Goal: Task Accomplishment & Management: Manage account settings

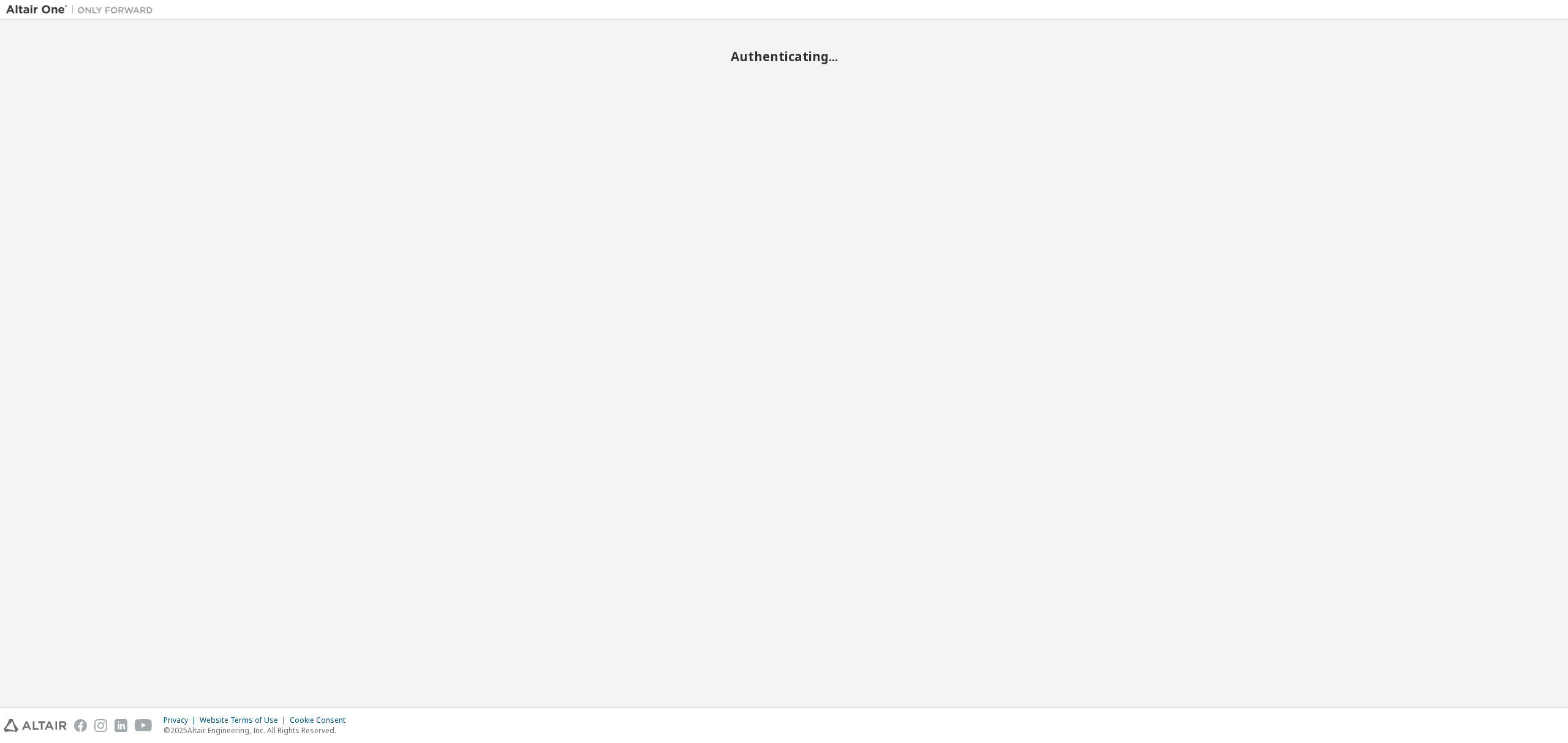
click at [880, 410] on div "Authenticating..." at bounding box center [784, 363] width 1556 height 676
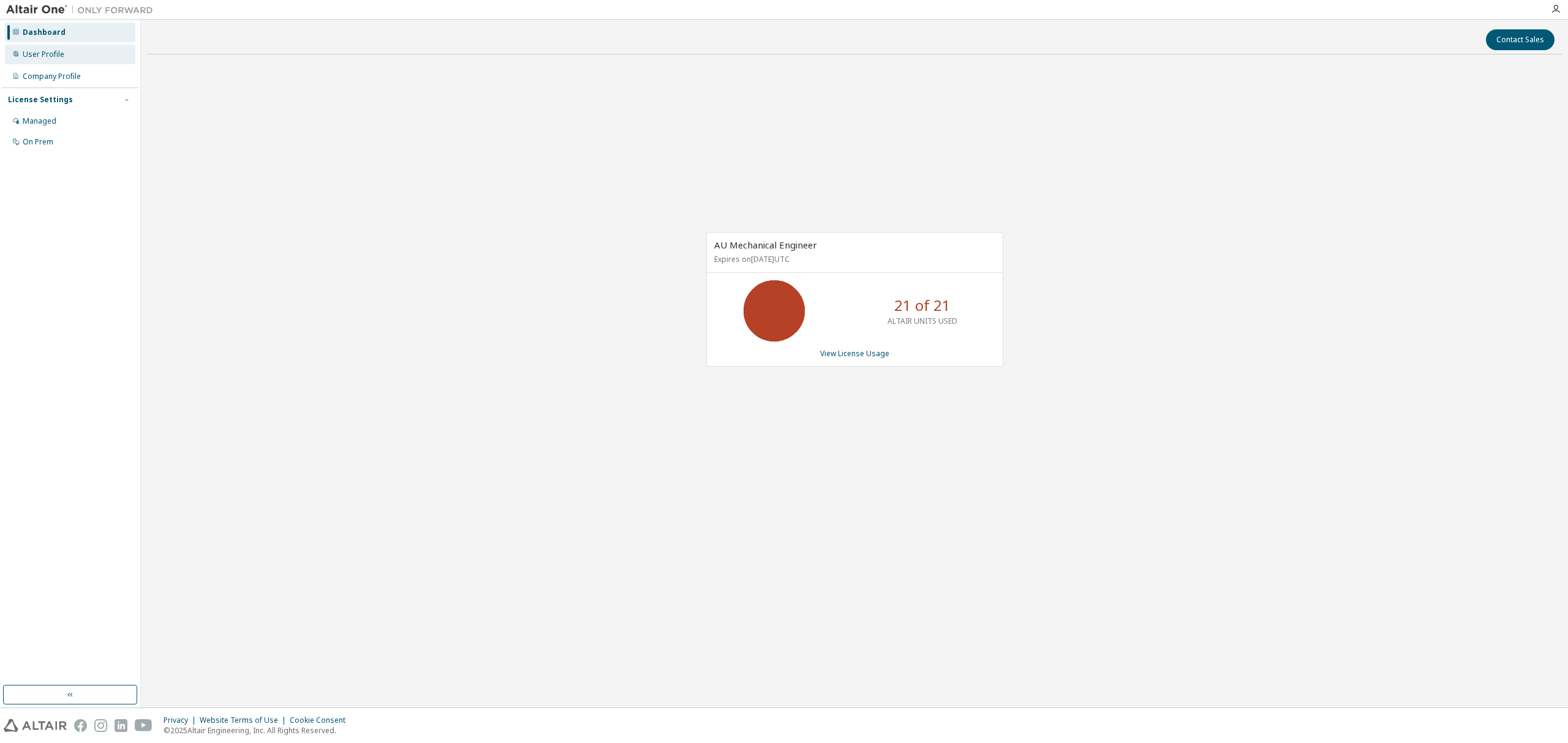
click at [53, 56] on div "User Profile" at bounding box center [44, 54] width 42 height 10
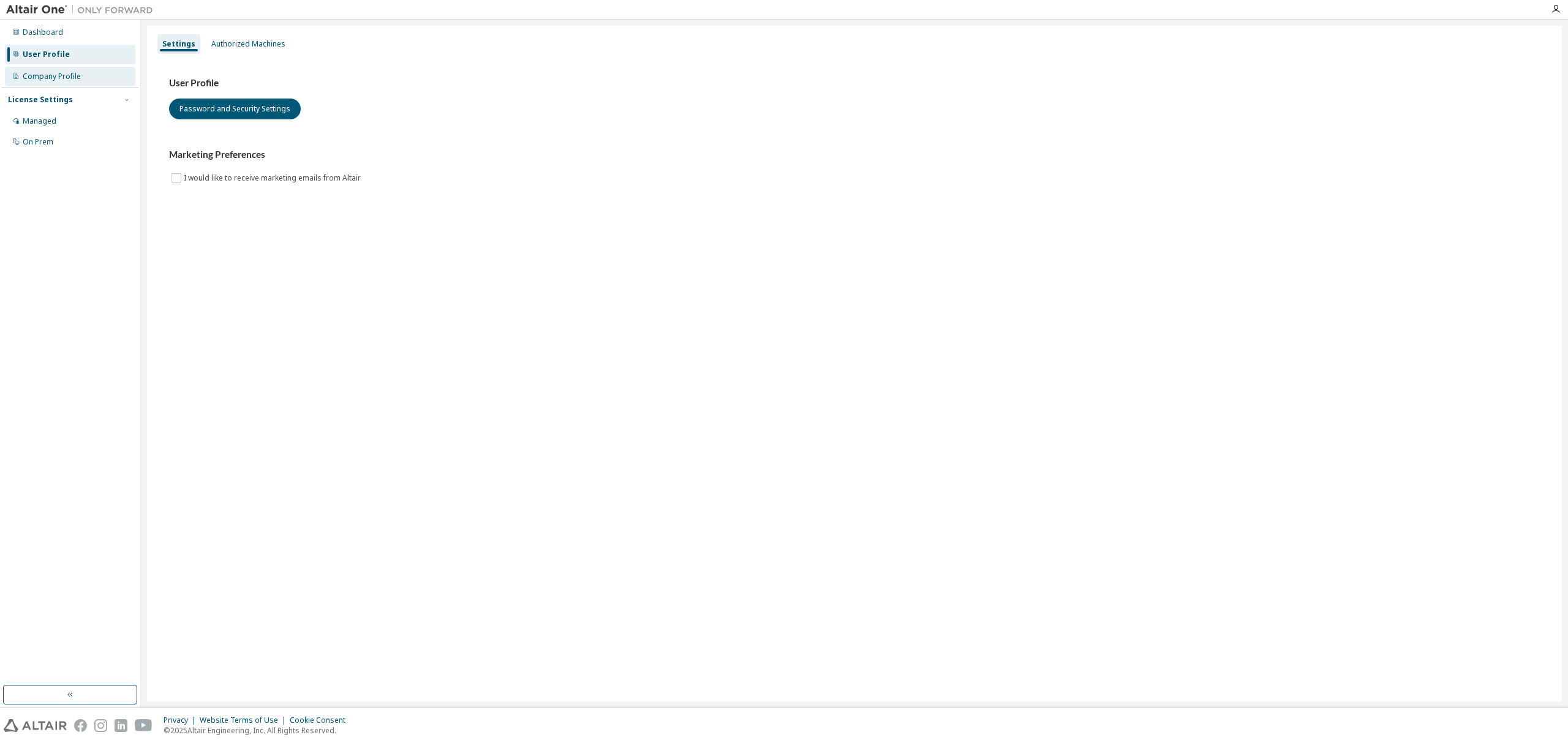
click at [37, 75] on div "Company Profile" at bounding box center [52, 76] width 58 height 10
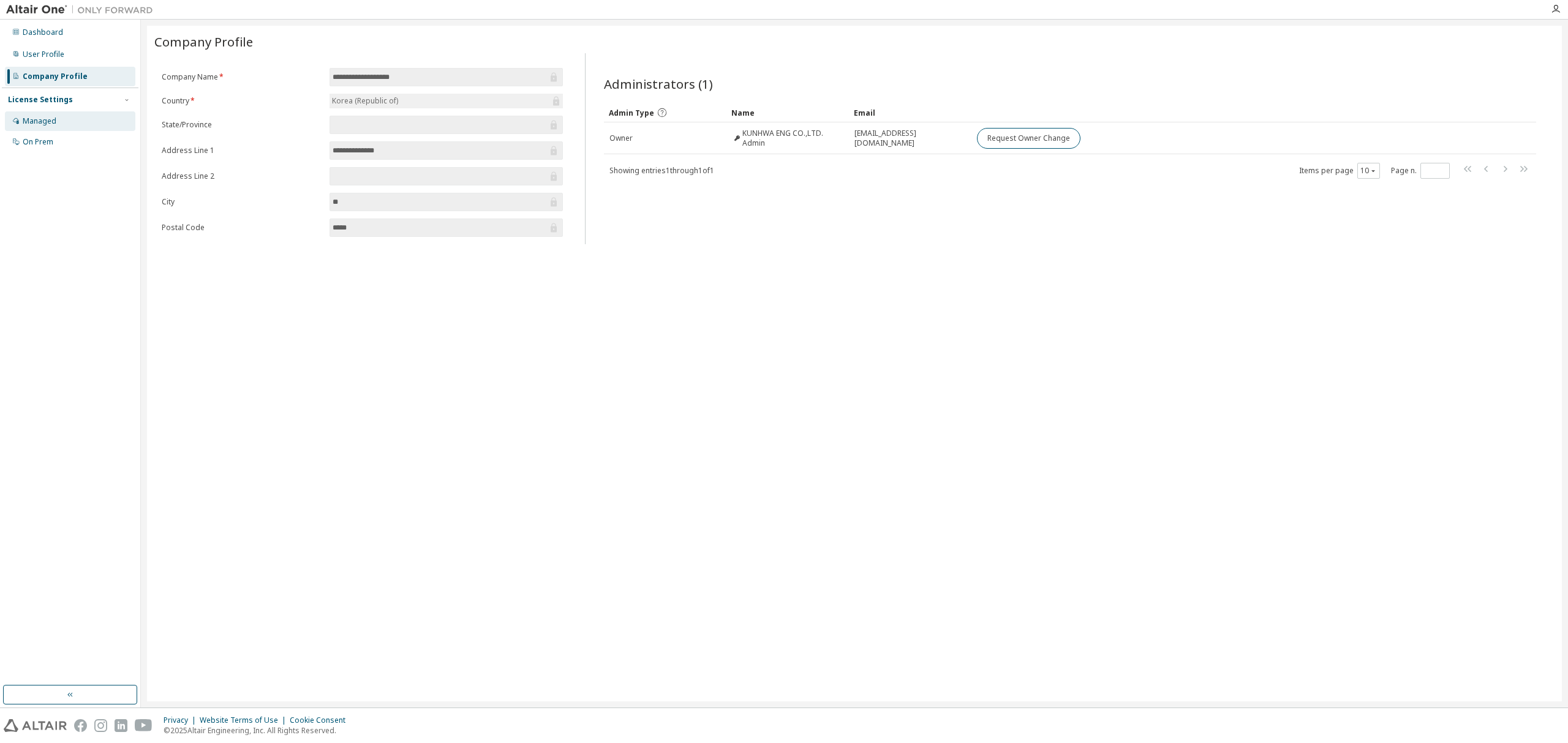
drag, startPoint x: 51, startPoint y: 123, endPoint x: 65, endPoint y: 123, distance: 14.0
click at [52, 123] on div "Managed" at bounding box center [39, 121] width 34 height 10
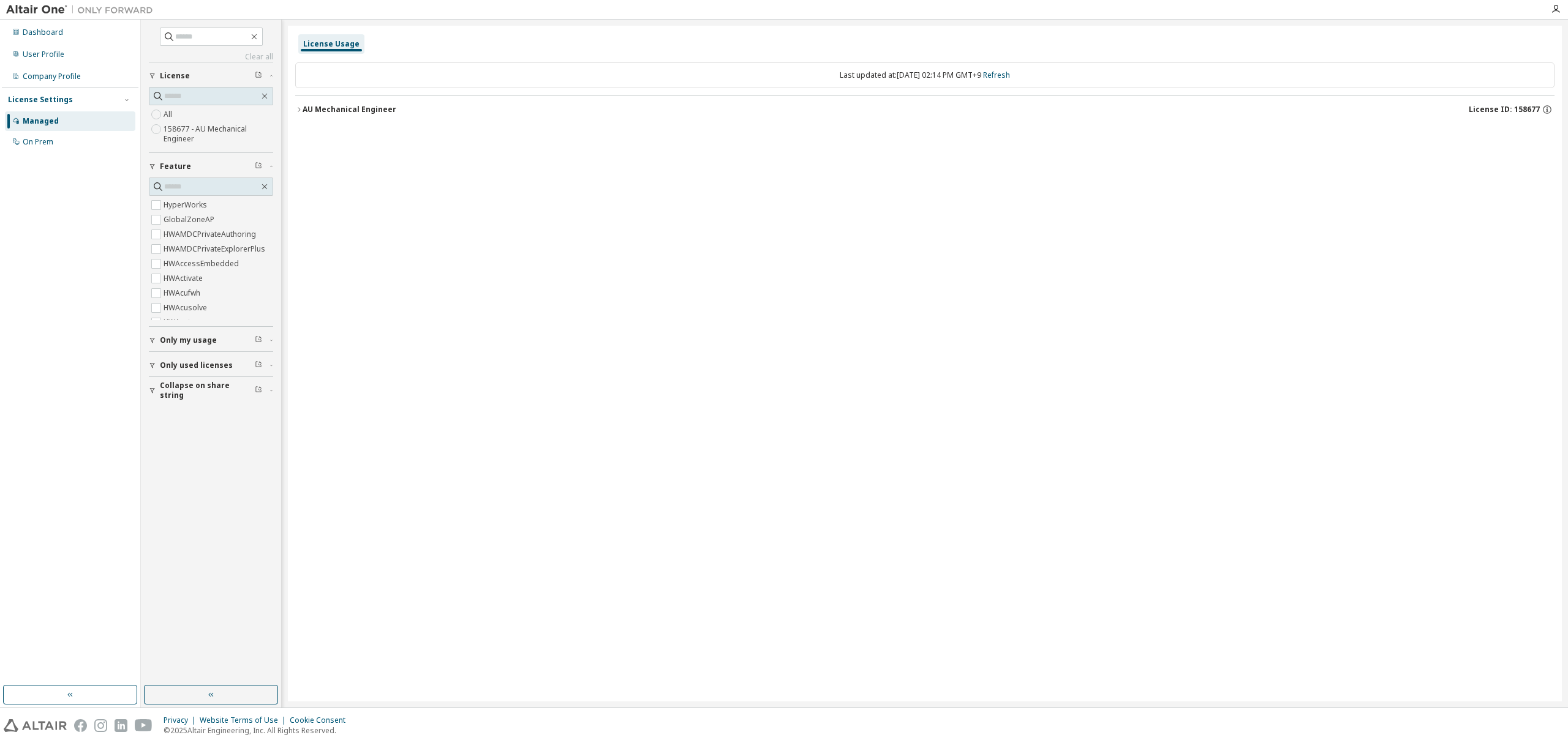
click at [343, 42] on div "License Usage" at bounding box center [332, 44] width 56 height 10
click at [312, 111] on div "AU Mechanical Engineer" at bounding box center [349, 109] width 94 height 10
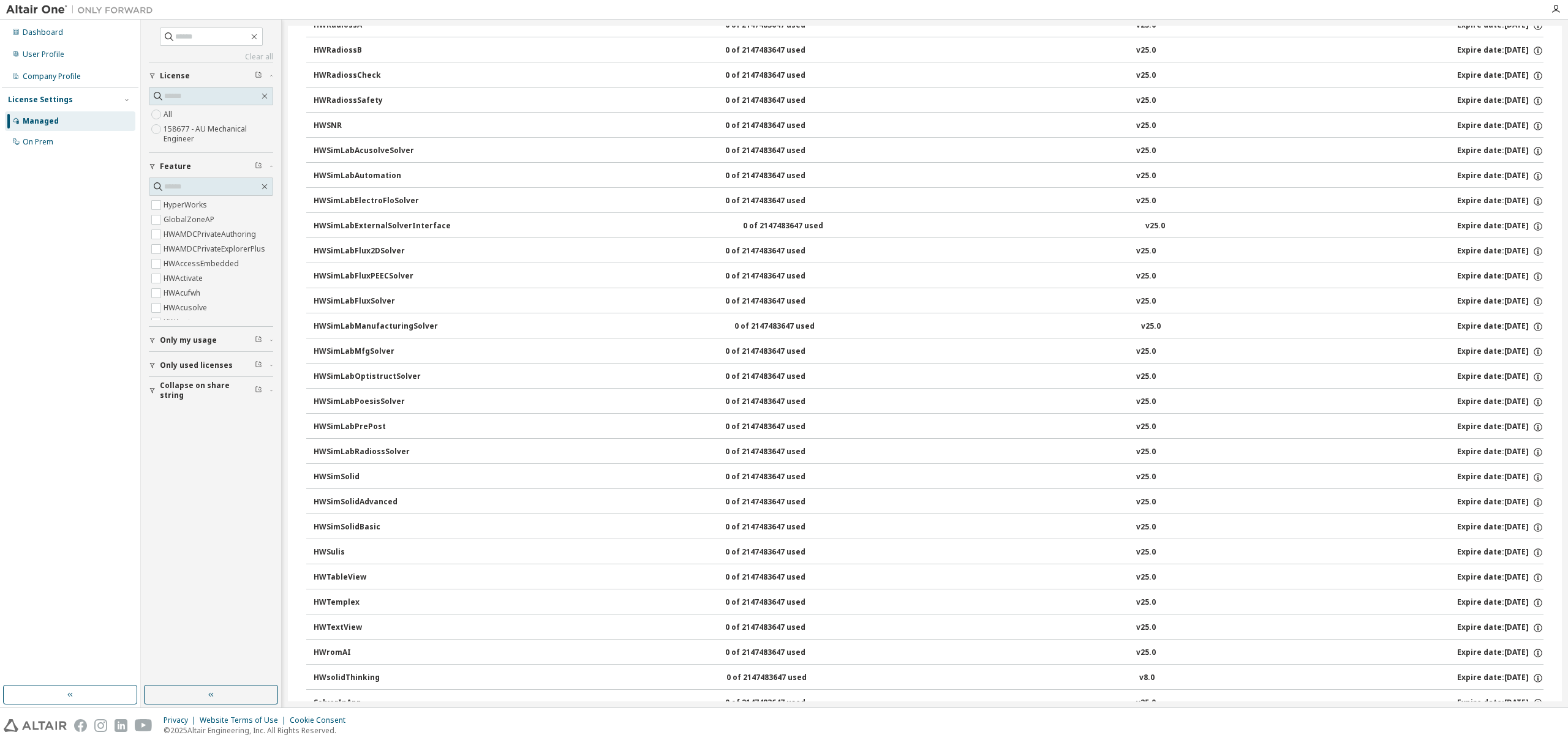
scroll to position [4300, 0]
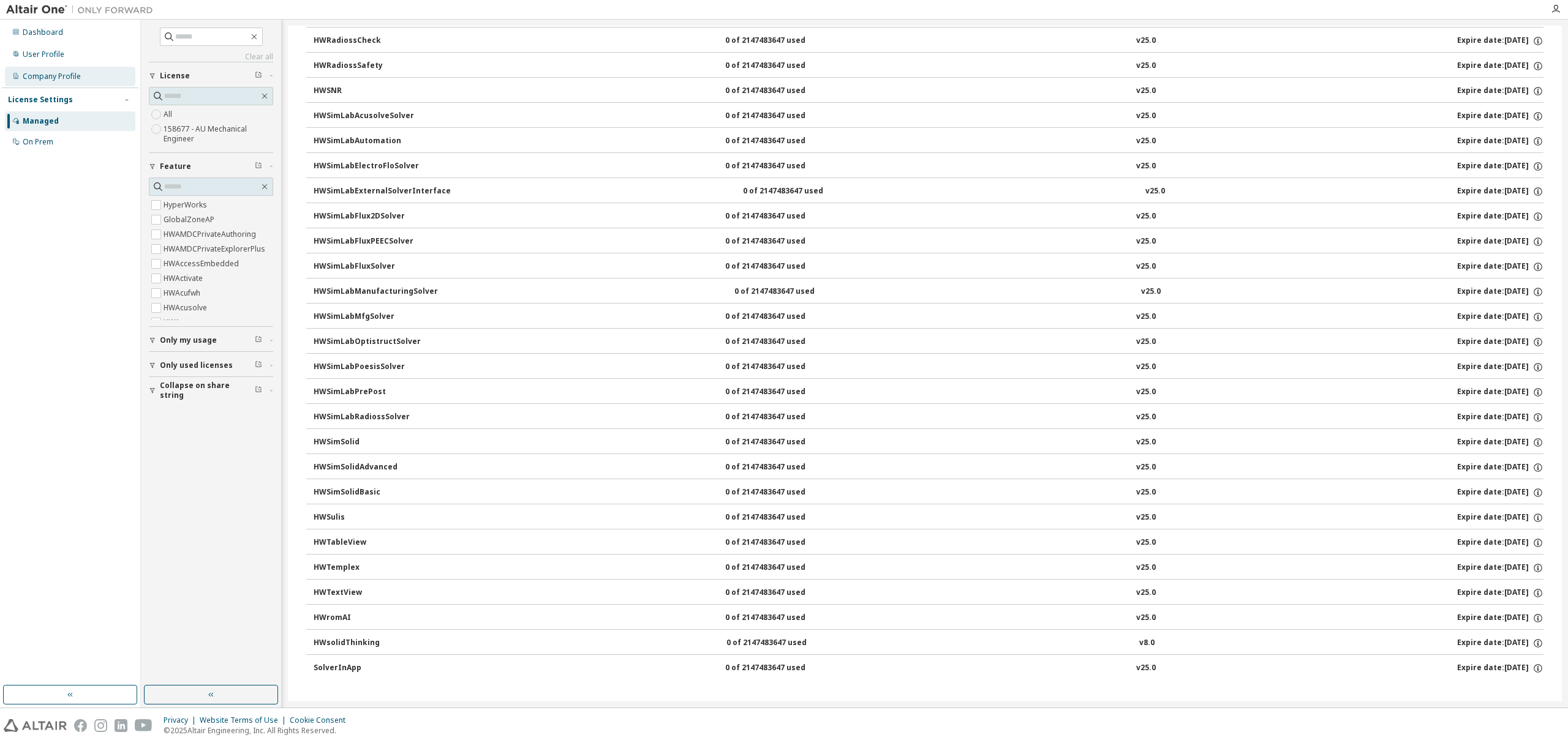
click at [40, 78] on div "Company Profile" at bounding box center [52, 76] width 58 height 10
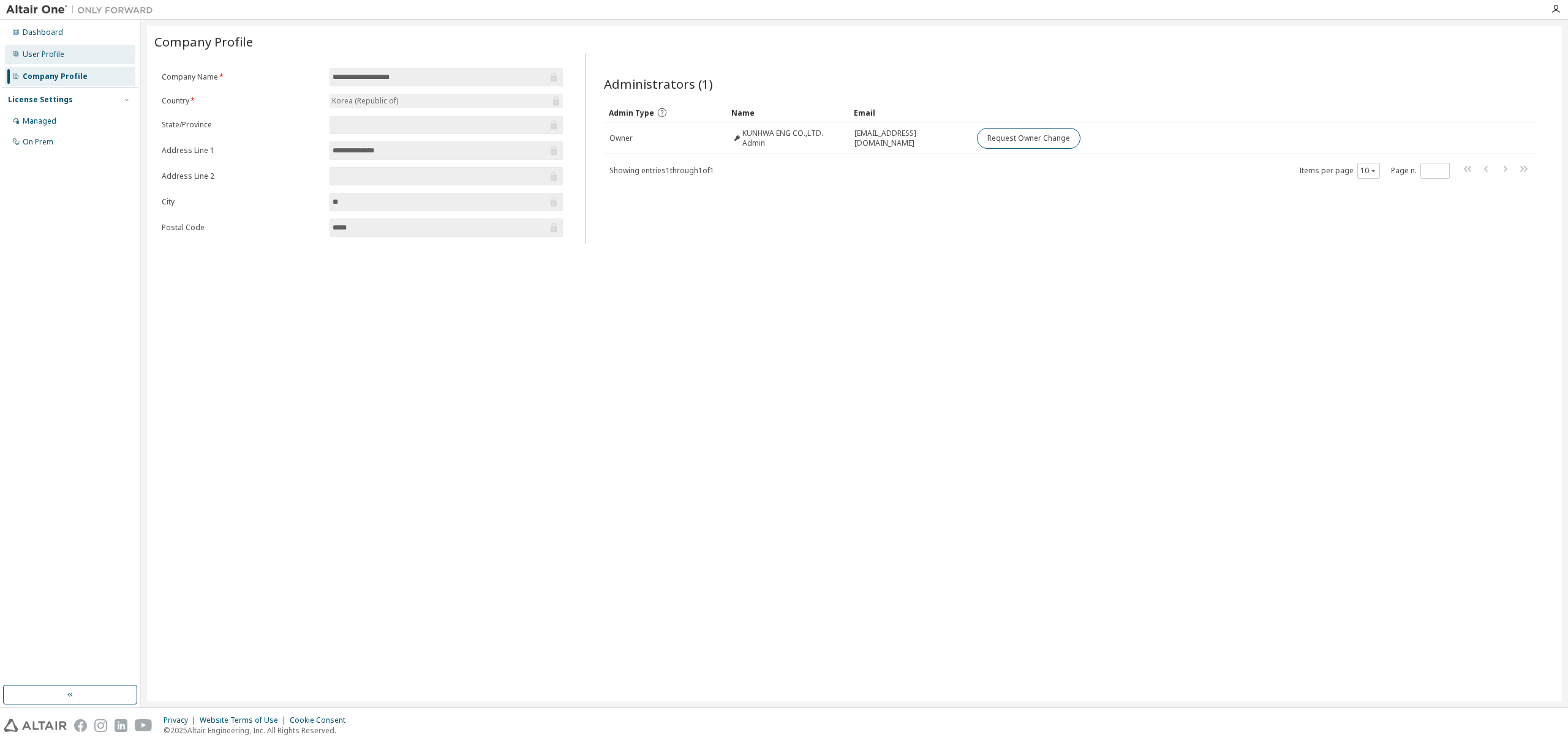
click at [46, 53] on div "User Profile" at bounding box center [44, 54] width 42 height 10
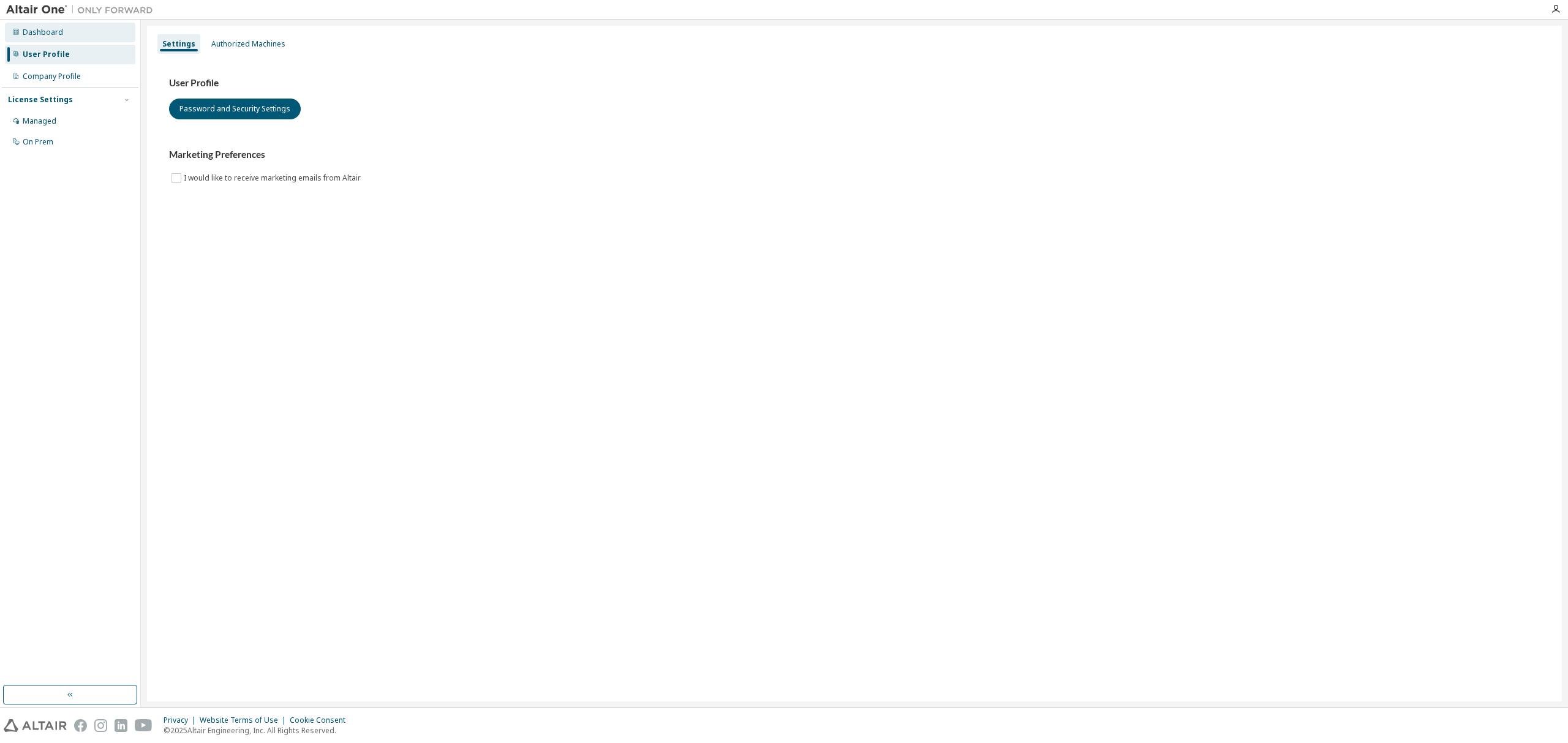
click at [44, 33] on div "Dashboard" at bounding box center [43, 32] width 40 height 10
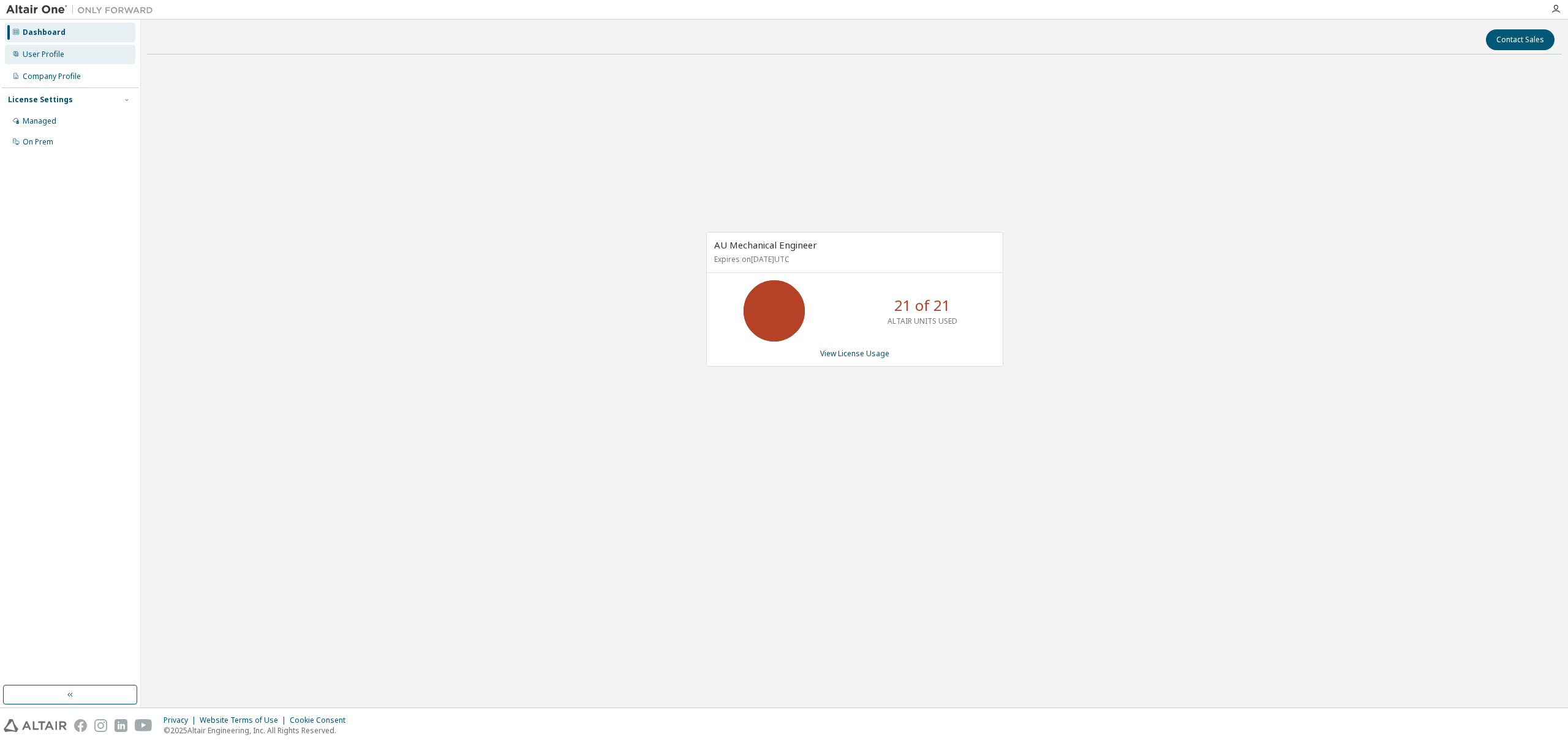
click at [40, 50] on div "User Profile" at bounding box center [44, 54] width 42 height 10
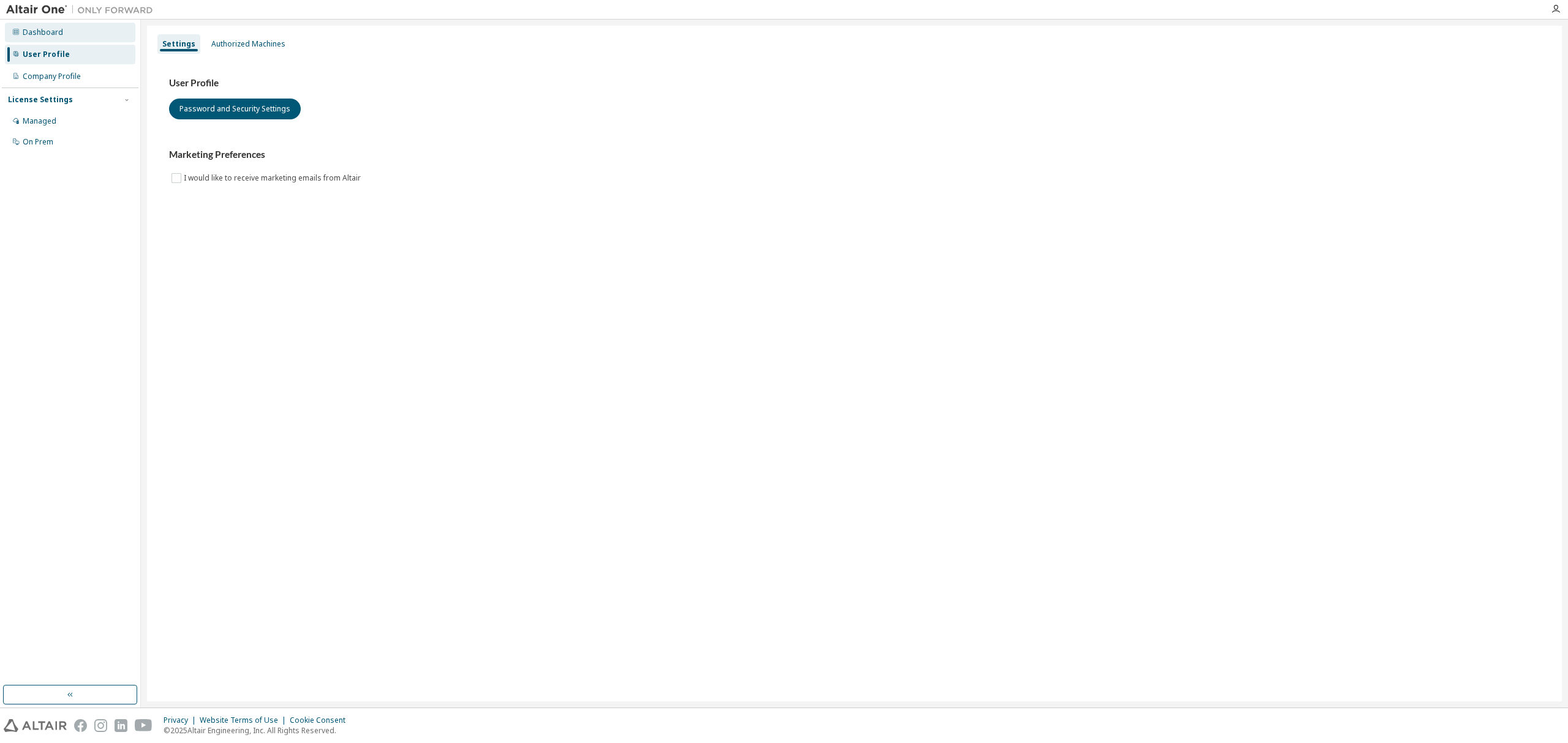
click at [40, 35] on div "Dashboard" at bounding box center [43, 32] width 40 height 10
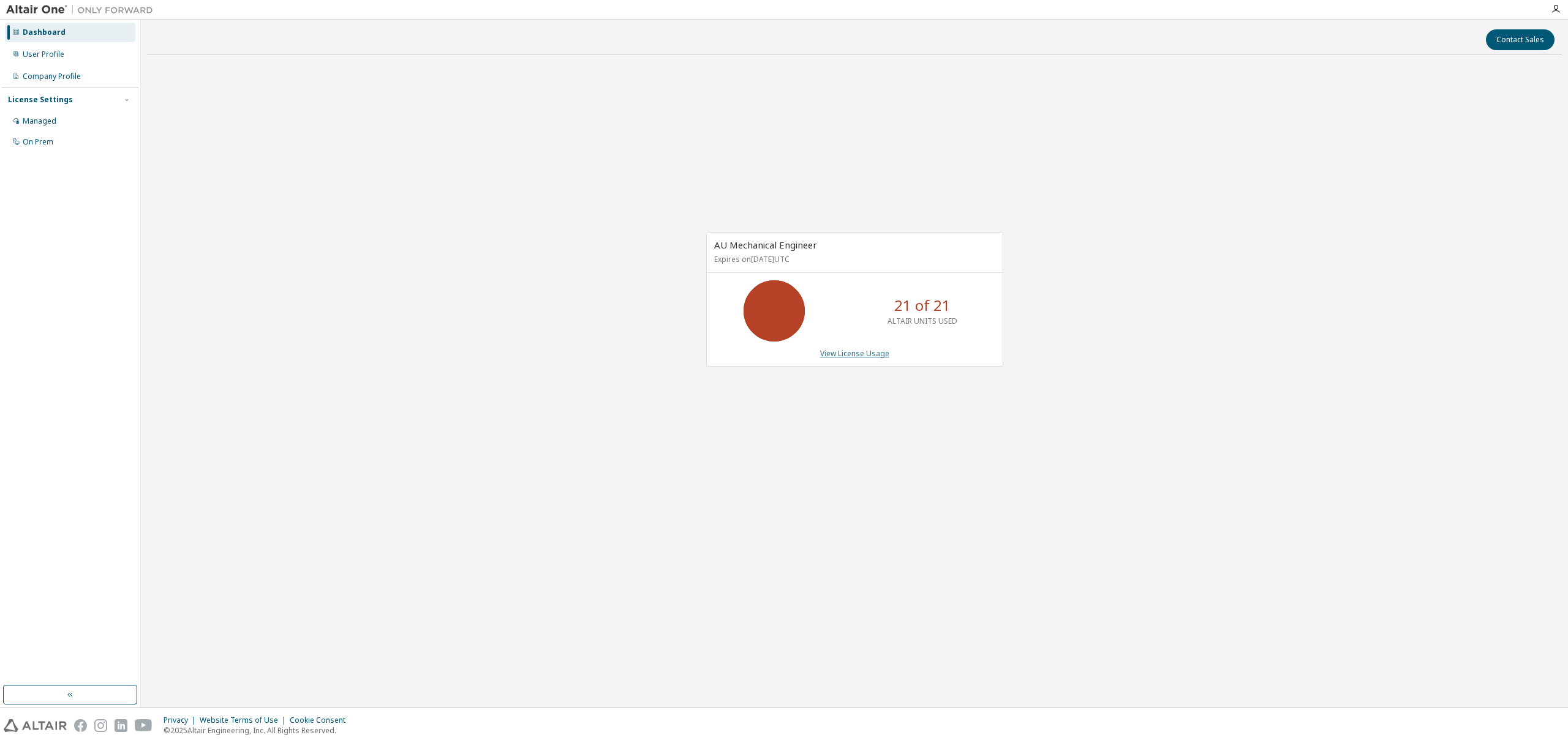
click at [871, 358] on link "View License Usage" at bounding box center [855, 353] width 69 height 10
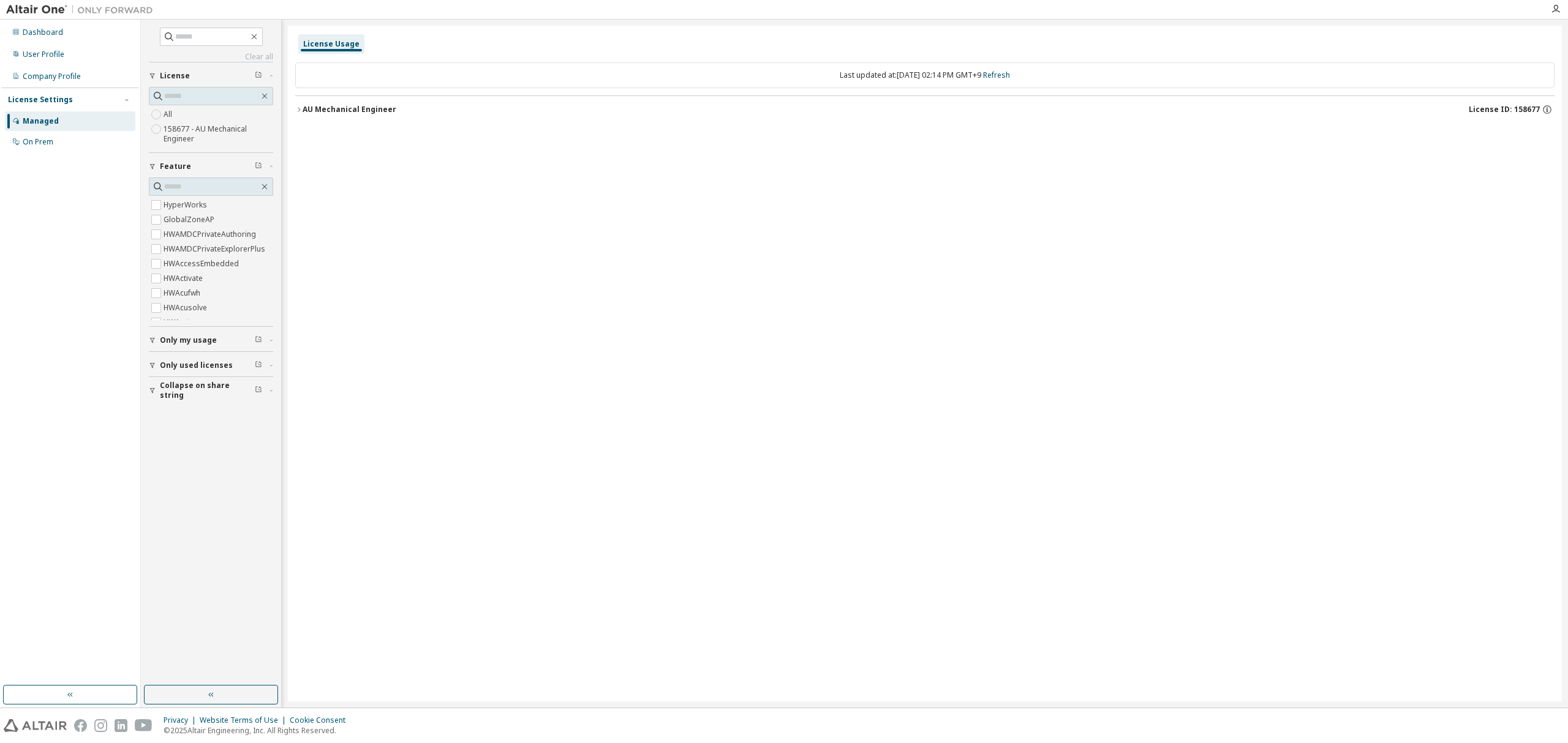
click at [300, 108] on icon "button" at bounding box center [299, 109] width 7 height 7
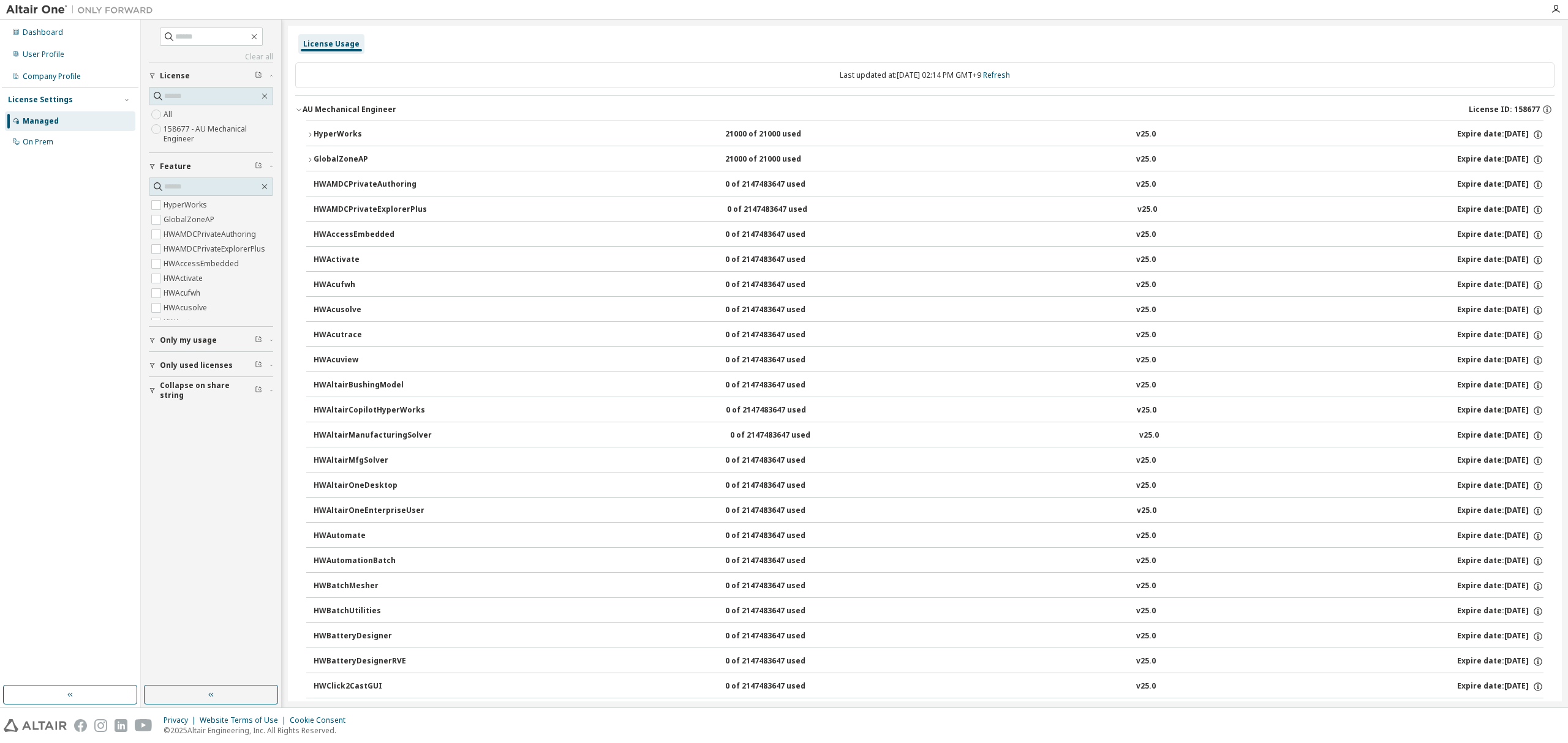
click at [310, 135] on icon "button" at bounding box center [310, 135] width 7 height 7
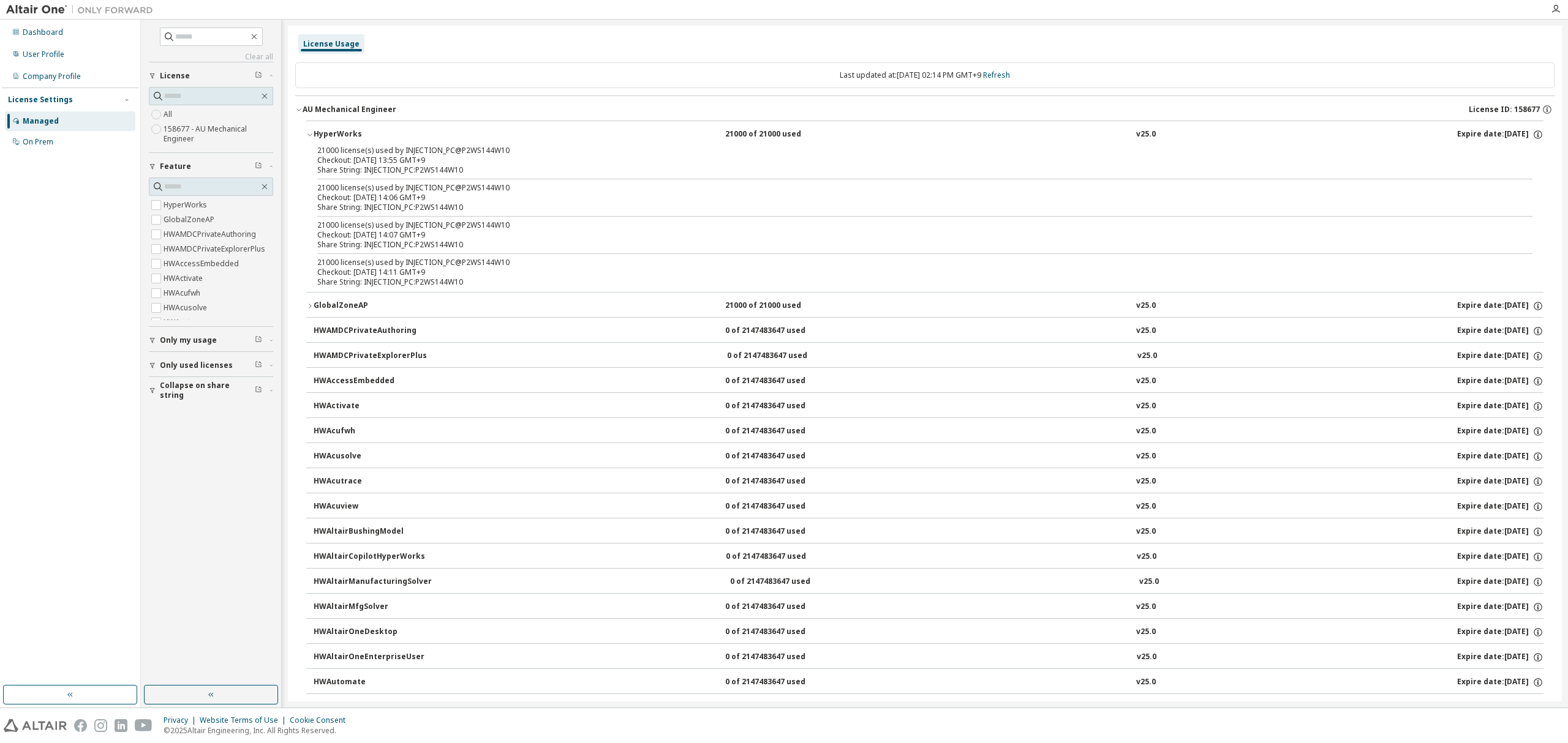
click at [980, 199] on div "Checkout: [DATE] 14:06 GMT+9" at bounding box center [910, 198] width 1186 height 10
click at [399, 278] on div "Share String: INJECTION_PC:P2WS144W10" at bounding box center [910, 282] width 1186 height 10
click at [509, 241] on div "Share String: INJECTION_PC:P2WS144W10" at bounding box center [910, 245] width 1186 height 10
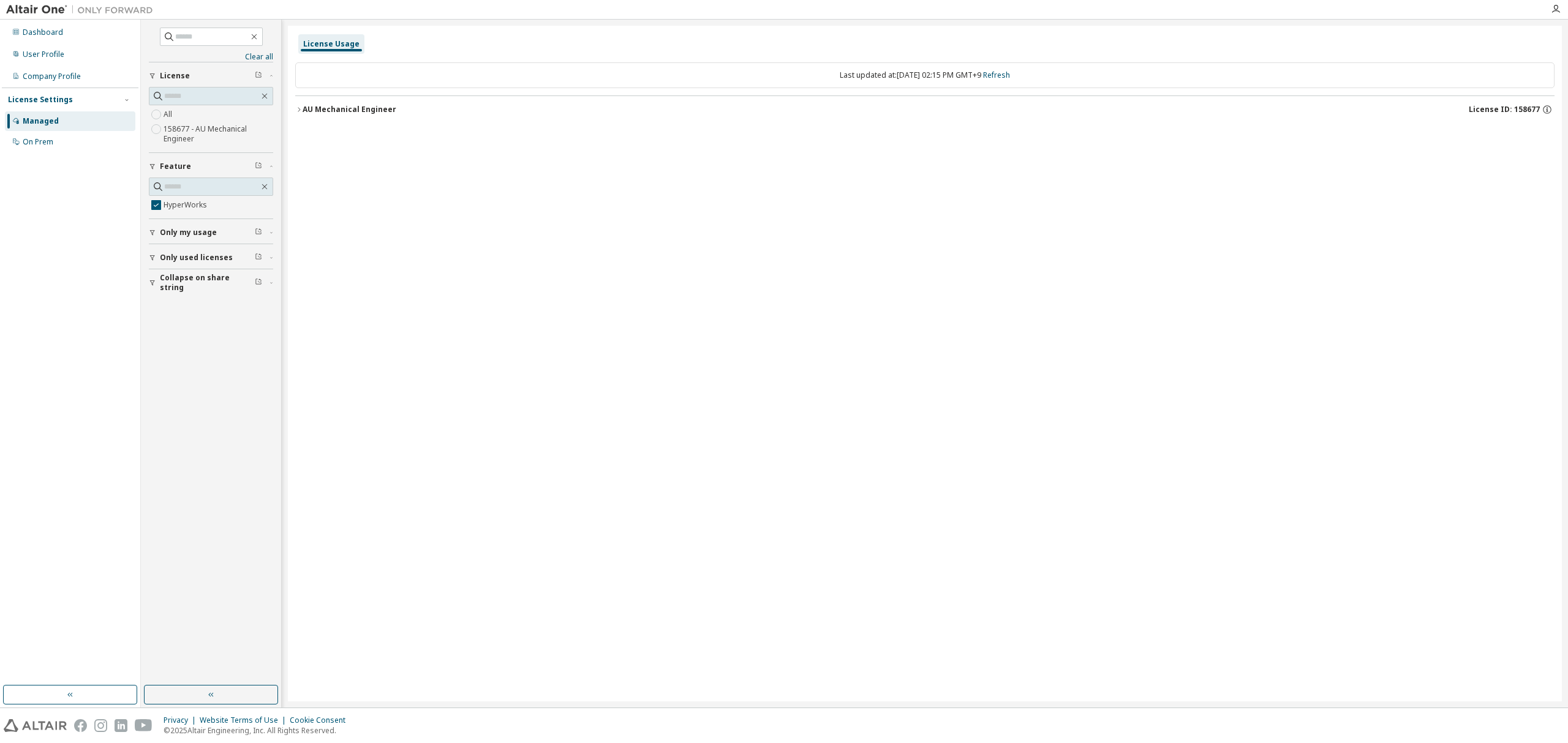
click at [296, 106] on icon "button" at bounding box center [299, 109] width 7 height 7
click at [317, 134] on div "HyperWorks" at bounding box center [368, 135] width 110 height 11
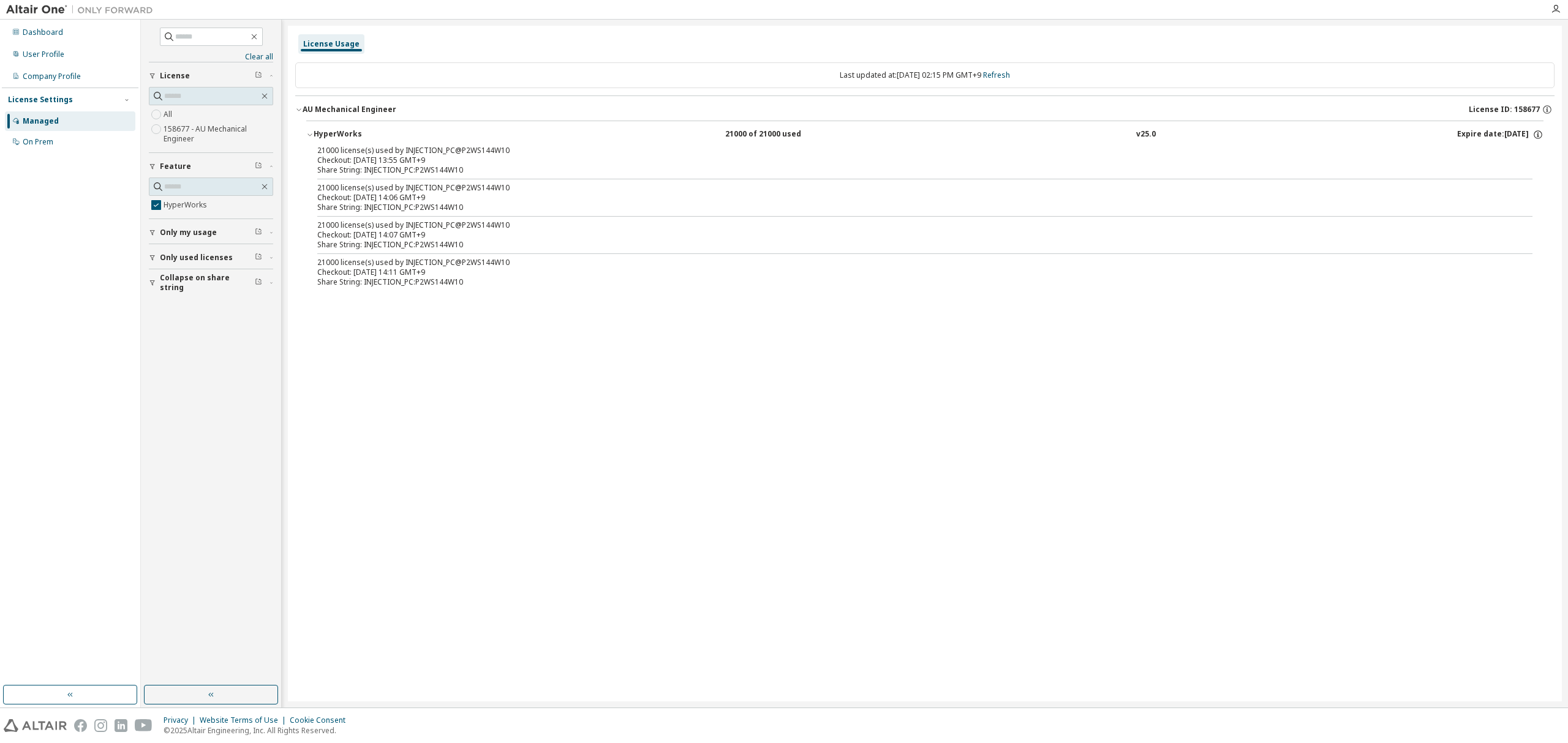
click at [1187, 158] on div "Checkout: 2025-10-02 13:55 GMT+9" at bounding box center [910, 160] width 1186 height 10
click at [1405, 234] on div "Checkout: [DATE] 14:07 GMT+9" at bounding box center [910, 235] width 1186 height 10
click at [56, 78] on div "Company Profile" at bounding box center [52, 76] width 58 height 10
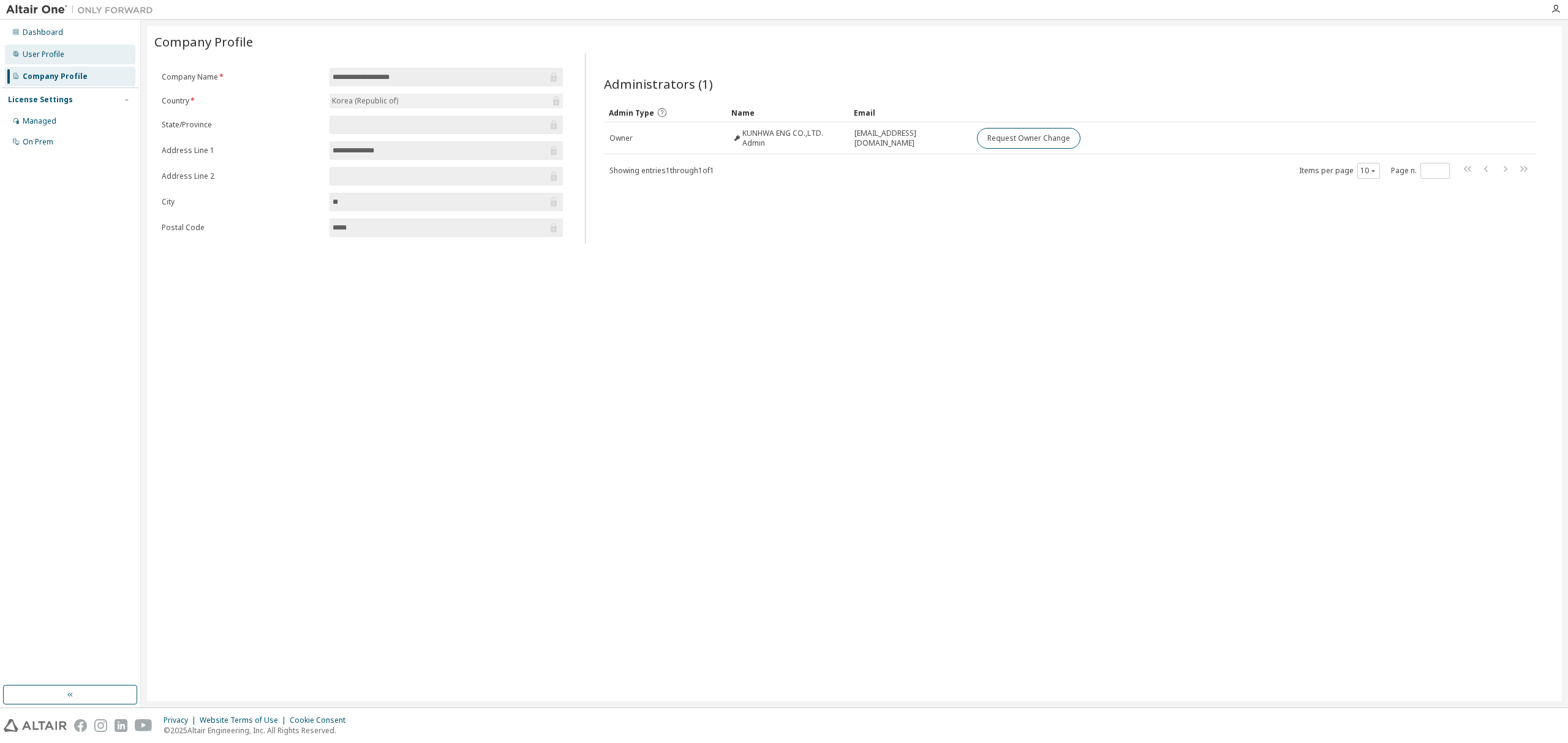
click at [52, 60] on div "User Profile" at bounding box center [69, 55] width 130 height 20
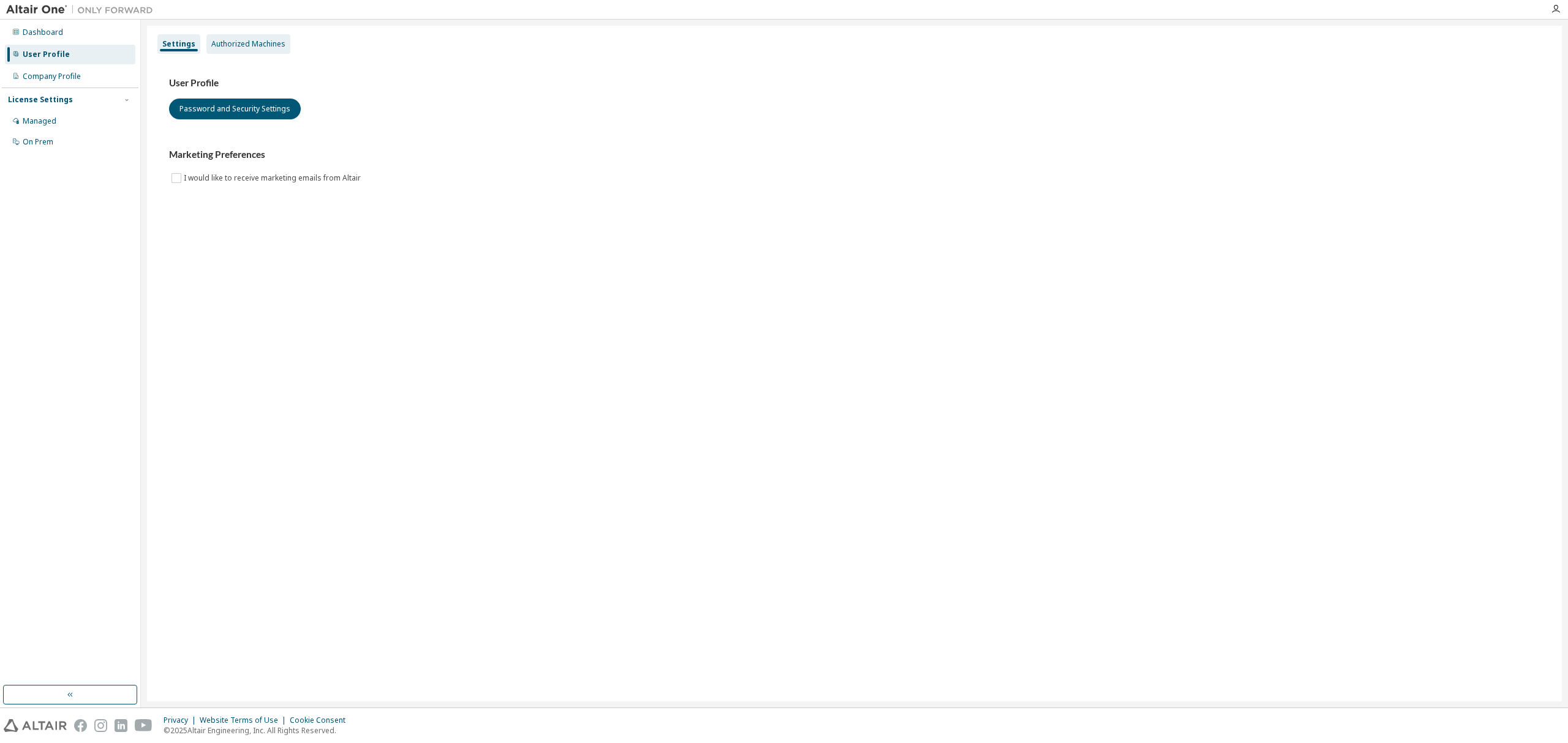
click at [231, 39] on div "Authorized Machines" at bounding box center [248, 44] width 74 height 10
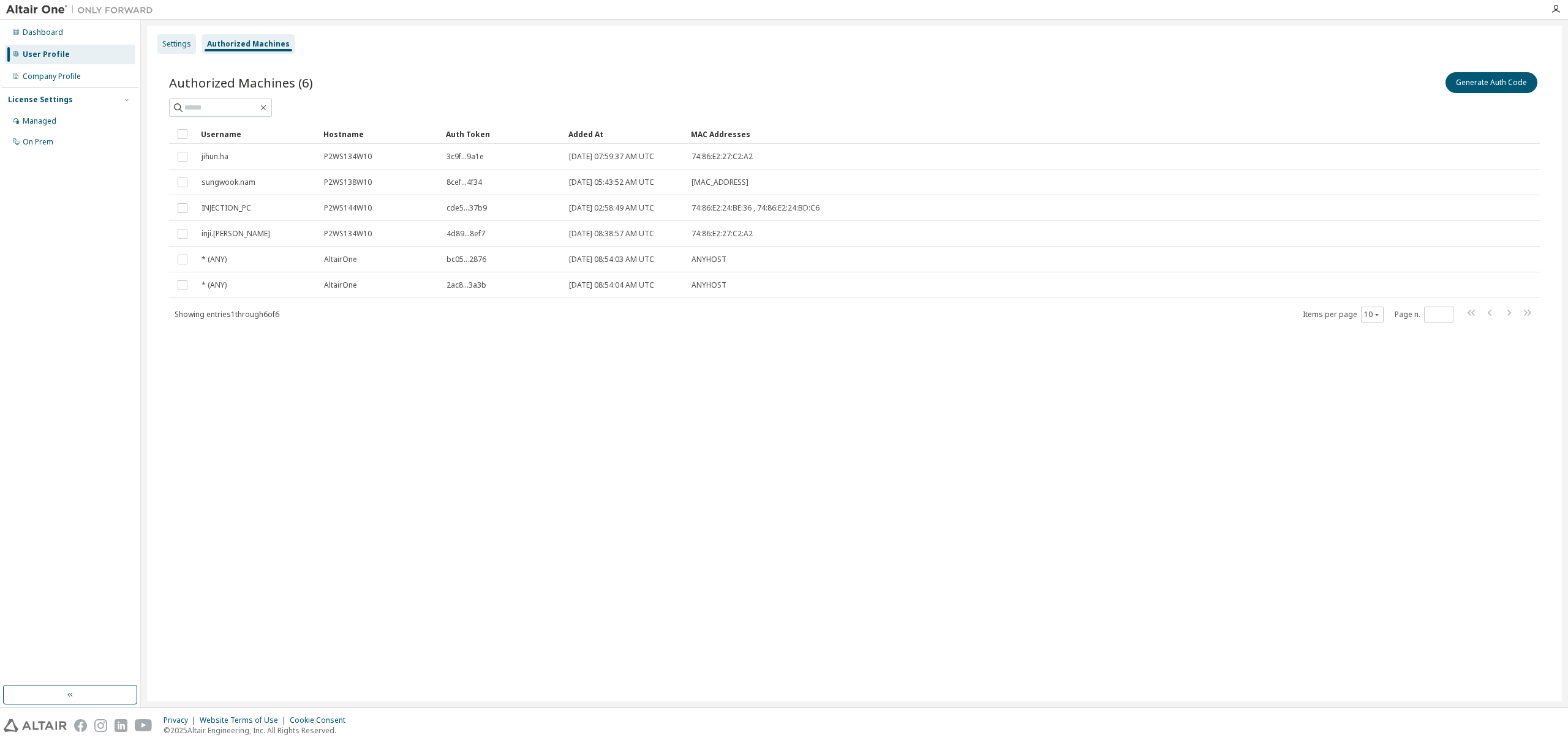
click at [173, 47] on div "Settings" at bounding box center [177, 44] width 29 height 10
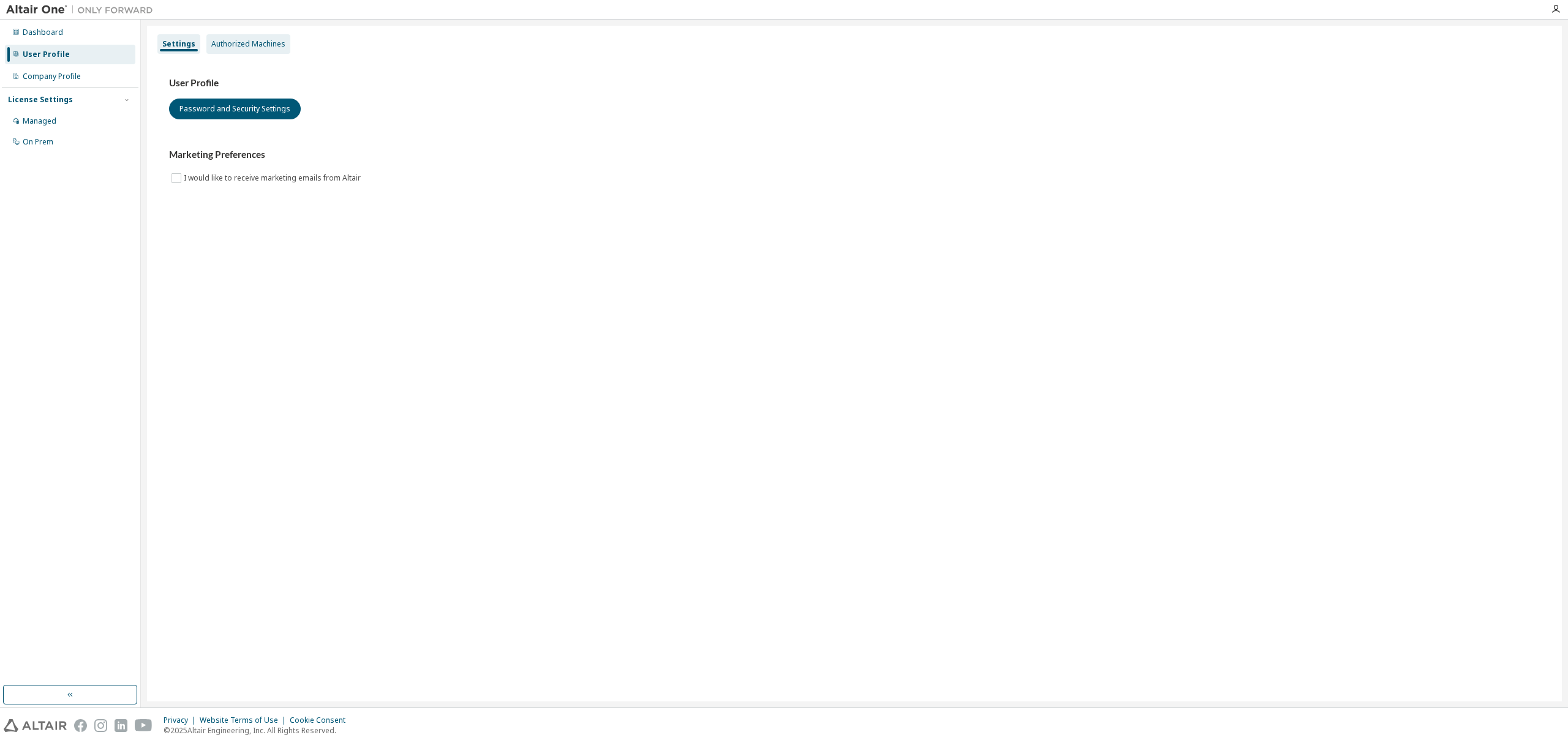
click at [245, 47] on div "Authorized Machines" at bounding box center [248, 44] width 74 height 10
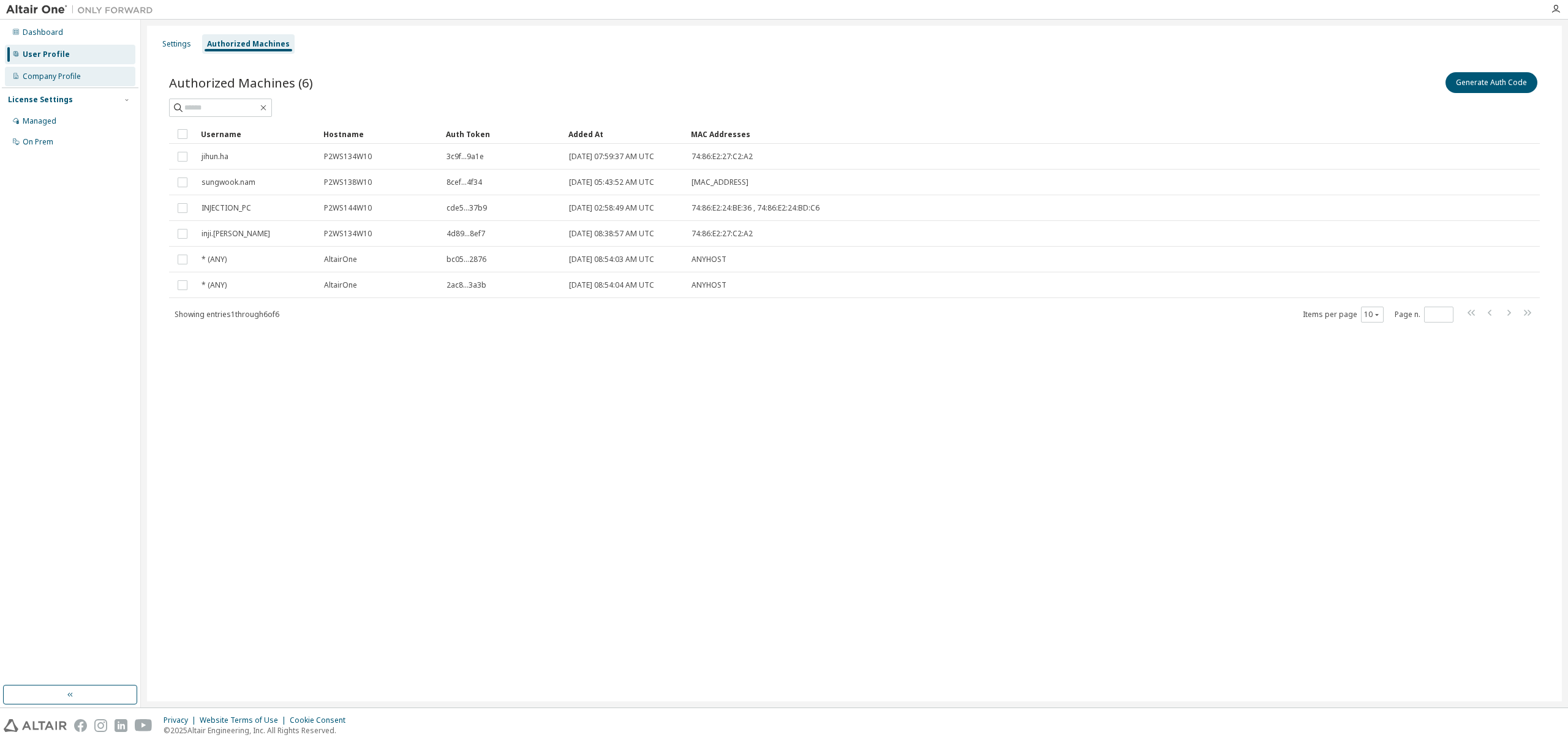
click at [56, 77] on div "Company Profile" at bounding box center [52, 76] width 58 height 10
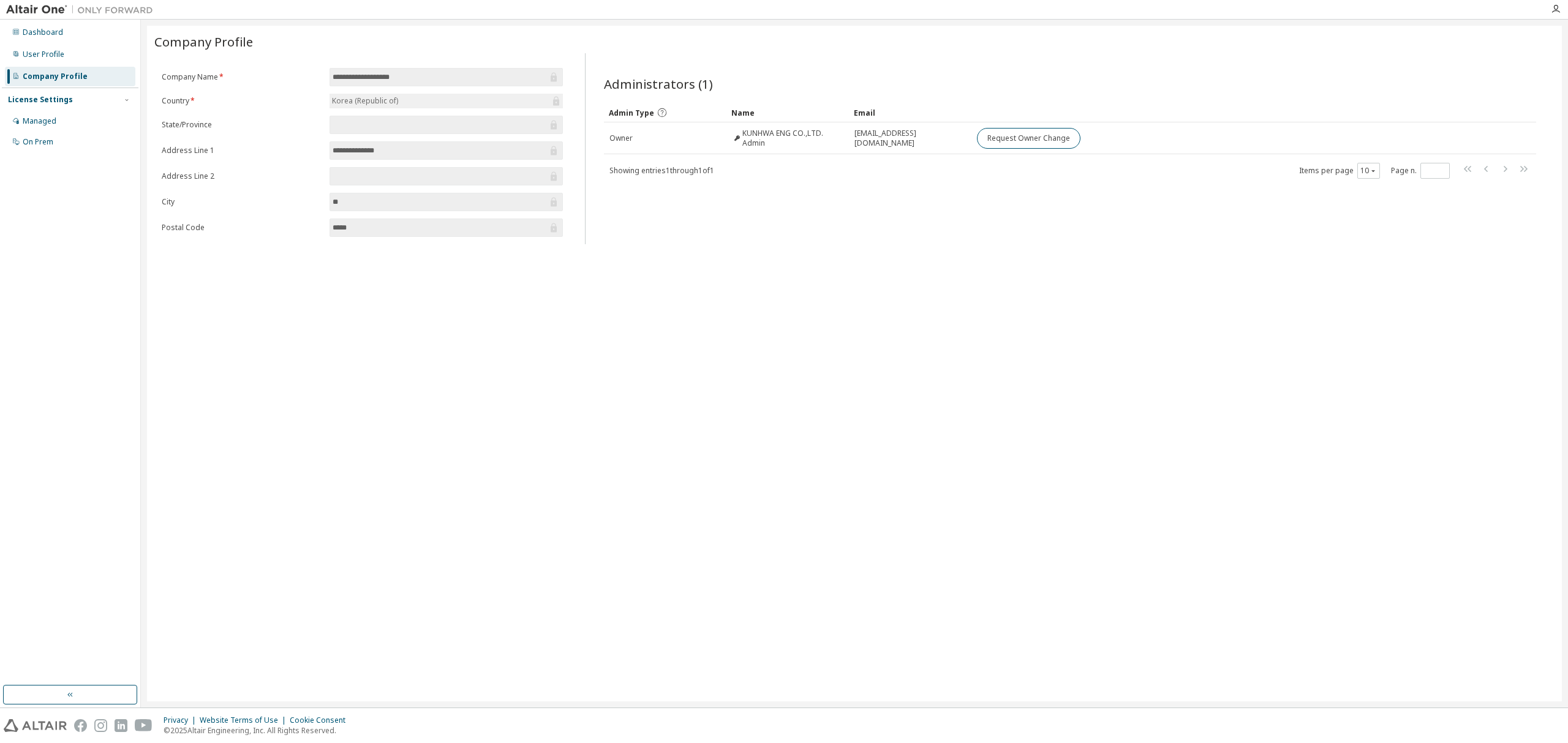
click at [67, 106] on div "License Settings" at bounding box center [70, 100] width 124 height 11
click at [47, 104] on div "License Settings" at bounding box center [40, 99] width 65 height 10
click at [46, 126] on div "Managed" at bounding box center [39, 121] width 34 height 10
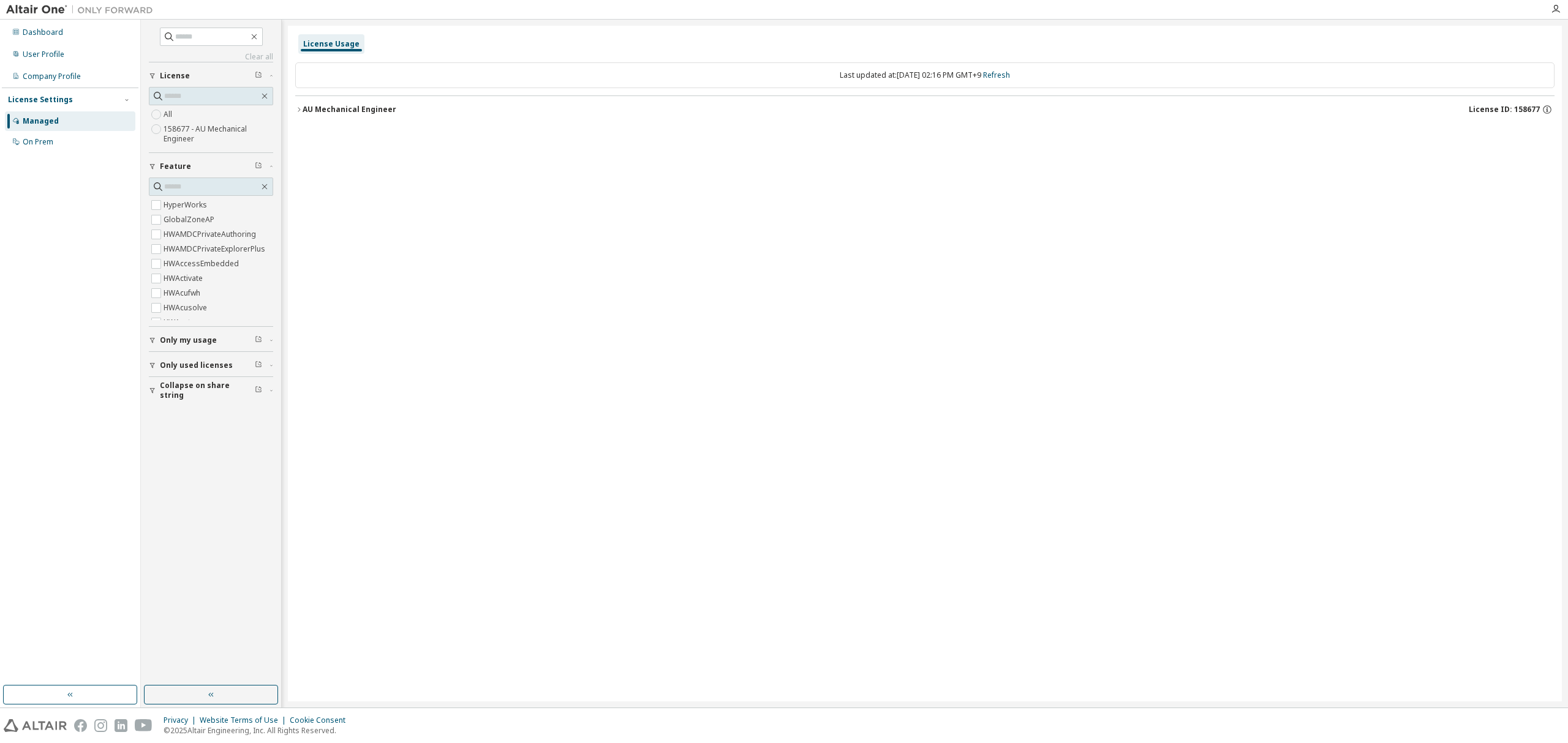
click at [310, 113] on div "AU Mechanical Engineer" at bounding box center [349, 109] width 94 height 10
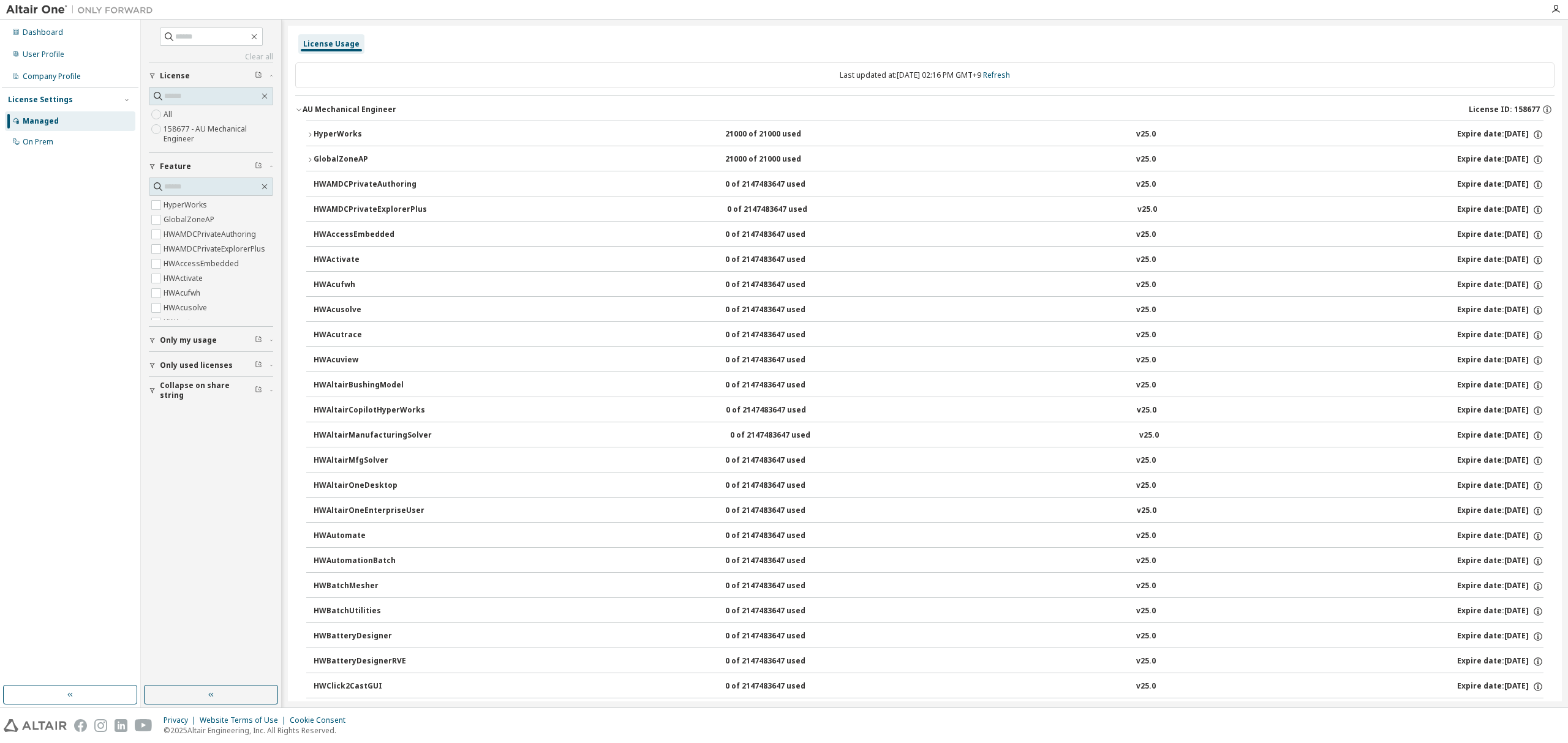
click at [338, 137] on div "HyperWorks" at bounding box center [368, 135] width 110 height 11
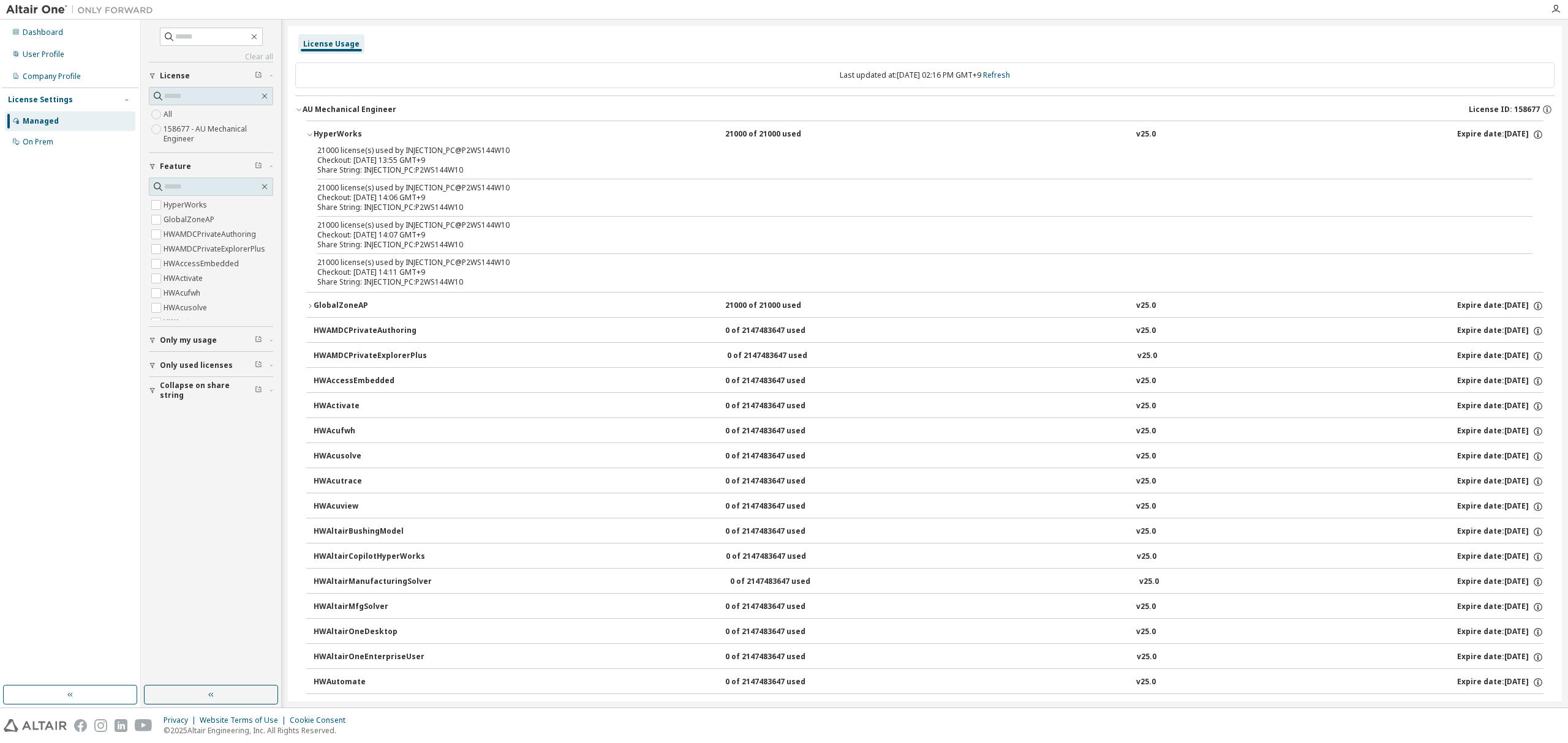
click at [365, 160] on div "Checkout: 2025-10-02 13:55 GMT+9" at bounding box center [910, 160] width 1186 height 10
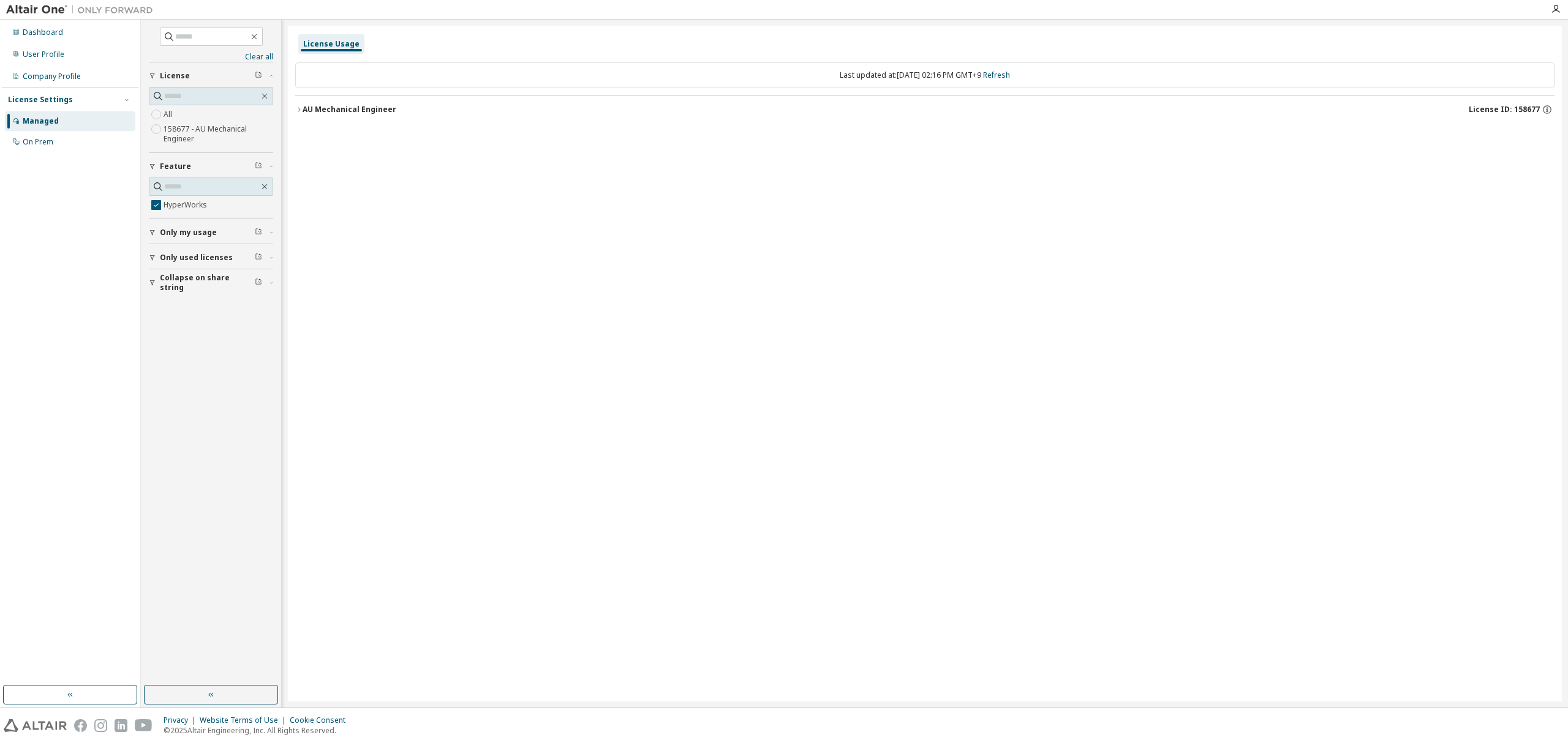
click at [297, 113] on icon "button" at bounding box center [299, 109] width 7 height 7
click at [312, 139] on button "HyperWorks 21000 of 21000 used v25.0 Expire date: [DATE]" at bounding box center [925, 135] width 1237 height 27
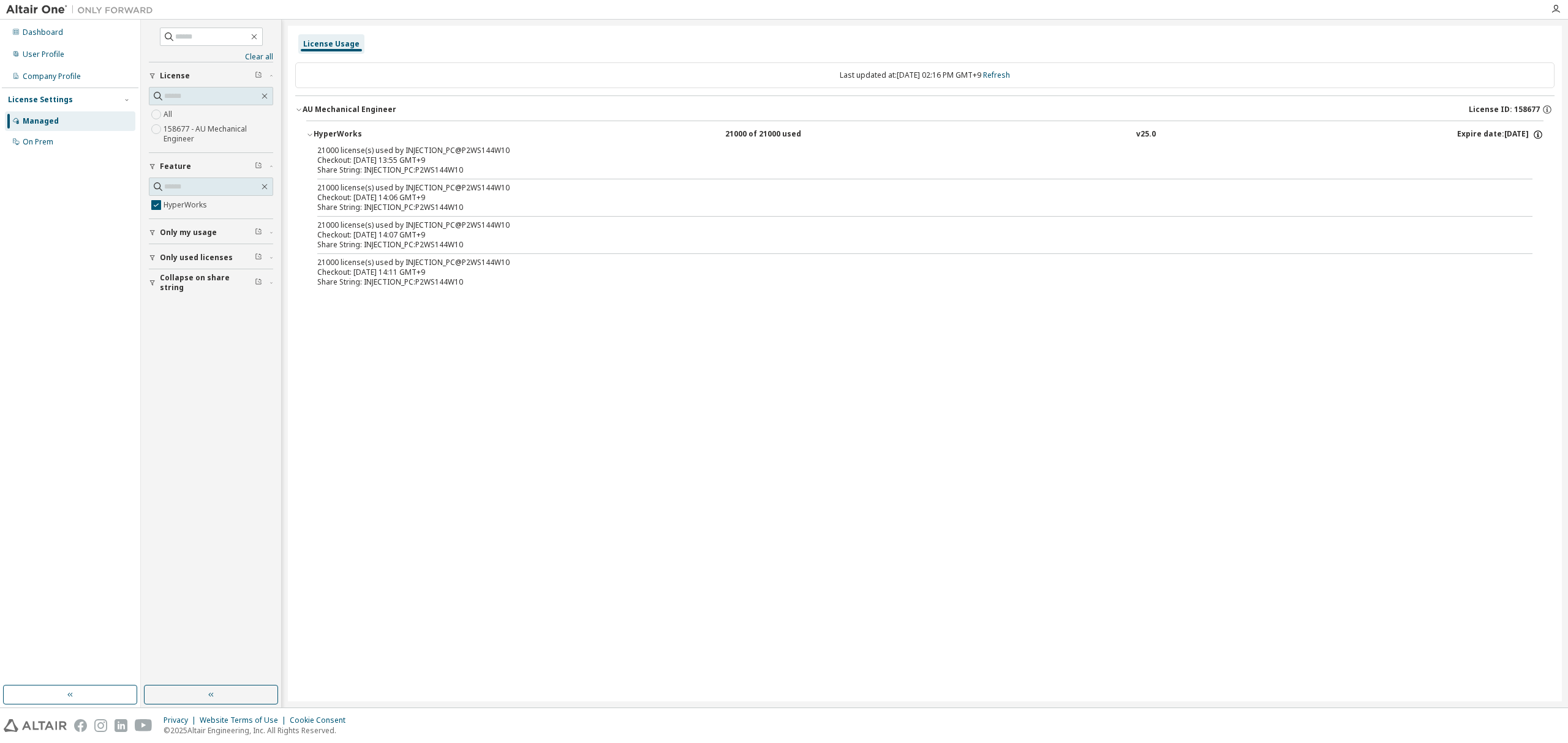
click at [1535, 136] on icon "button" at bounding box center [1538, 135] width 11 height 11
click at [576, 343] on div "License Usage Last updated at: Thu 2025-10-02 02:16 PM GMT+9 Refresh AU Mechani…" at bounding box center [925, 363] width 1275 height 676
click at [313, 56] on div "Last updated at: Thu 2025-10-02 02:16 PM GMT+9 Refresh AU Mechanical Engineer L…" at bounding box center [925, 181] width 1259 height 251
click at [45, 120] on div "Managed" at bounding box center [41, 121] width 36 height 10
click at [336, 40] on div "License Usage" at bounding box center [332, 44] width 56 height 10
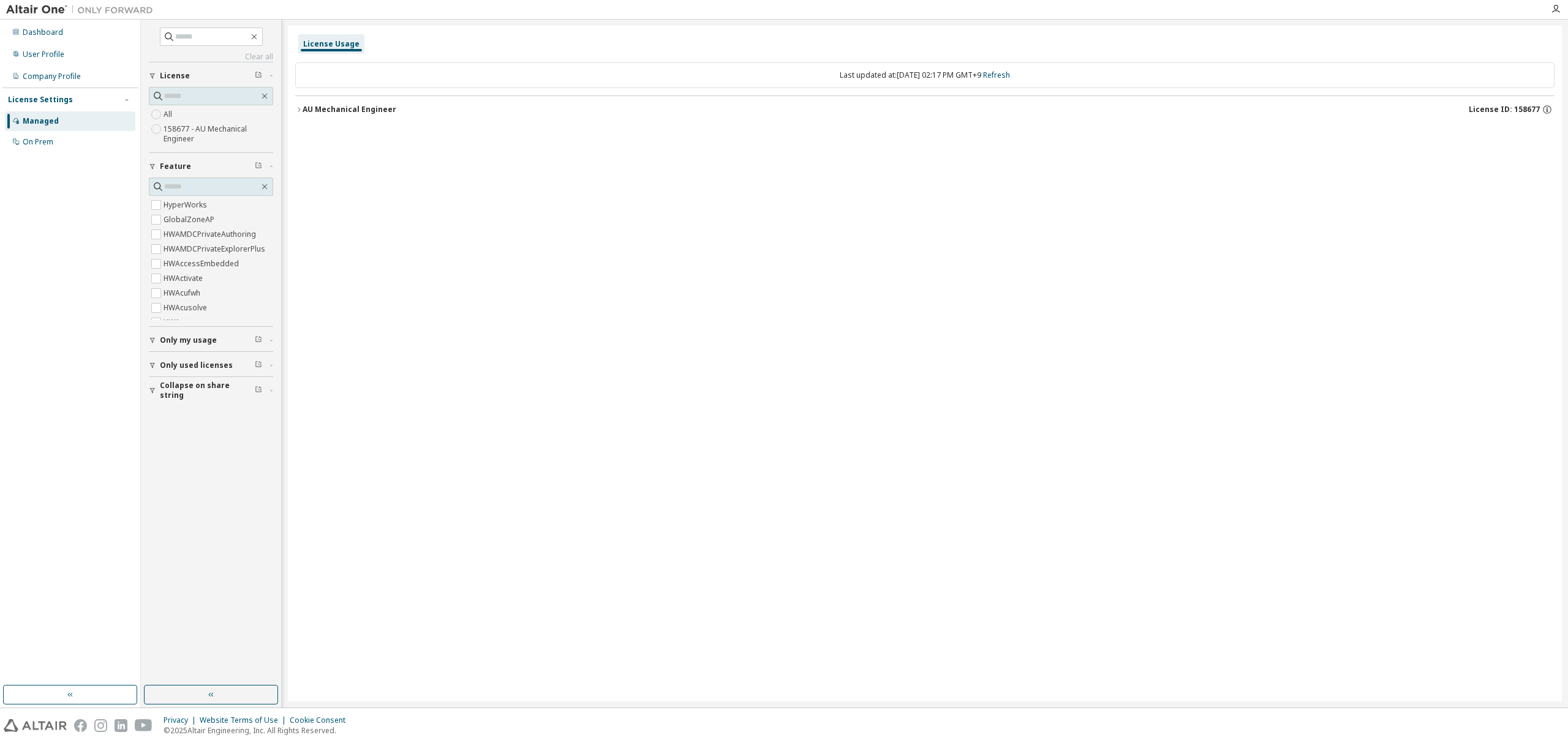
click at [296, 109] on icon "button" at bounding box center [299, 109] width 7 height 7
click at [302, 110] on icon "button" at bounding box center [299, 109] width 7 height 7
click at [303, 134] on div "HyperWorks 21000 of 21000 used v25.0 Expire date: [DATE]" at bounding box center [925, 135] width 1259 height 30
click at [312, 136] on icon "button" at bounding box center [310, 135] width 7 height 7
click at [299, 111] on icon "button" at bounding box center [299, 109] width 7 height 7
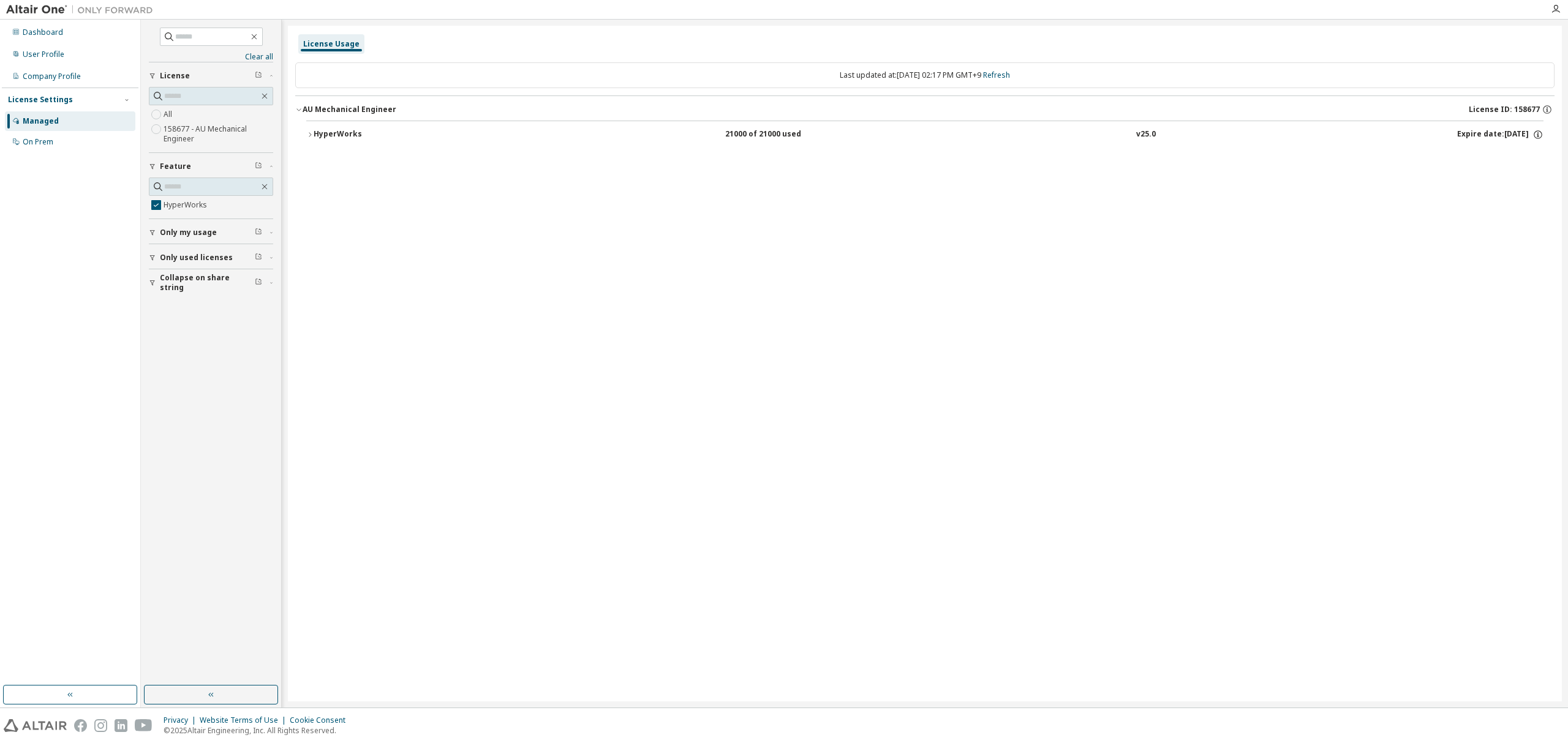
click at [322, 135] on div "HyperWorks" at bounding box center [368, 135] width 110 height 11
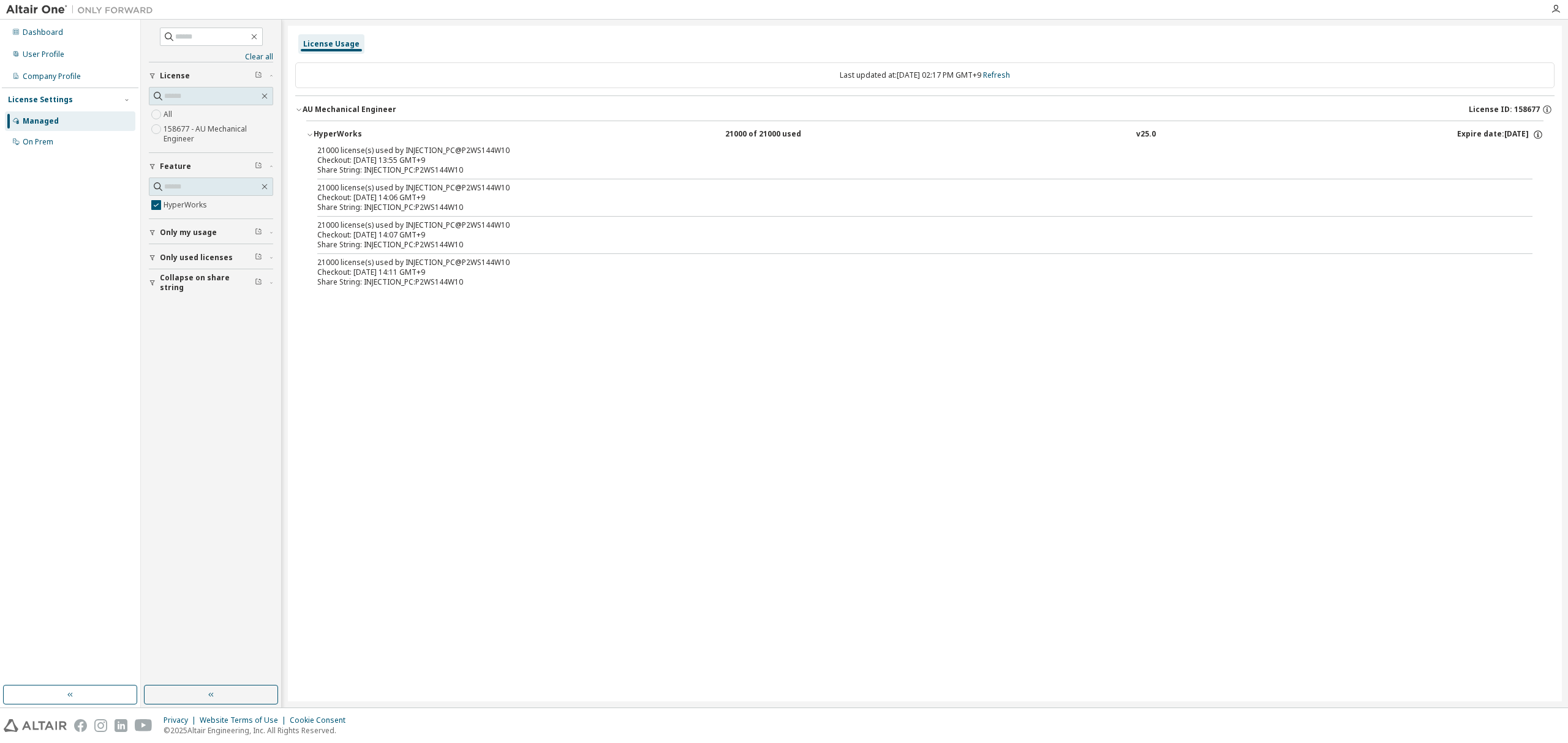
click at [405, 148] on div "21000 license(s) used by INJECTION_PC@P2WS144W10" at bounding box center [910, 150] width 1186 height 10
click at [306, 135] on icon "button" at bounding box center [310, 135] width 7 height 7
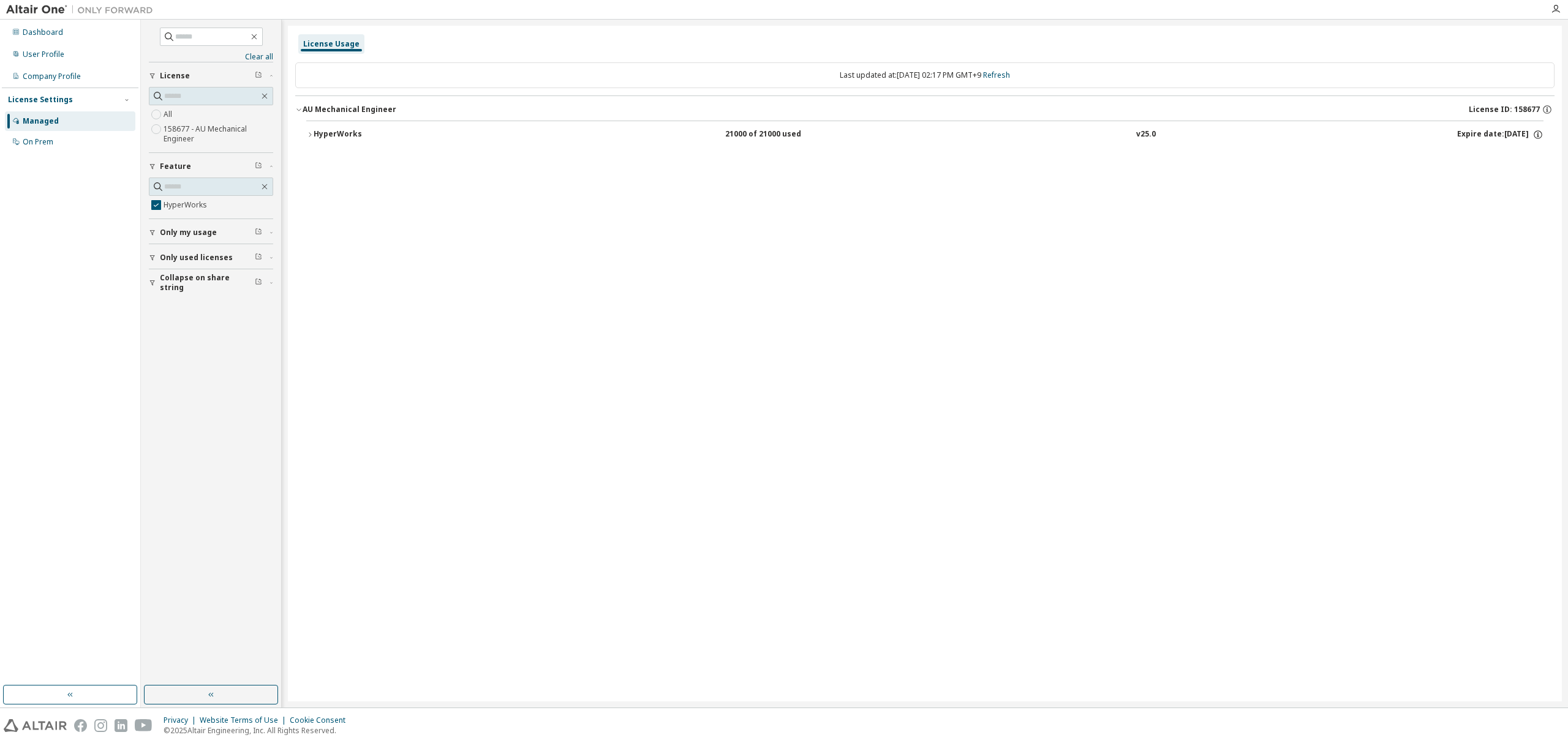
click at [312, 135] on icon "button" at bounding box center [310, 135] width 7 height 7
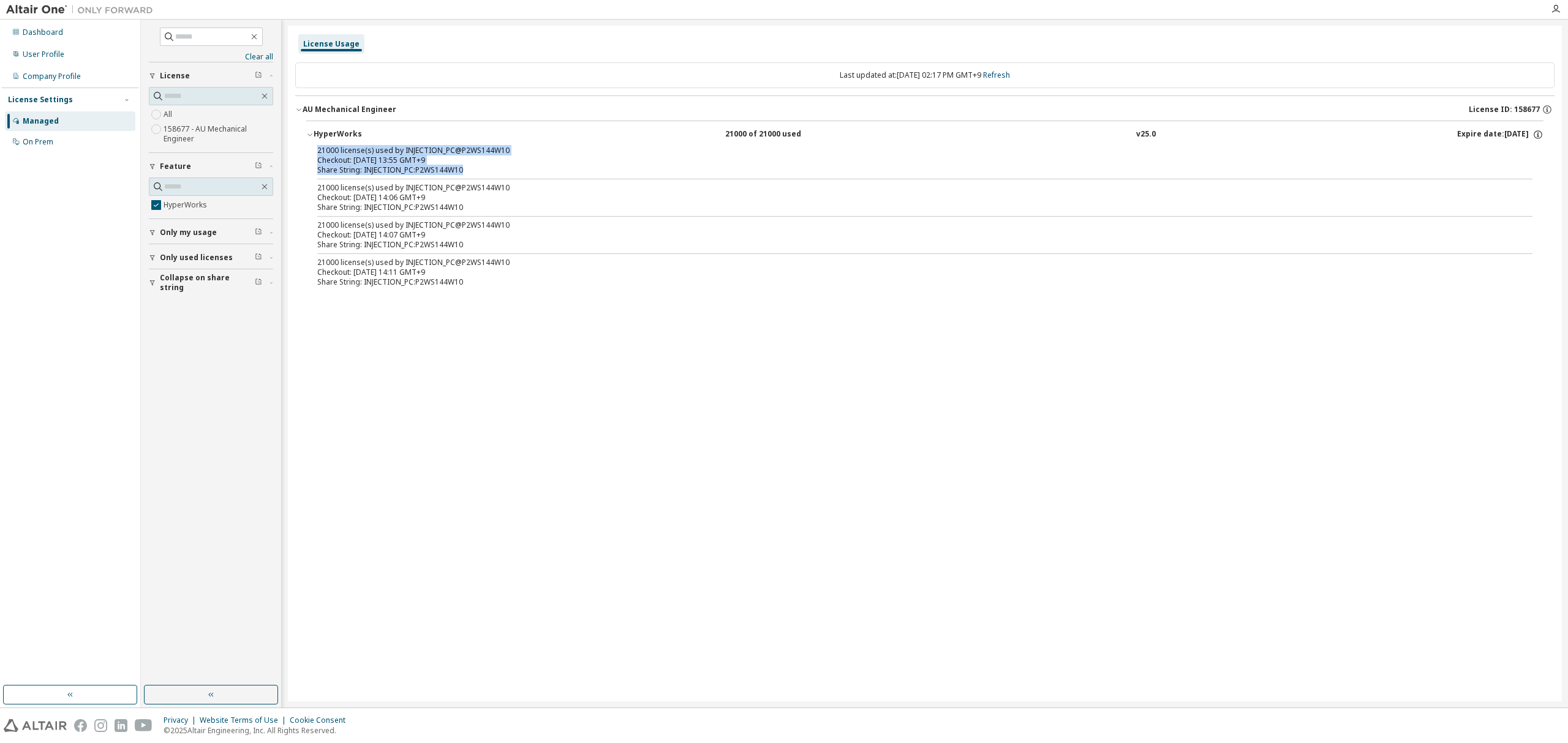
drag, startPoint x: 459, startPoint y: 173, endPoint x: 313, endPoint y: 153, distance: 147.4
click at [313, 153] on div "21000 license(s) used by INJECTION_PC@P2WS144W10 Checkout: 2025-10-02 13:55 GMT…" at bounding box center [925, 219] width 1237 height 147
click at [577, 146] on div "21000 license(s) used by INJECTION_PC@P2WS144W10" at bounding box center [910, 150] width 1186 height 10
click at [859, 402] on div "License Usage Last updated at: Thu 2025-10-02 02:17 PM GMT+9 Refresh AU Mechani…" at bounding box center [925, 363] width 1275 height 676
click at [387, 229] on div "21000 license(s) used by INJECTION_PC@P2WS144W10" at bounding box center [910, 225] width 1186 height 10
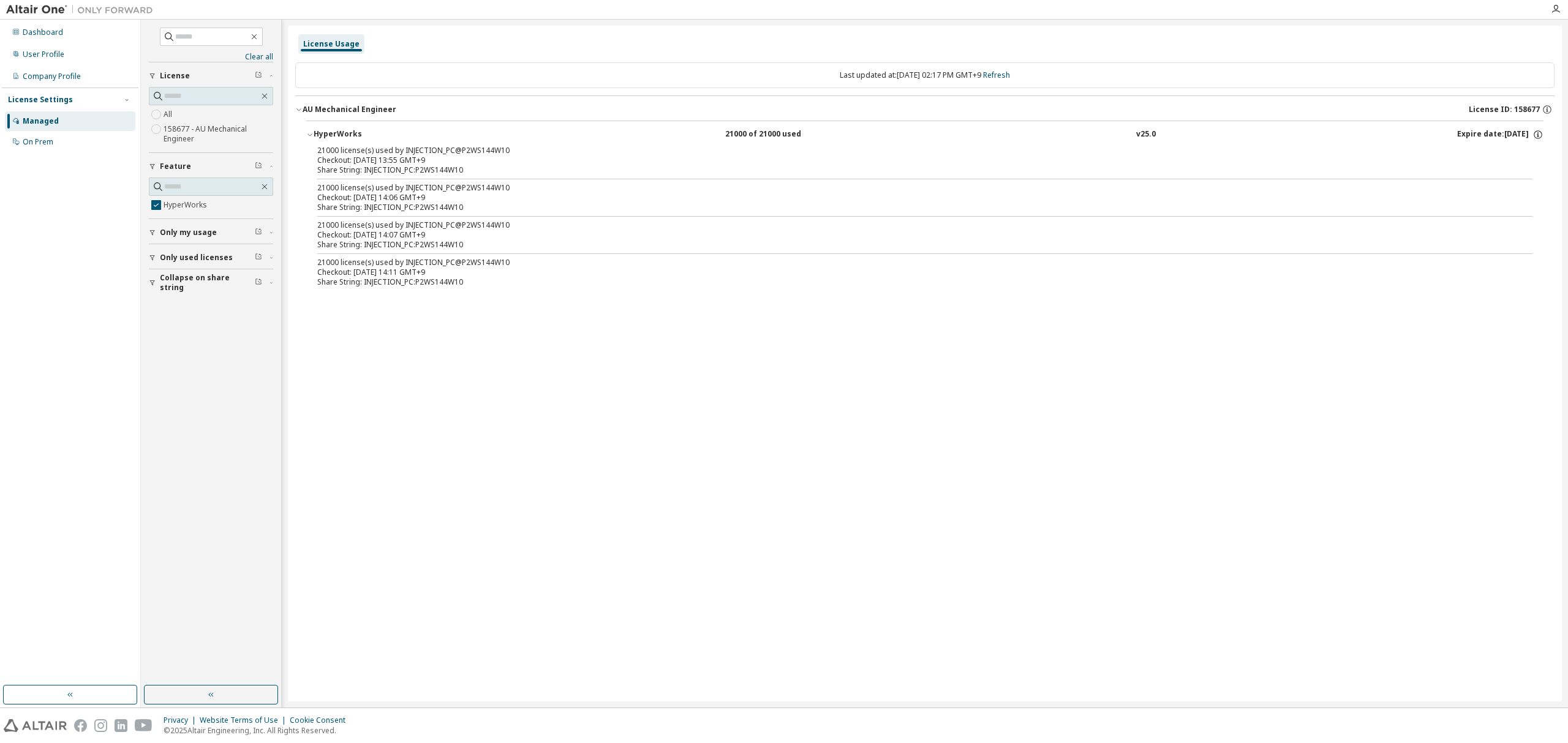
drag, startPoint x: 1538, startPoint y: 235, endPoint x: 1390, endPoint y: 333, distance: 177.5
click at [1527, 234] on div "21000 license(s) used by INJECTION_PC@P2WS144W10 Checkout: 2025-10-02 13:55 GMT…" at bounding box center [925, 219] width 1237 height 147
drag, startPoint x: 1152, startPoint y: 264, endPoint x: 1096, endPoint y: 267, distance: 56.1
drag, startPoint x: 1327, startPoint y: 252, endPoint x: 1368, endPoint y: 253, distance: 41.0
click at [1540, 137] on icon "button" at bounding box center [1538, 135] width 11 height 11
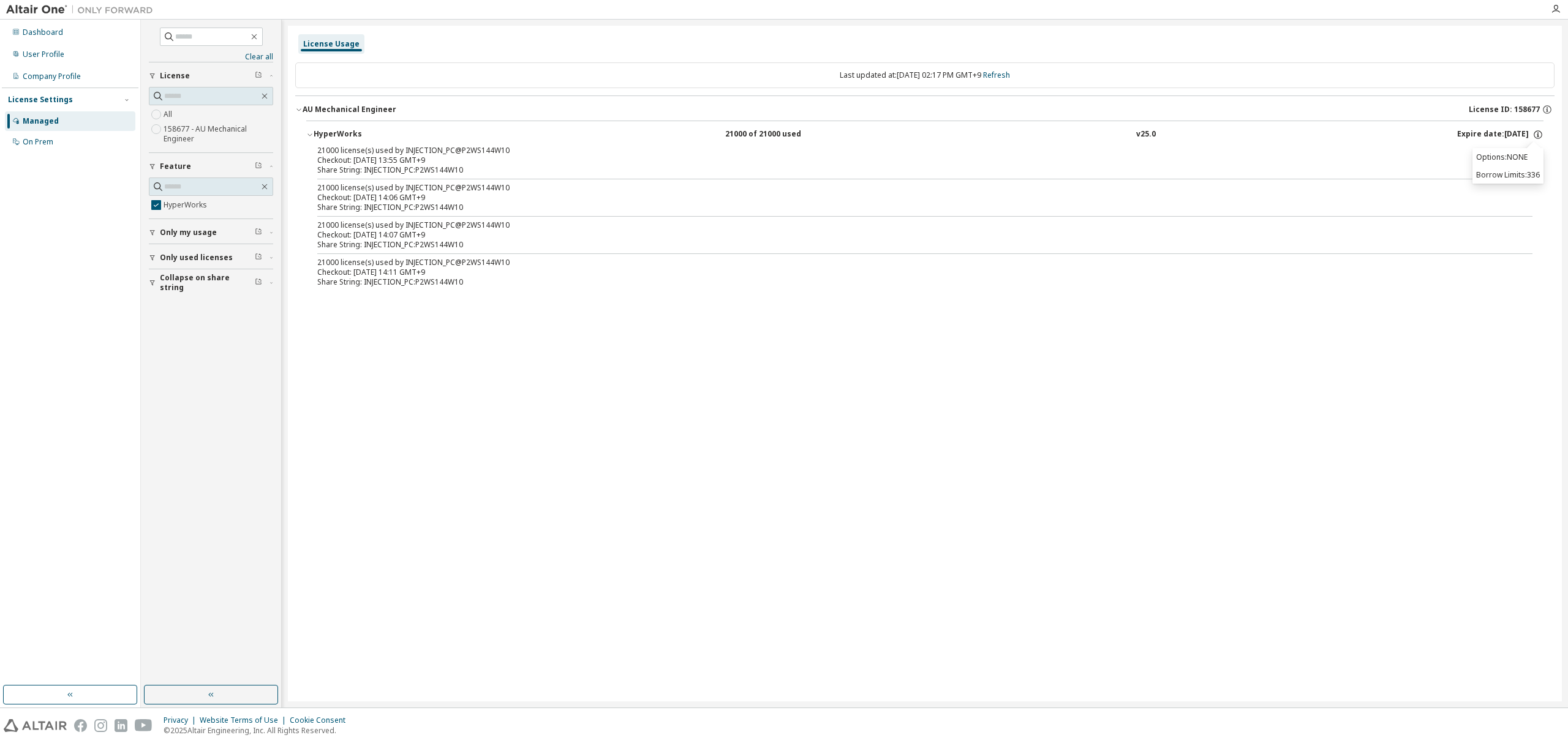
click at [1245, 265] on div "21000 license(s) used by INJECTION_PC@P2WS144W10" at bounding box center [910, 262] width 1186 height 10
click at [149, 234] on icon "button" at bounding box center [152, 232] width 7 height 7
click at [147, 258] on div "Clear all Collapse on share string Only used licenses Only my usage Feature Hyp…" at bounding box center [211, 352] width 137 height 662
click at [149, 256] on icon "button" at bounding box center [152, 258] width 7 height 7
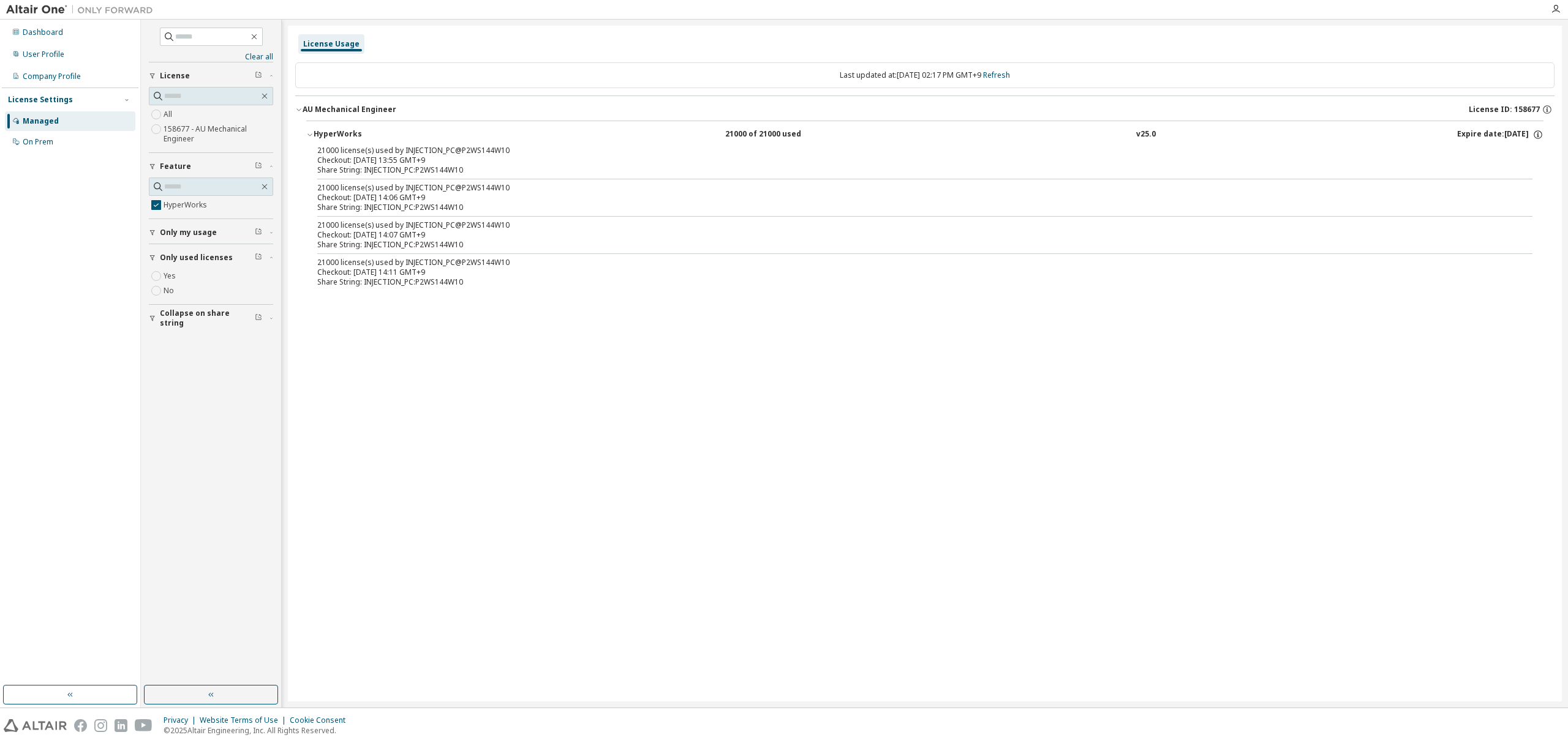
click at [150, 256] on icon "button" at bounding box center [152, 258] width 7 height 7
click at [154, 287] on icon "button" at bounding box center [152, 283] width 7 height 7
click at [152, 285] on icon "button" at bounding box center [152, 283] width 7 height 7
click at [817, 399] on div "License Usage Last updated at: Thu 2025-10-02 02:17 PM GMT+9 Refresh AU Mechani…" at bounding box center [925, 363] width 1275 height 676
click at [623, 270] on div "Checkout: [DATE] 14:11 GMT+9" at bounding box center [910, 272] width 1186 height 10
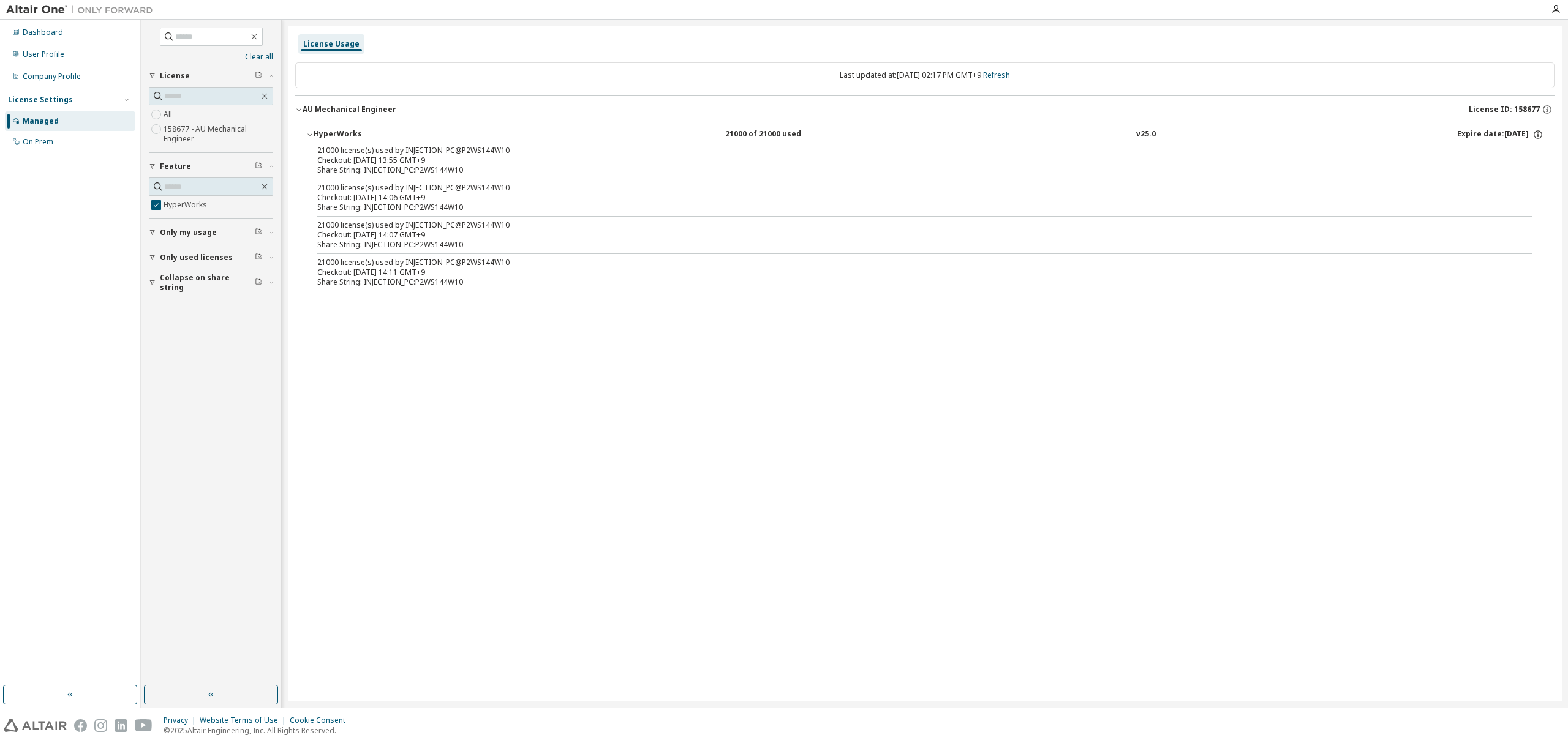
drag, startPoint x: 622, startPoint y: 270, endPoint x: 554, endPoint y: 285, distance: 69.6
click at [554, 285] on div "Share String: INJECTION_PC:P2WS144W10" at bounding box center [910, 282] width 1186 height 10
click at [374, 272] on div "Checkout: [DATE] 14:11 GMT+9" at bounding box center [910, 272] width 1186 height 10
click at [366, 240] on div "Share String: INJECTION_PC:P2WS144W10" at bounding box center [910, 245] width 1186 height 10
click at [1536, 135] on icon "button" at bounding box center [1538, 135] width 11 height 11
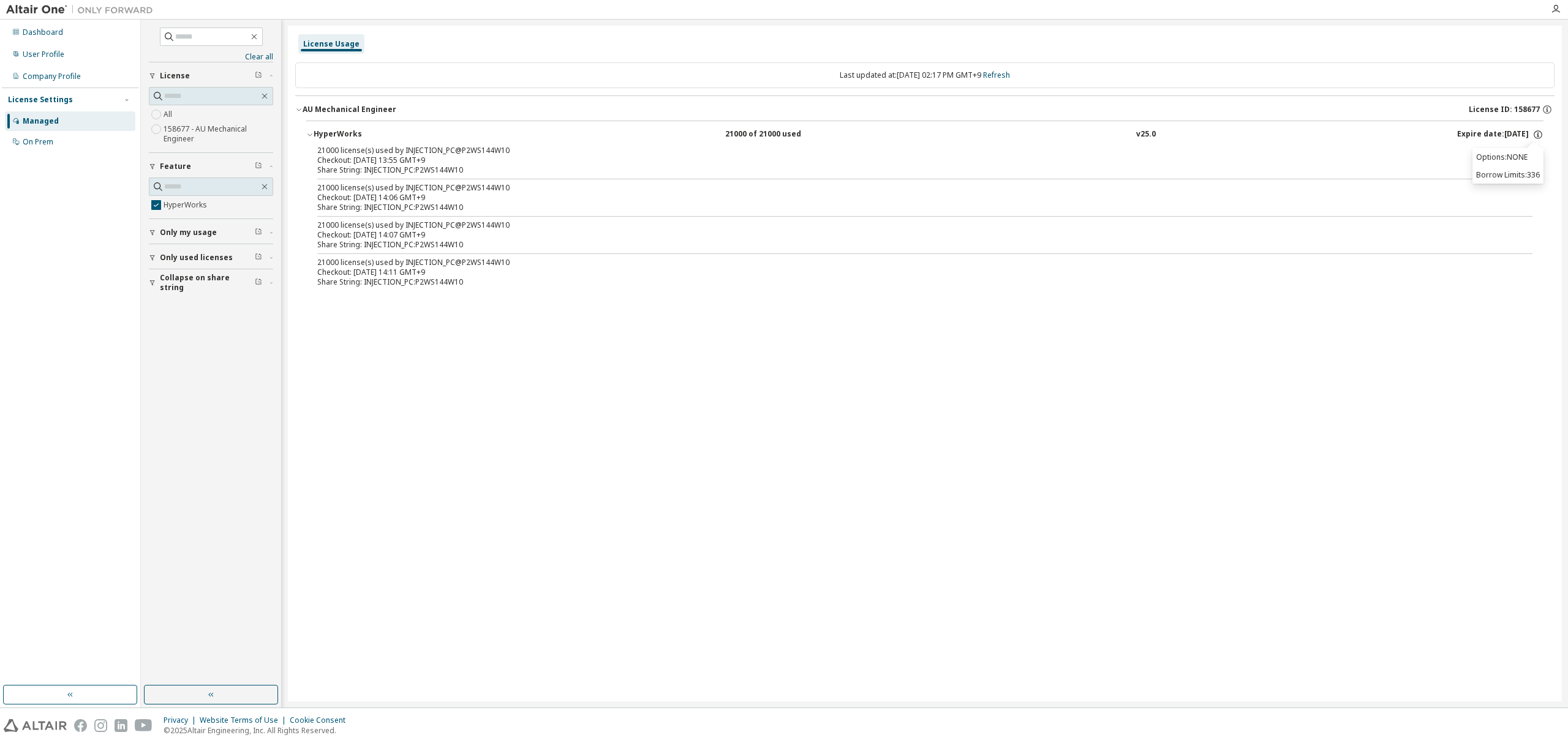
click at [1286, 423] on div "License Usage Last updated at: Thu 2025-10-02 02:17 PM GMT+9 Refresh AU Mechani…" at bounding box center [925, 363] width 1275 height 676
click at [515, 372] on div "License Usage Last updated at: Thu 2025-10-02 02:17 PM GMT+9 Refresh AU Mechani…" at bounding box center [925, 363] width 1275 height 676
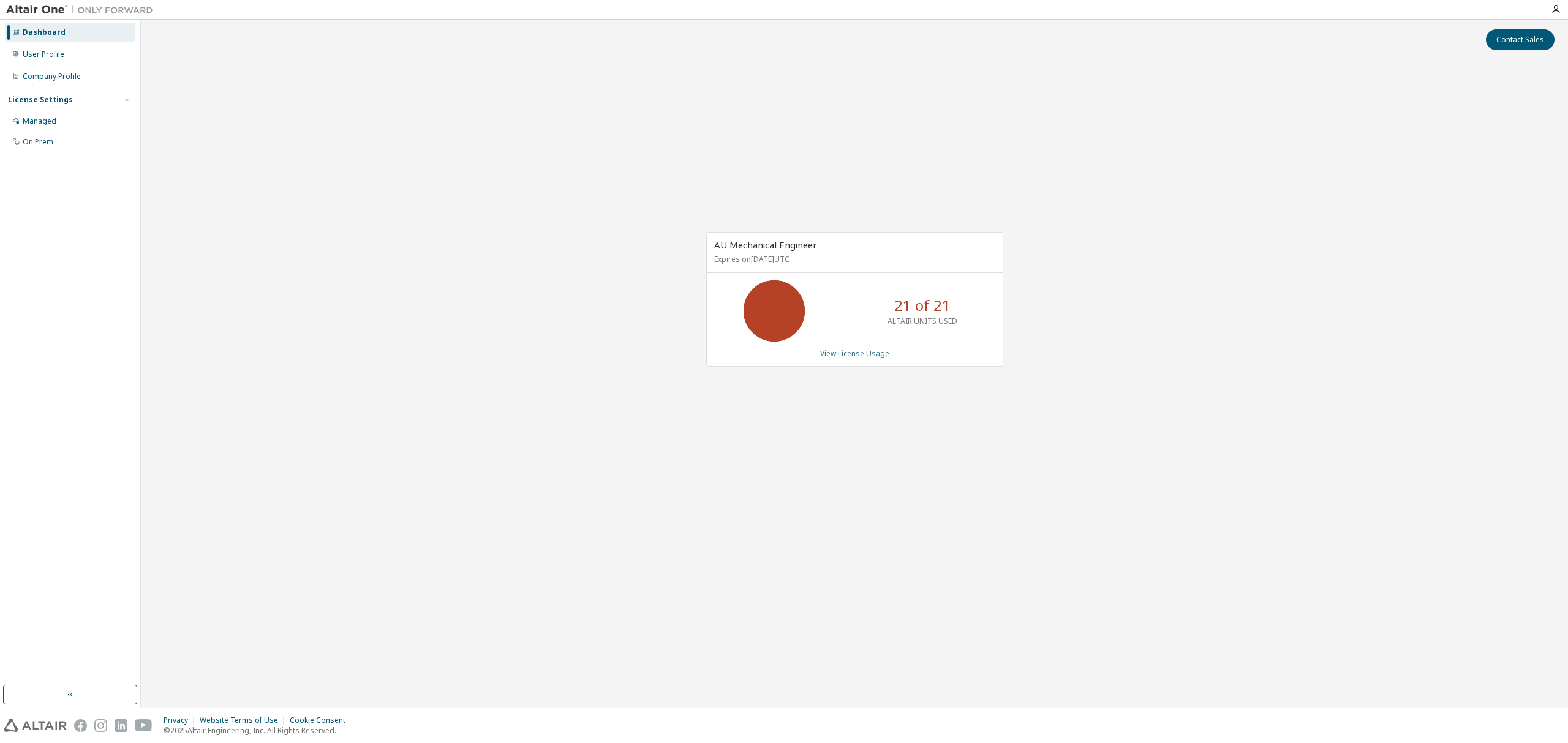
click at [833, 351] on link "View License Usage" at bounding box center [855, 353] width 69 height 10
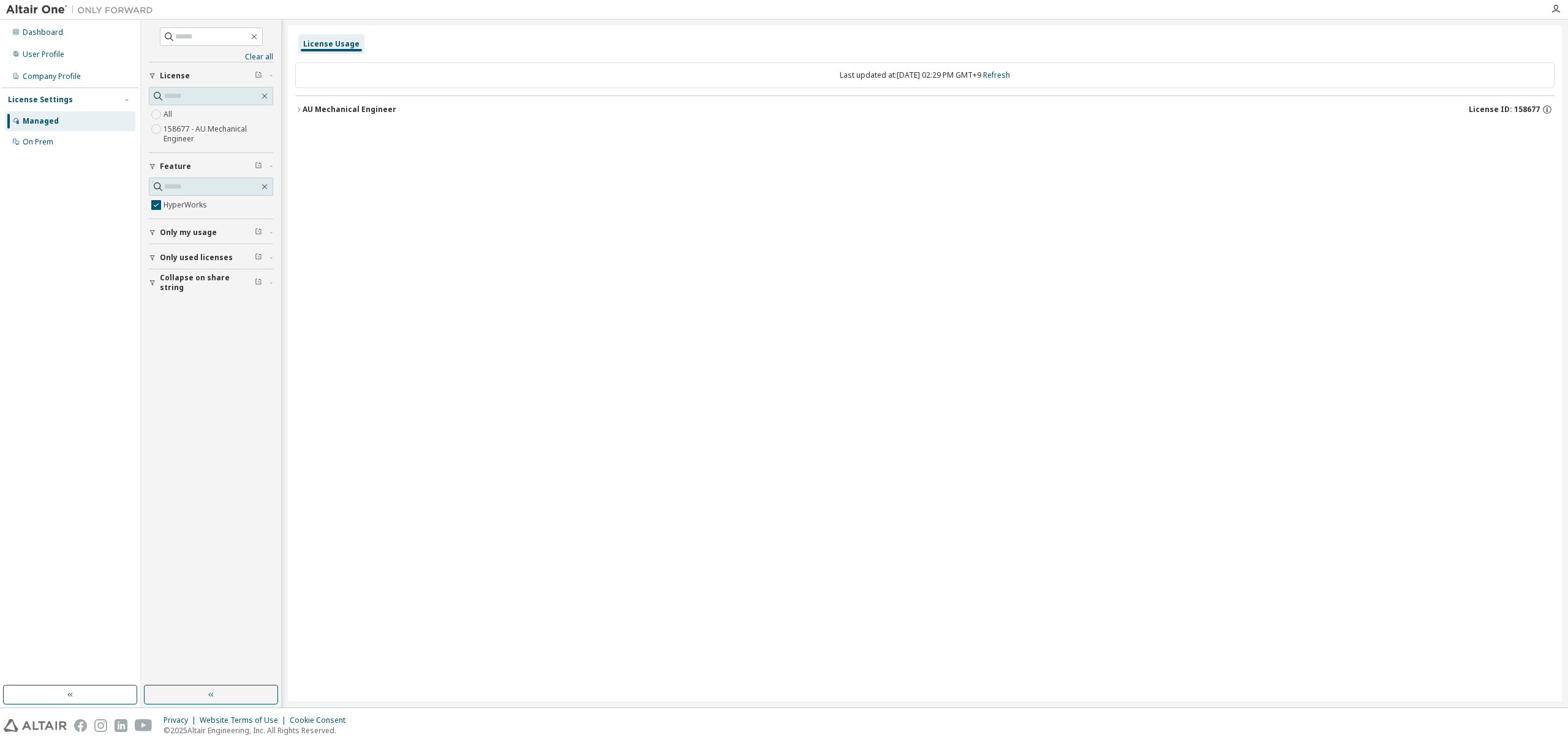
click at [295, 111] on icon "button" at bounding box center [299, 109] width 7 height 7
click at [333, 136] on div "HyperWorks" at bounding box center [368, 135] width 110 height 11
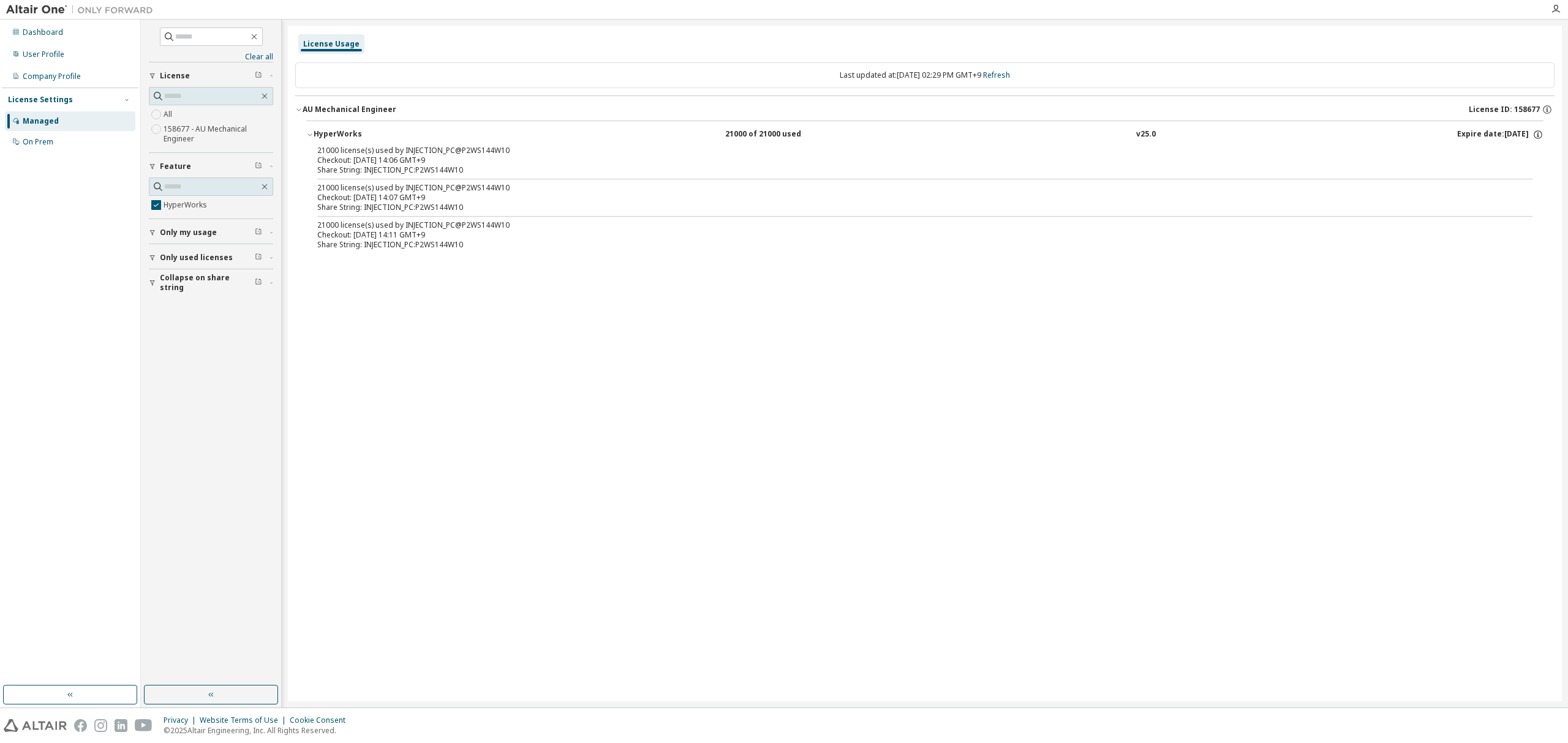
click at [415, 164] on div "Checkout: [DATE] 14:06 GMT+9" at bounding box center [910, 160] width 1186 height 10
click at [388, 209] on div "Share String: INJECTION_PC:P2WS144W10" at bounding box center [910, 208] width 1186 height 10
click at [374, 246] on div "Share String: INJECTION_PC:P2WS144W10" at bounding box center [910, 245] width 1186 height 10
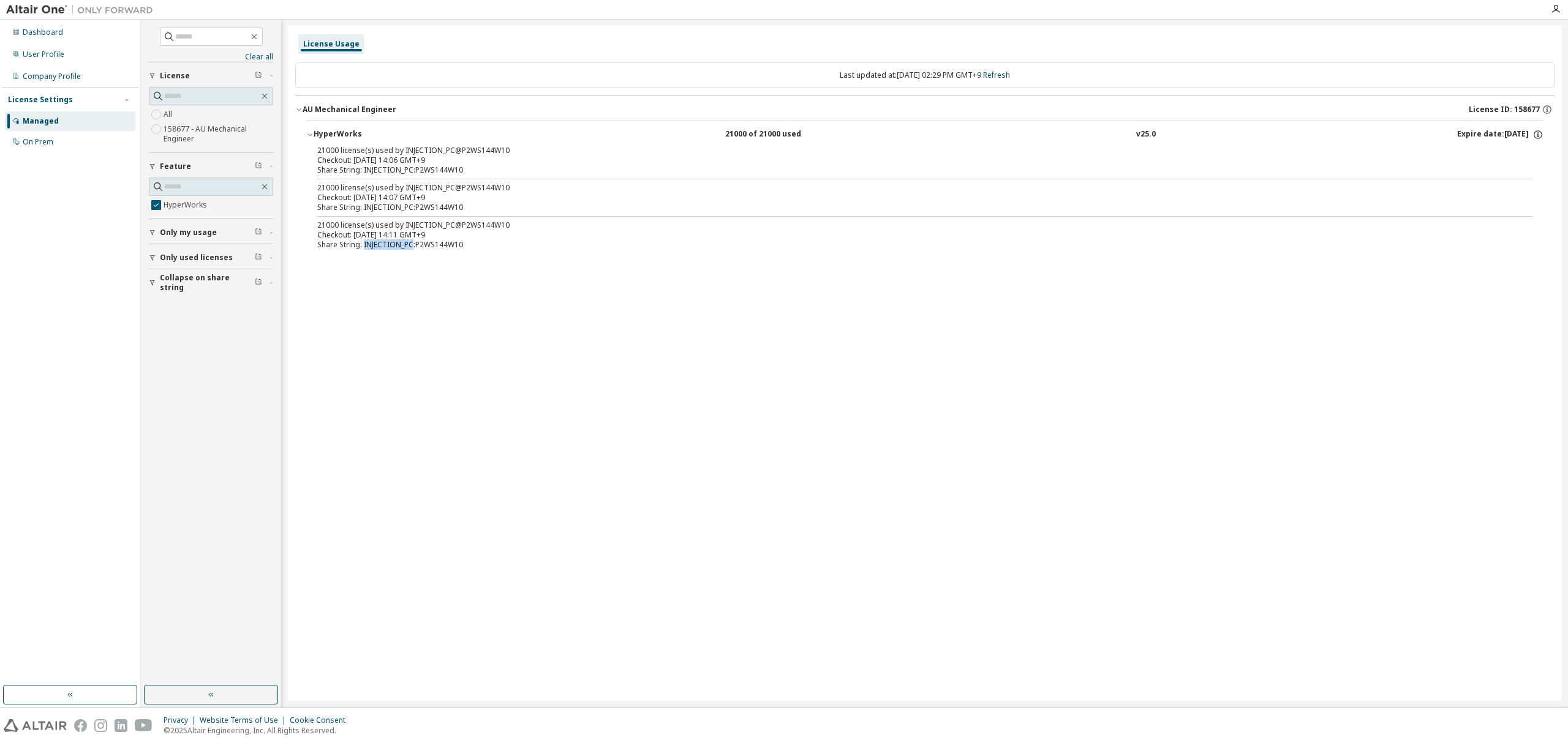
click at [374, 246] on div "Share String: INJECTION_PC:P2WS144W10" at bounding box center [910, 245] width 1186 height 10
click at [418, 234] on div "Checkout: [DATE] 14:11 GMT+9" at bounding box center [910, 235] width 1186 height 10
click at [1536, 134] on icon "button" at bounding box center [1538, 135] width 11 height 11
click at [1493, 178] on p "Borrow Limits: 336" at bounding box center [1508, 174] width 64 height 10
click at [1493, 162] on div "Options: NONE Borrow Limits: 336" at bounding box center [1508, 166] width 71 height 36
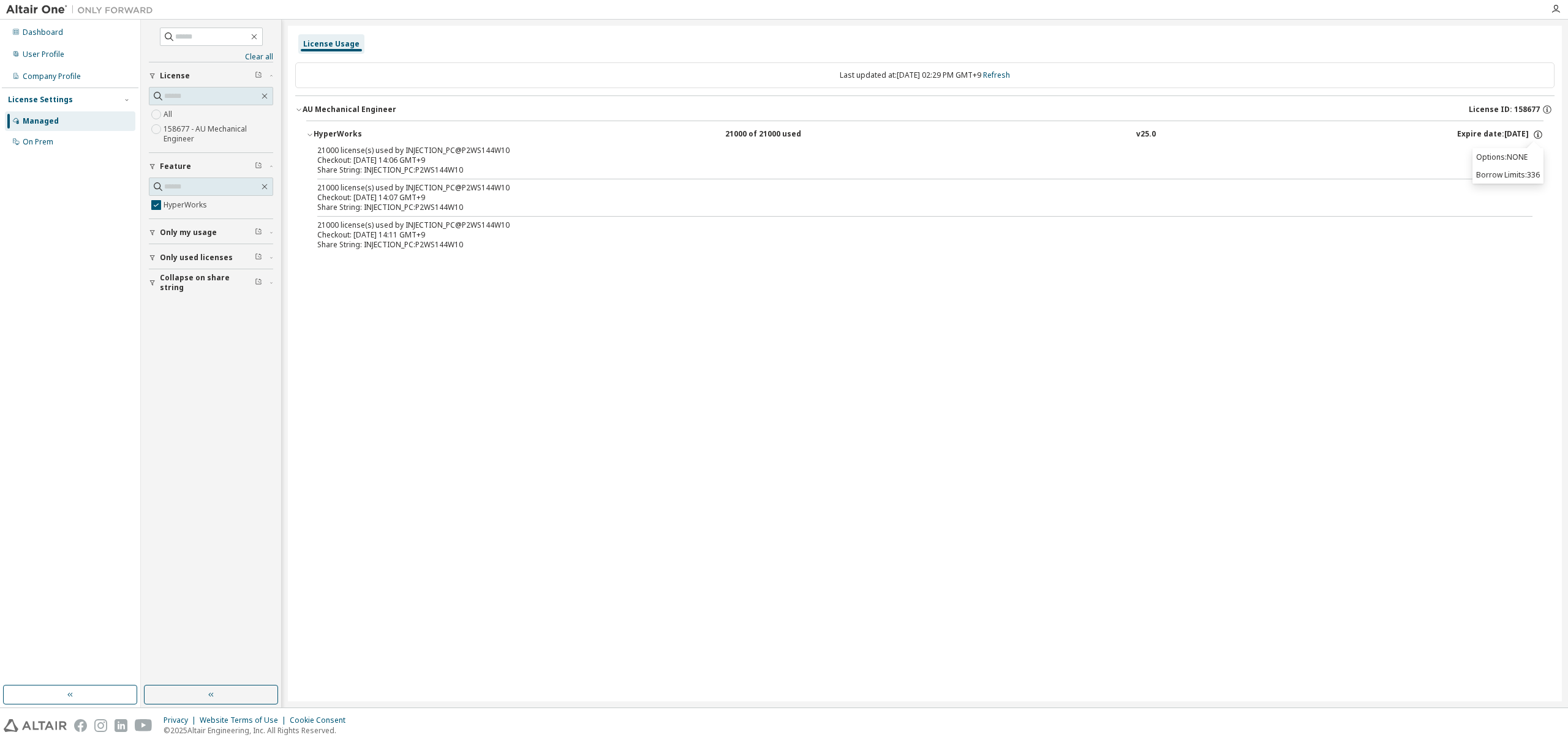
click at [1327, 143] on button "HyperWorks 21000 of 21000 used v25.0 Expire date: [DATE]" at bounding box center [925, 135] width 1237 height 27
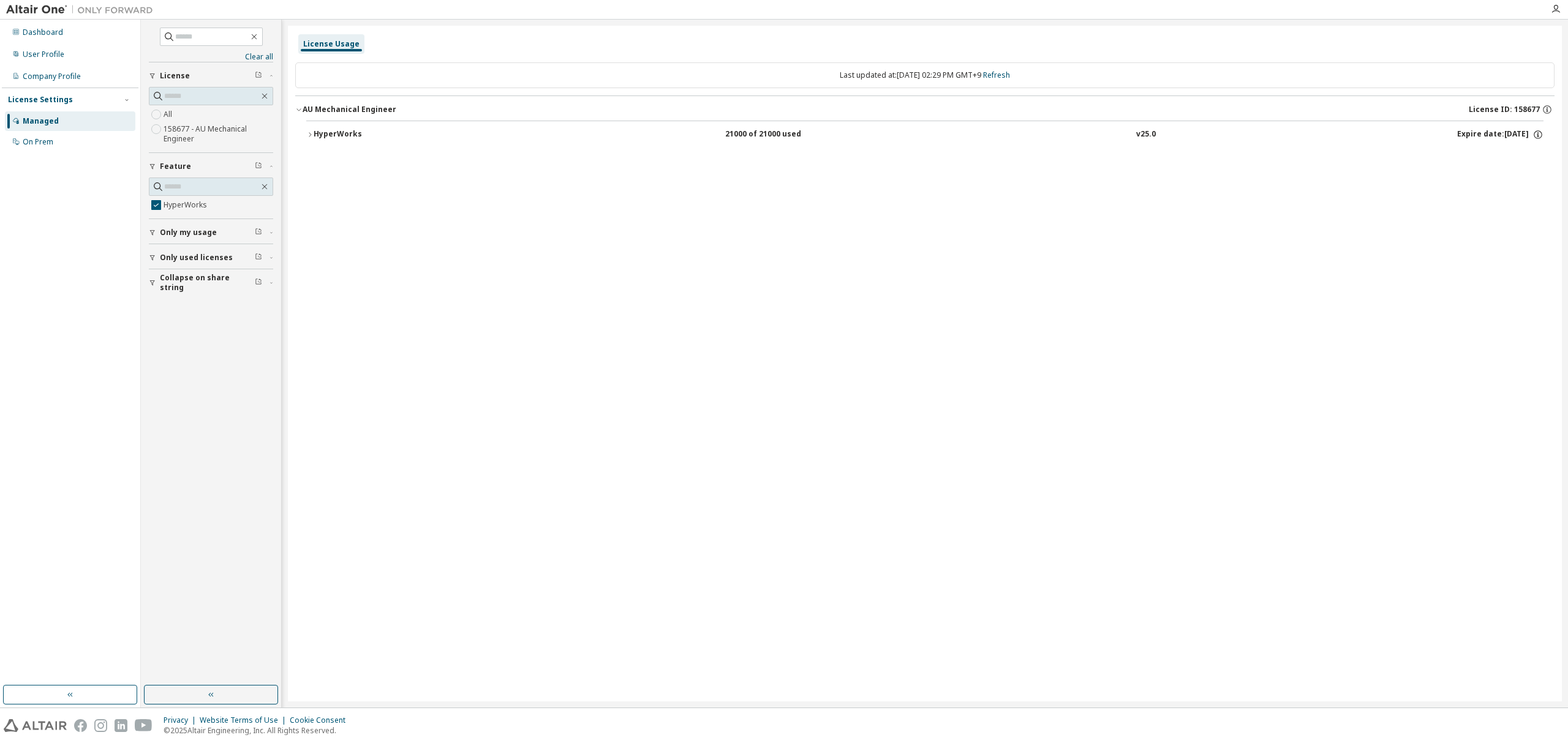
click at [349, 136] on div "HyperWorks" at bounding box center [368, 135] width 110 height 11
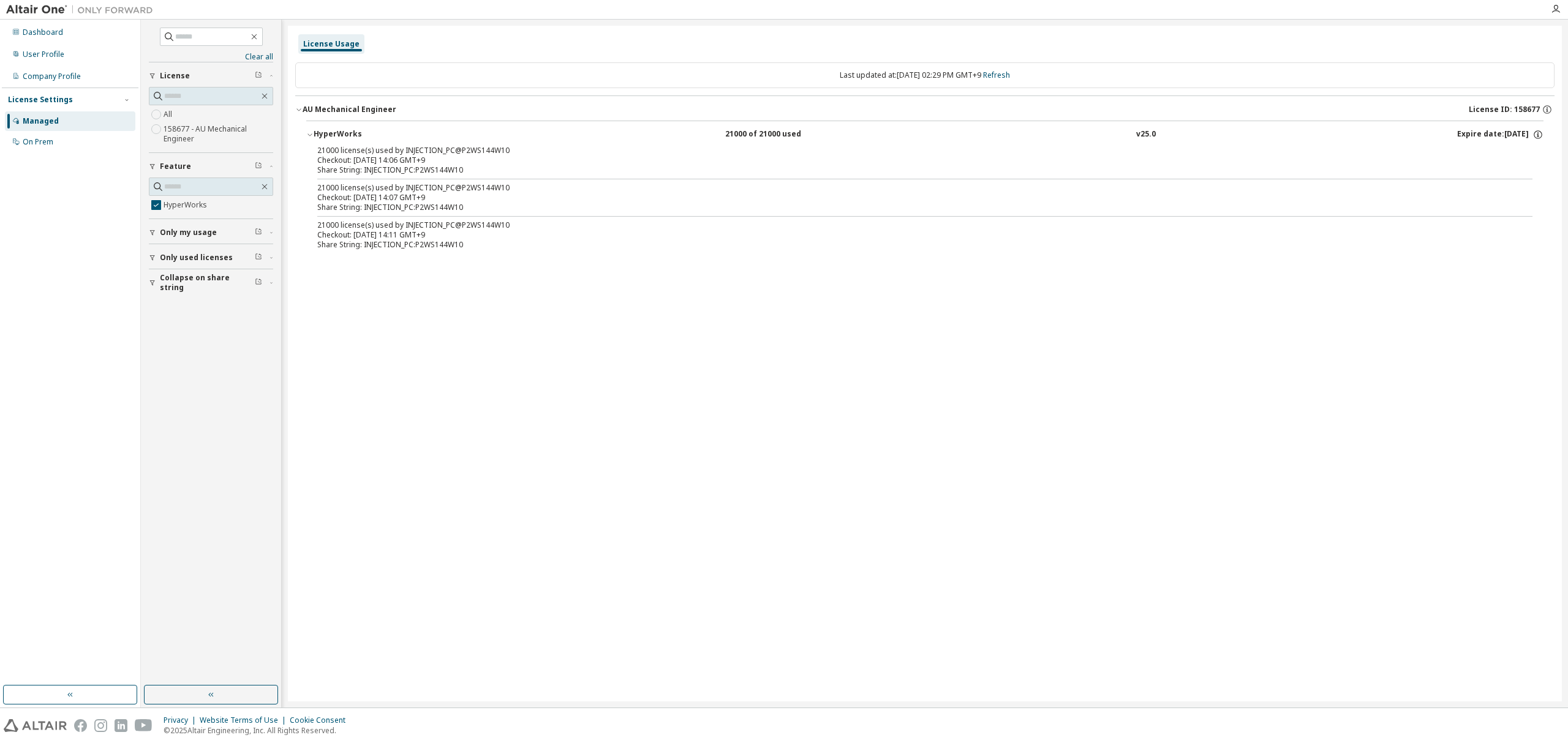
click at [792, 615] on div "License Usage Last updated at: [DATE] 02:29 PM GMT+9 Refresh AU Mechanical Engi…" at bounding box center [925, 363] width 1275 height 676
click at [783, 136] on div "21000 of 21000 used" at bounding box center [780, 135] width 110 height 11
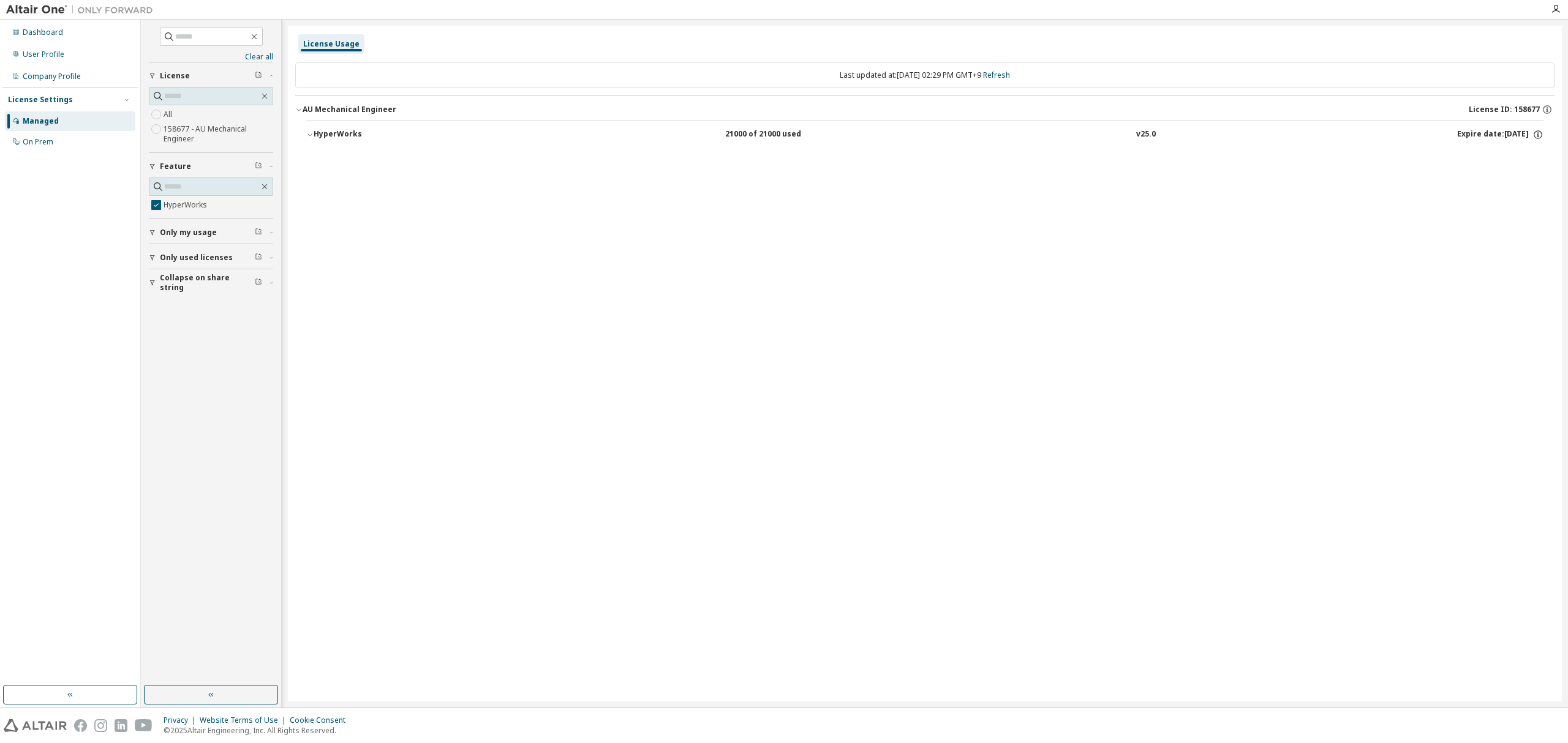
click at [783, 136] on div "21000 of 21000 used" at bounding box center [780, 135] width 110 height 11
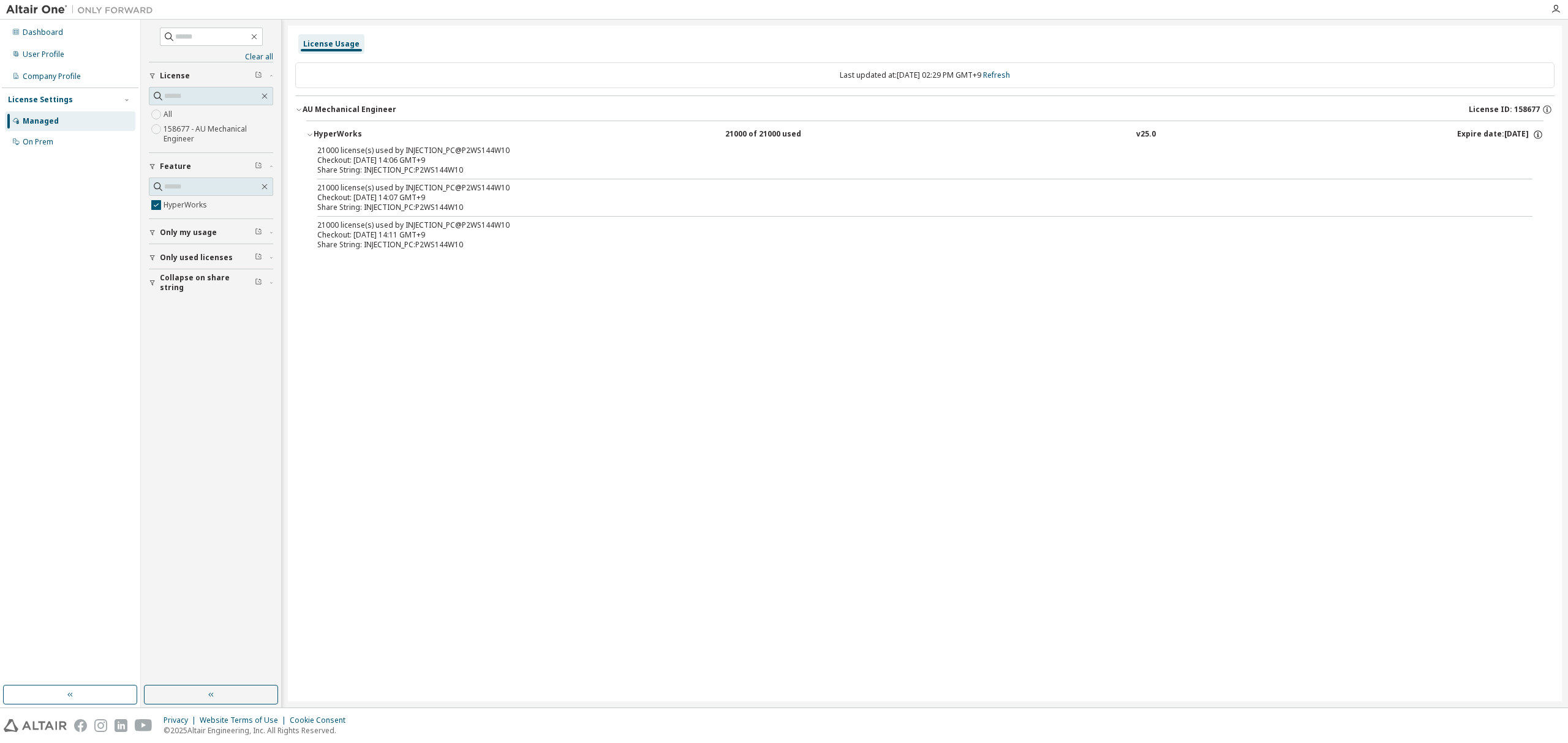
click at [783, 136] on div "21000 of 21000 used" at bounding box center [780, 135] width 110 height 11
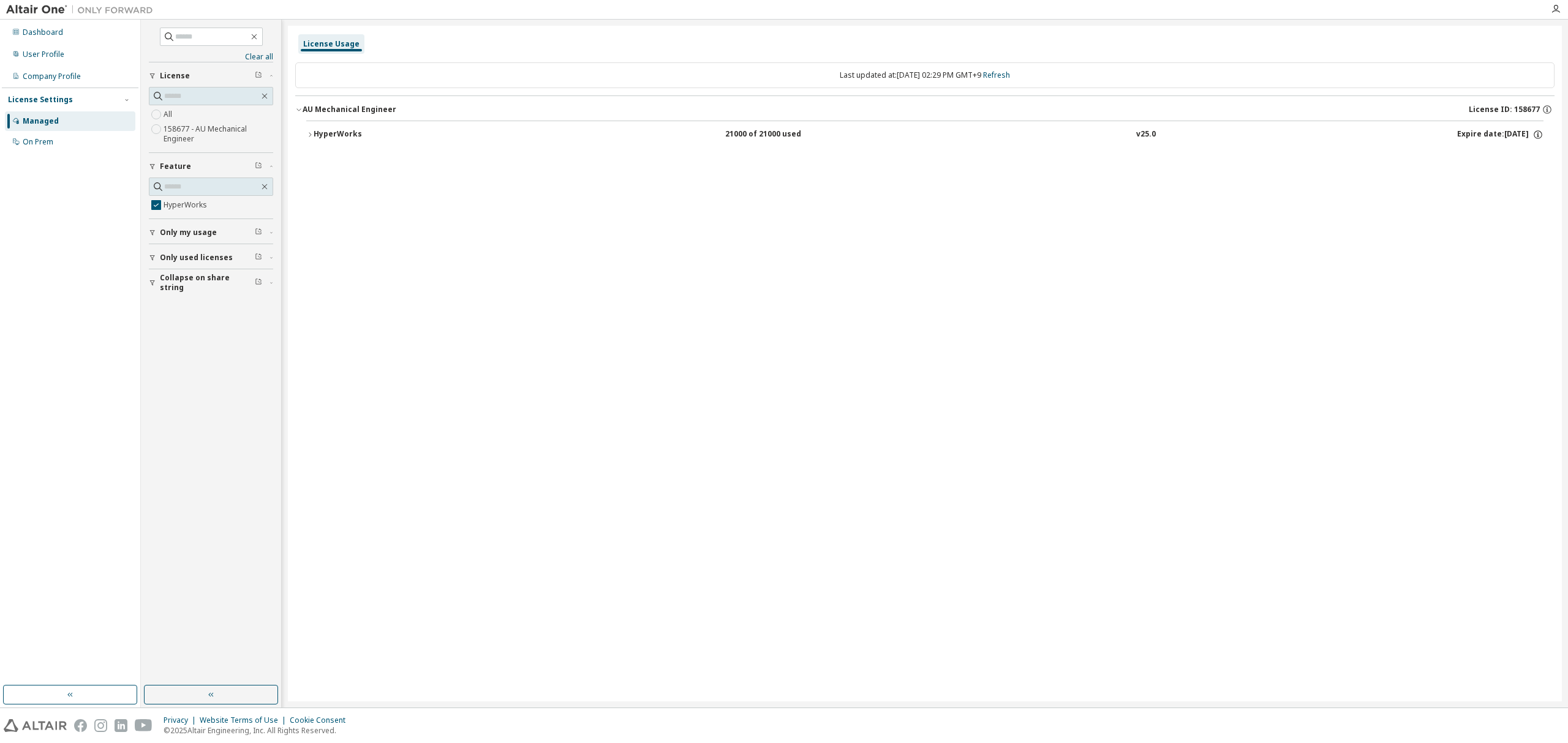
click at [783, 136] on div "21000 of 21000 used" at bounding box center [780, 135] width 110 height 11
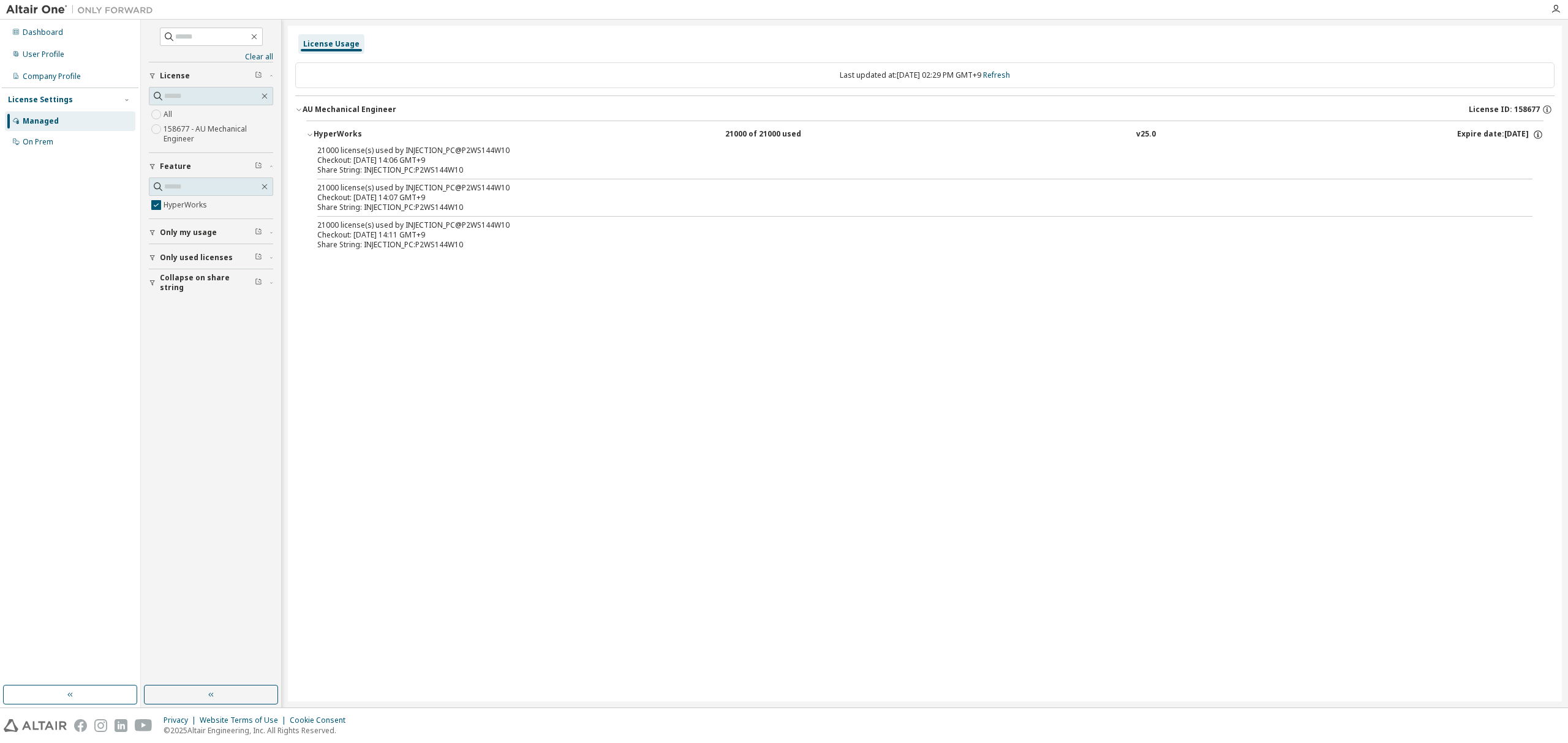
click at [223, 230] on div "Only my usage" at bounding box center [214, 232] width 109 height 10
click at [239, 231] on div "Only my usage" at bounding box center [214, 232] width 109 height 10
click at [200, 265] on button "Only used licenses" at bounding box center [210, 258] width 124 height 27
click at [204, 257] on span "Only used licenses" at bounding box center [196, 258] width 73 height 10
click at [866, 284] on div "License Usage Last updated at: [DATE] 02:29 PM GMT+9 Refresh AU Mechanical Engi…" at bounding box center [925, 363] width 1275 height 676
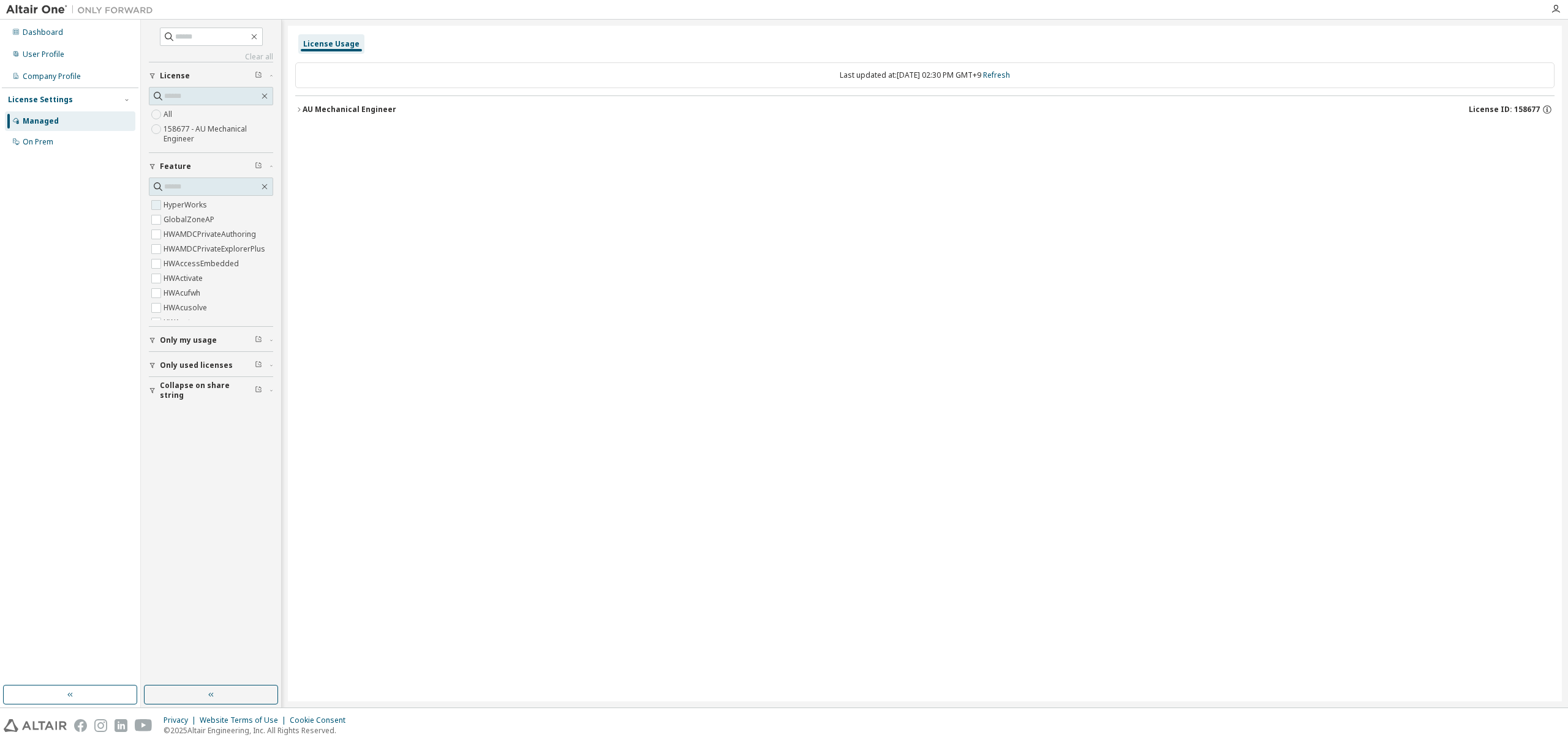
click at [172, 211] on label "HyperWorks" at bounding box center [187, 205] width 46 height 15
click at [342, 113] on div "AU Mechanical Engineer" at bounding box center [349, 109] width 94 height 10
click at [331, 138] on div "HyperWorks" at bounding box center [368, 135] width 110 height 11
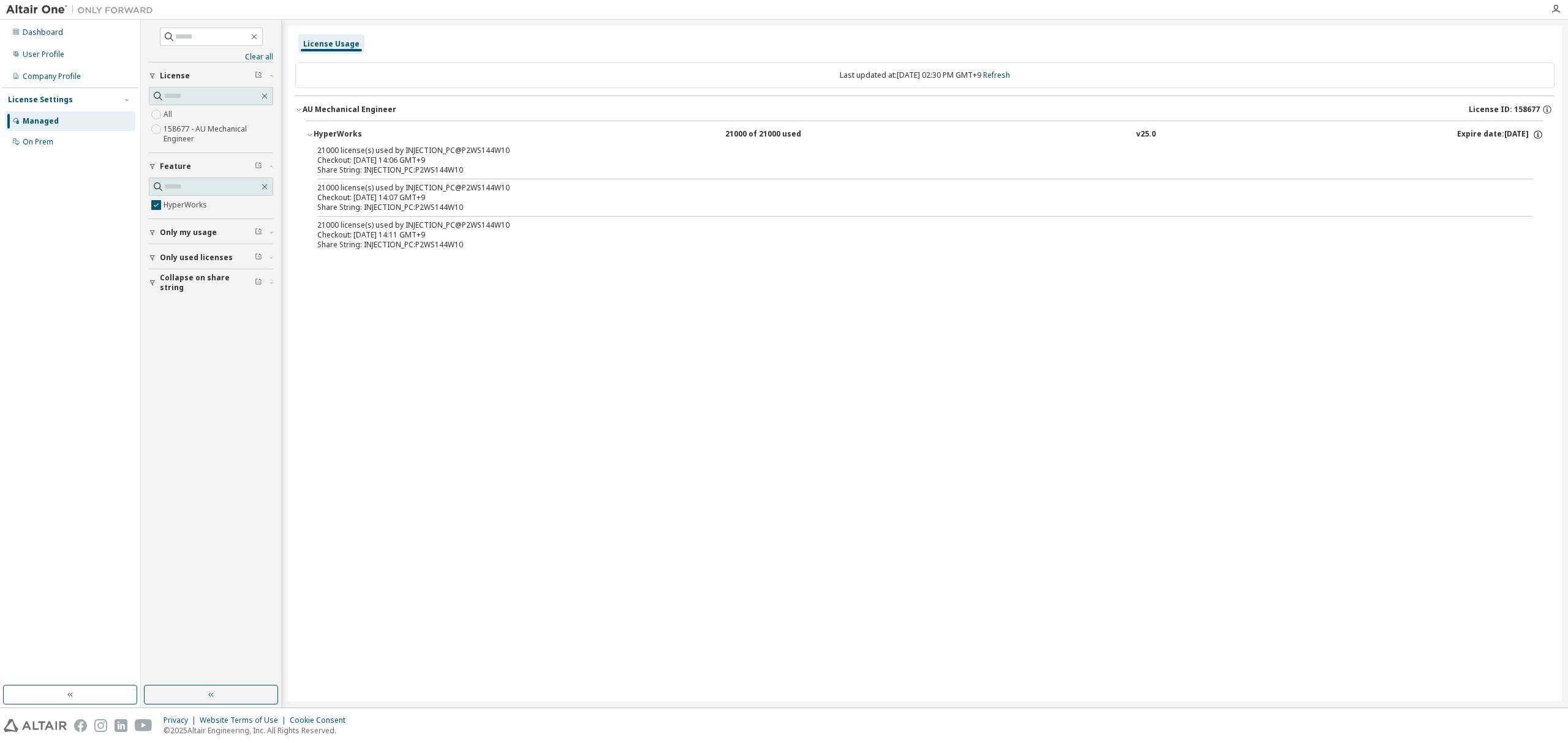
click at [1026, 304] on div "License Usage Last updated at: Thu 2025-10-02 02:30 PM GMT+9 Refresh AU Mechani…" at bounding box center [925, 363] width 1275 height 676
click at [911, 175] on div "Share String: INJECTION_PC:P2WS144W10" at bounding box center [910, 170] width 1186 height 10
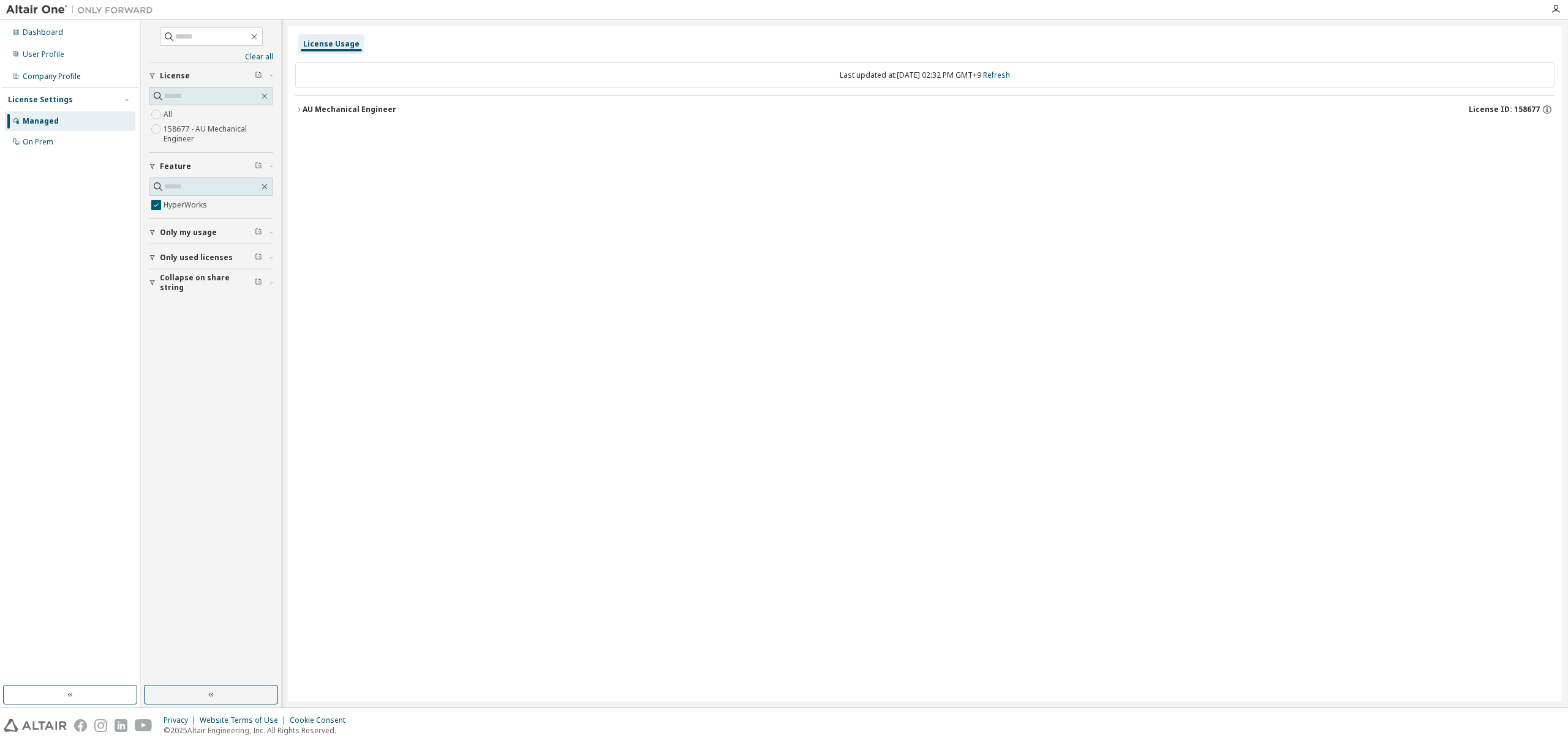
click at [338, 116] on button "AU Mechanical Engineer License ID: 158677" at bounding box center [925, 110] width 1259 height 27
click at [332, 136] on div "HyperWorks" at bounding box center [368, 135] width 110 height 11
click at [302, 107] on icon "button" at bounding box center [299, 109] width 7 height 7
click at [352, 136] on div "HyperWorks" at bounding box center [368, 135] width 110 height 11
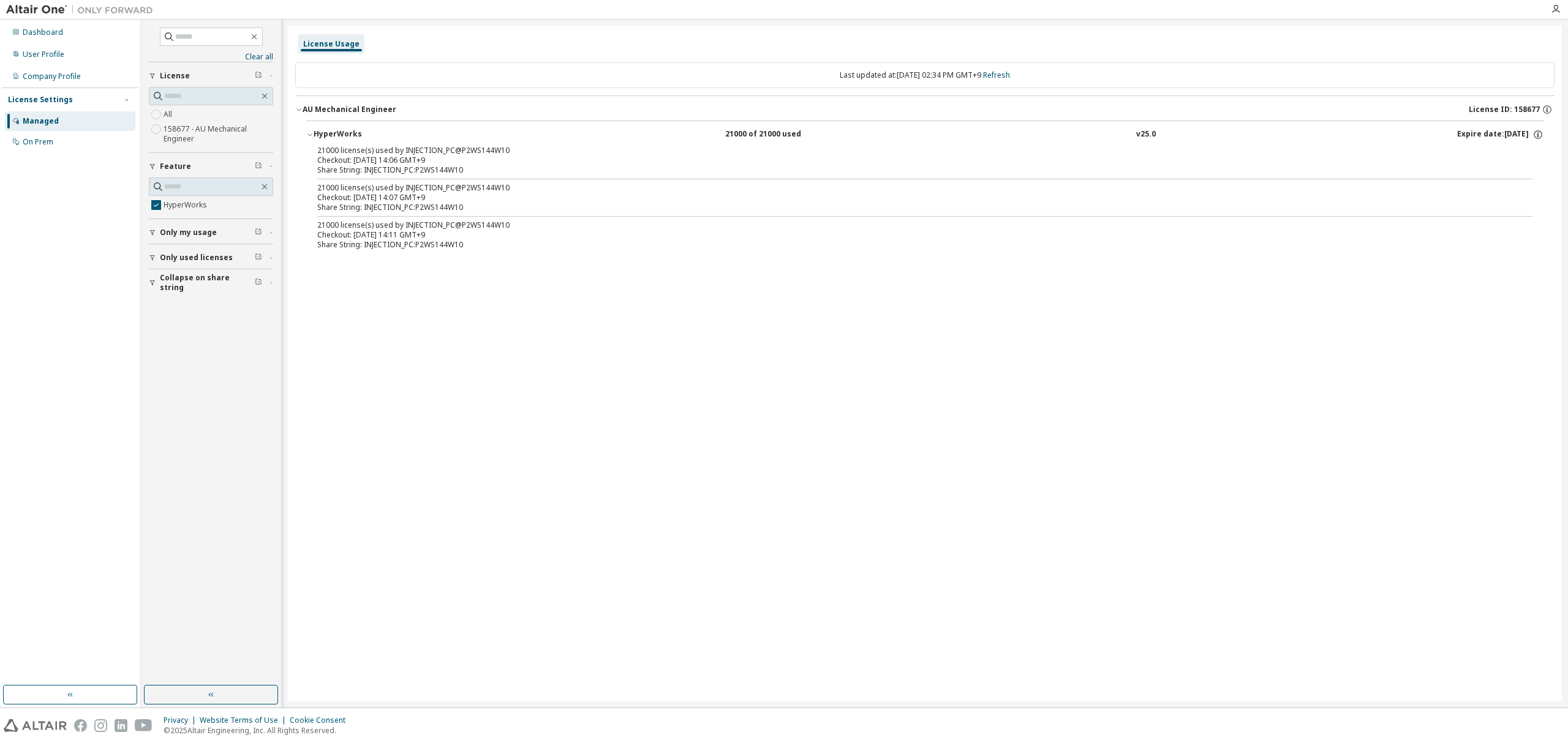
click at [434, 170] on div "Share String: INJECTION_PC:P2WS144W10" at bounding box center [910, 170] width 1186 height 10
click at [870, 449] on div "License Usage Last updated at: Thu 2025-10-02 02:34 PM GMT+9 Refresh AU Mechani…" at bounding box center [925, 363] width 1275 height 676
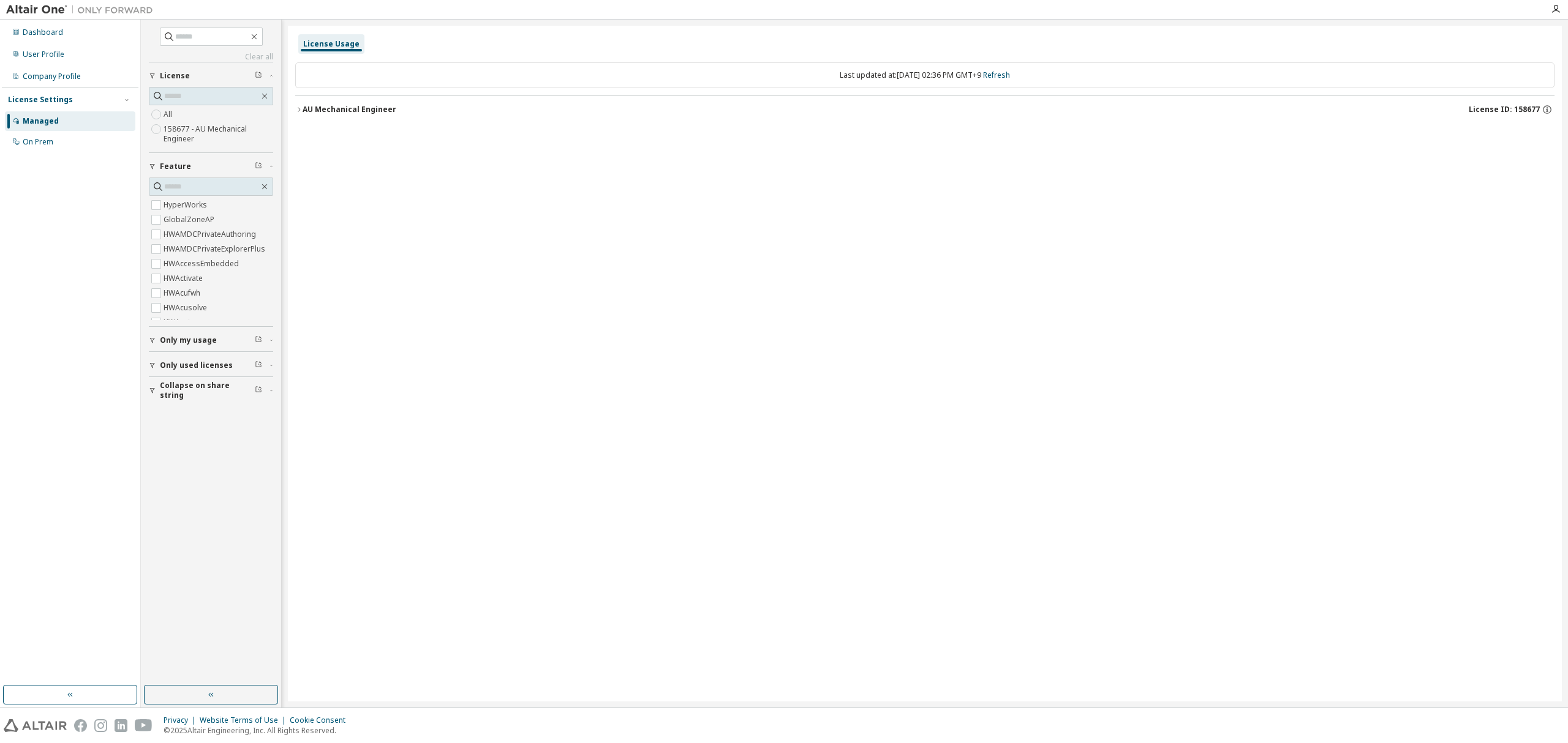
click at [330, 114] on div "AU Mechanical Engineer" at bounding box center [349, 109] width 94 height 10
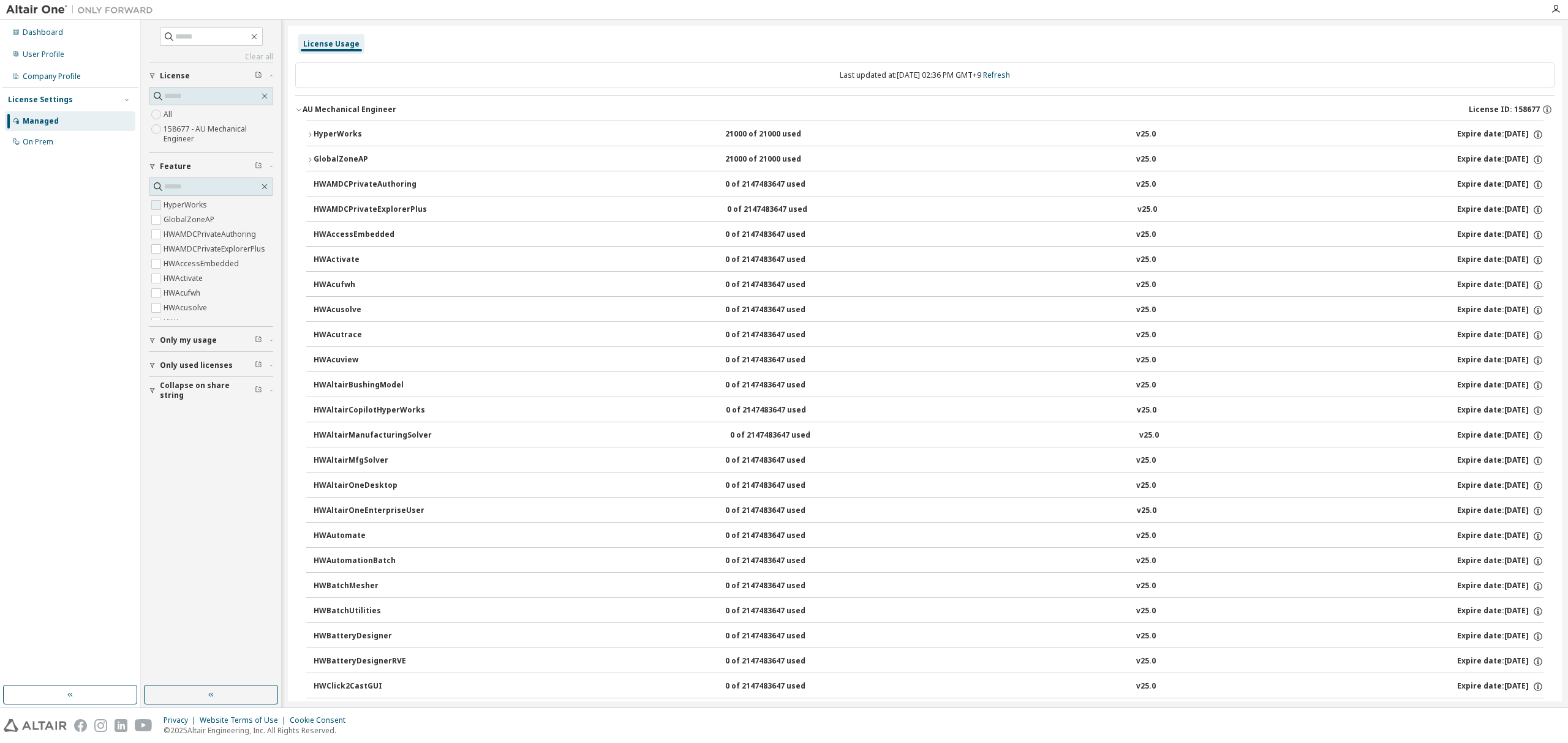
click at [172, 204] on label "HyperWorks" at bounding box center [187, 205] width 46 height 15
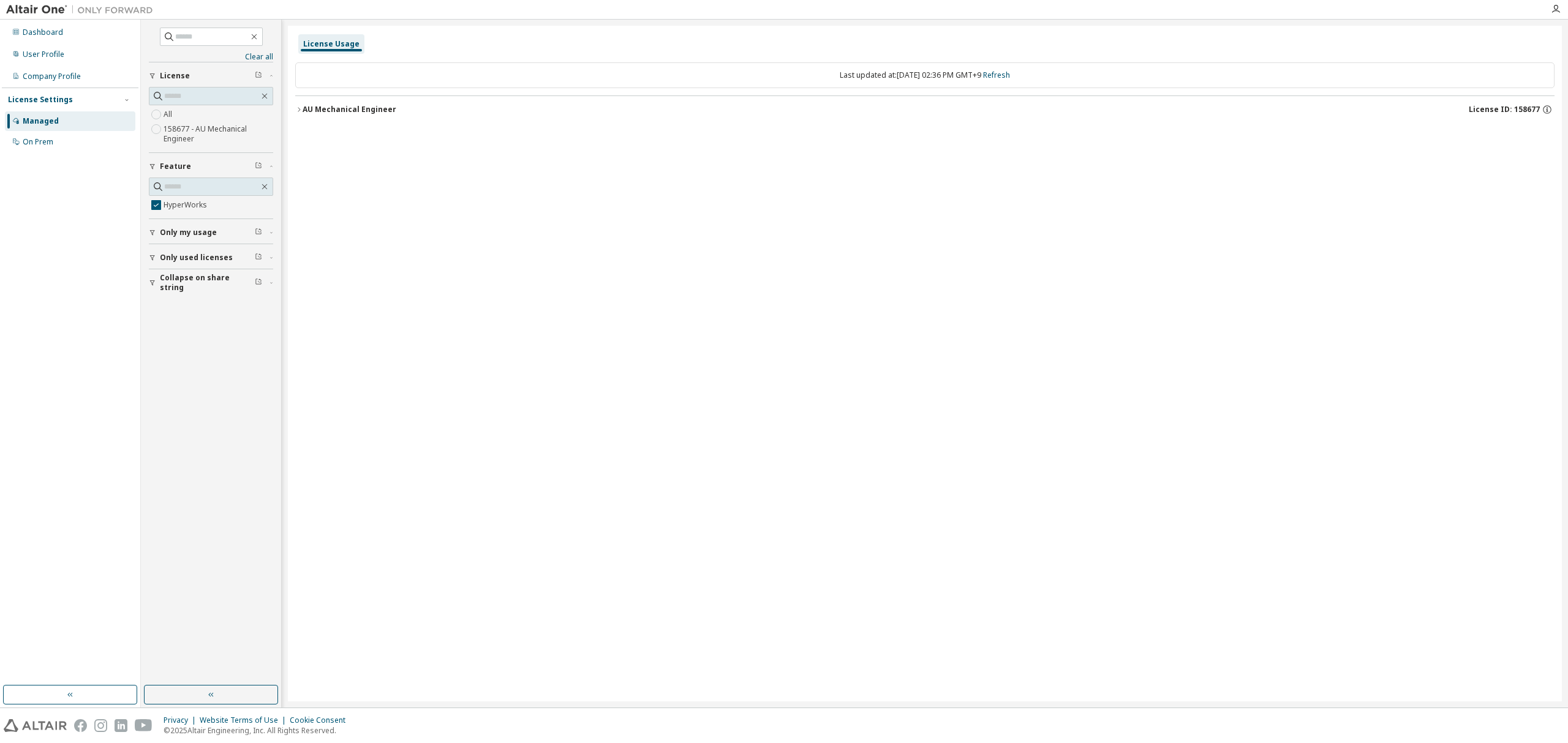
click at [298, 110] on icon "button" at bounding box center [299, 109] width 7 height 7
click at [775, 136] on div "21000 of 21000 used" at bounding box center [780, 135] width 110 height 11
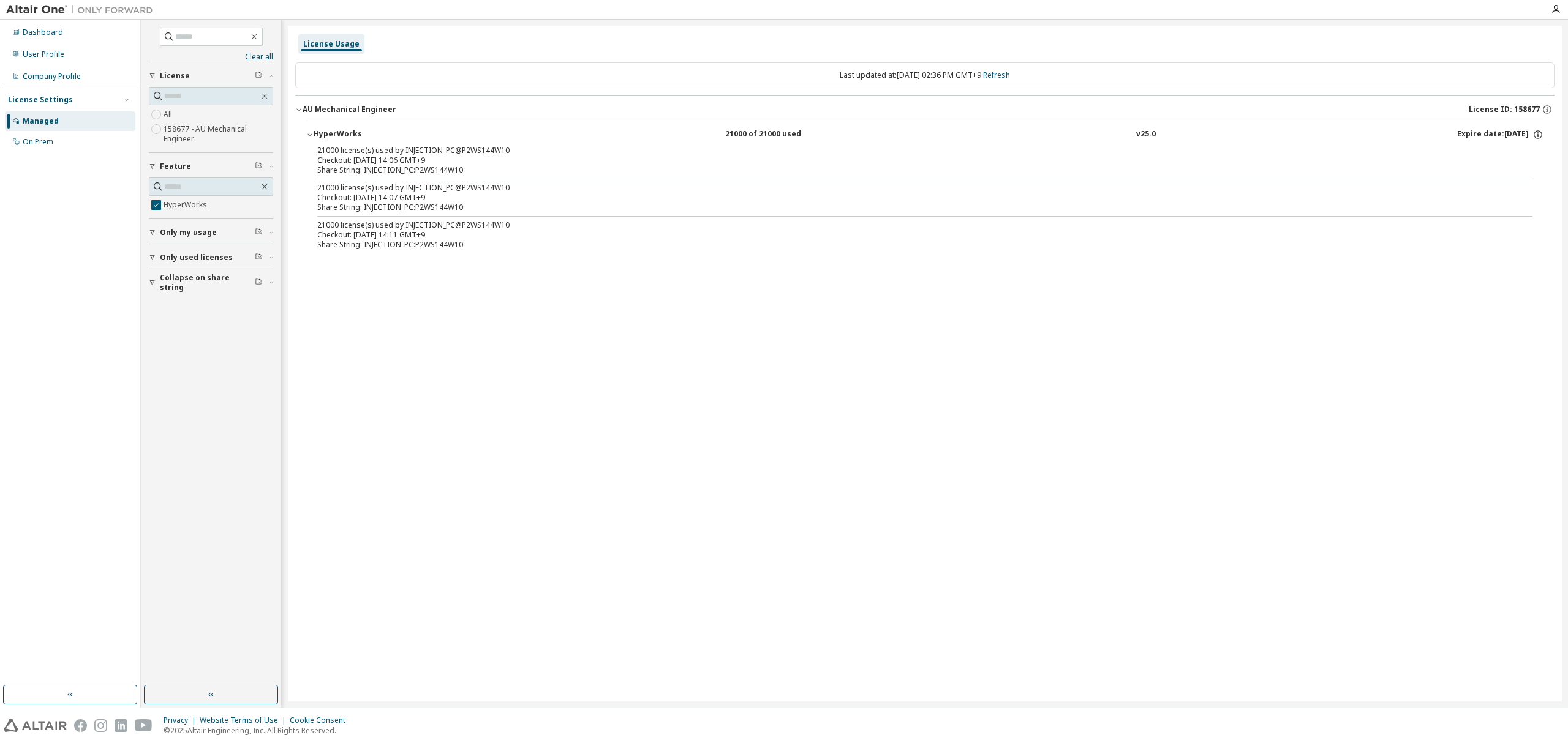
click at [444, 175] on div "Share String: INJECTION_PC:P2WS144W10" at bounding box center [910, 170] width 1186 height 10
click at [451, 173] on div "Share String: INJECTION_PC:P2WS144W10" at bounding box center [910, 170] width 1186 height 10
click at [1446, 184] on div "21000 license(s) used by INJECTION_PC@P2WS144W10" at bounding box center [910, 188] width 1186 height 10
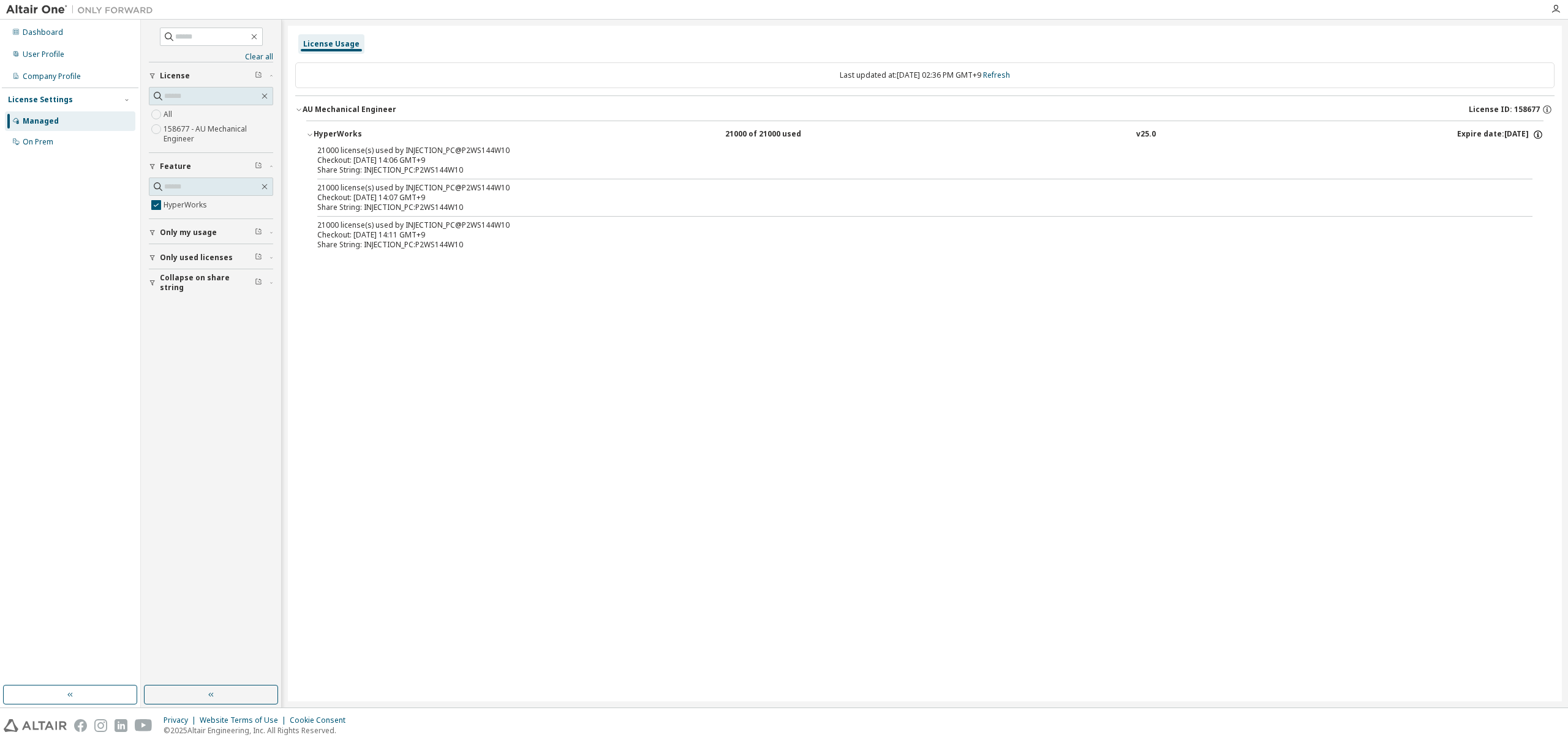
click at [1534, 136] on icon "button" at bounding box center [1538, 135] width 11 height 11
click at [1517, 154] on p "Options: NONE" at bounding box center [1508, 157] width 64 height 10
click at [1488, 159] on p "Options: NONE" at bounding box center [1508, 157] width 64 height 10
click at [1476, 179] on p "Borrow Limits: 336" at bounding box center [1508, 174] width 64 height 10
drag, startPoint x: 1493, startPoint y: 177, endPoint x: 1522, endPoint y: 158, distance: 34.7
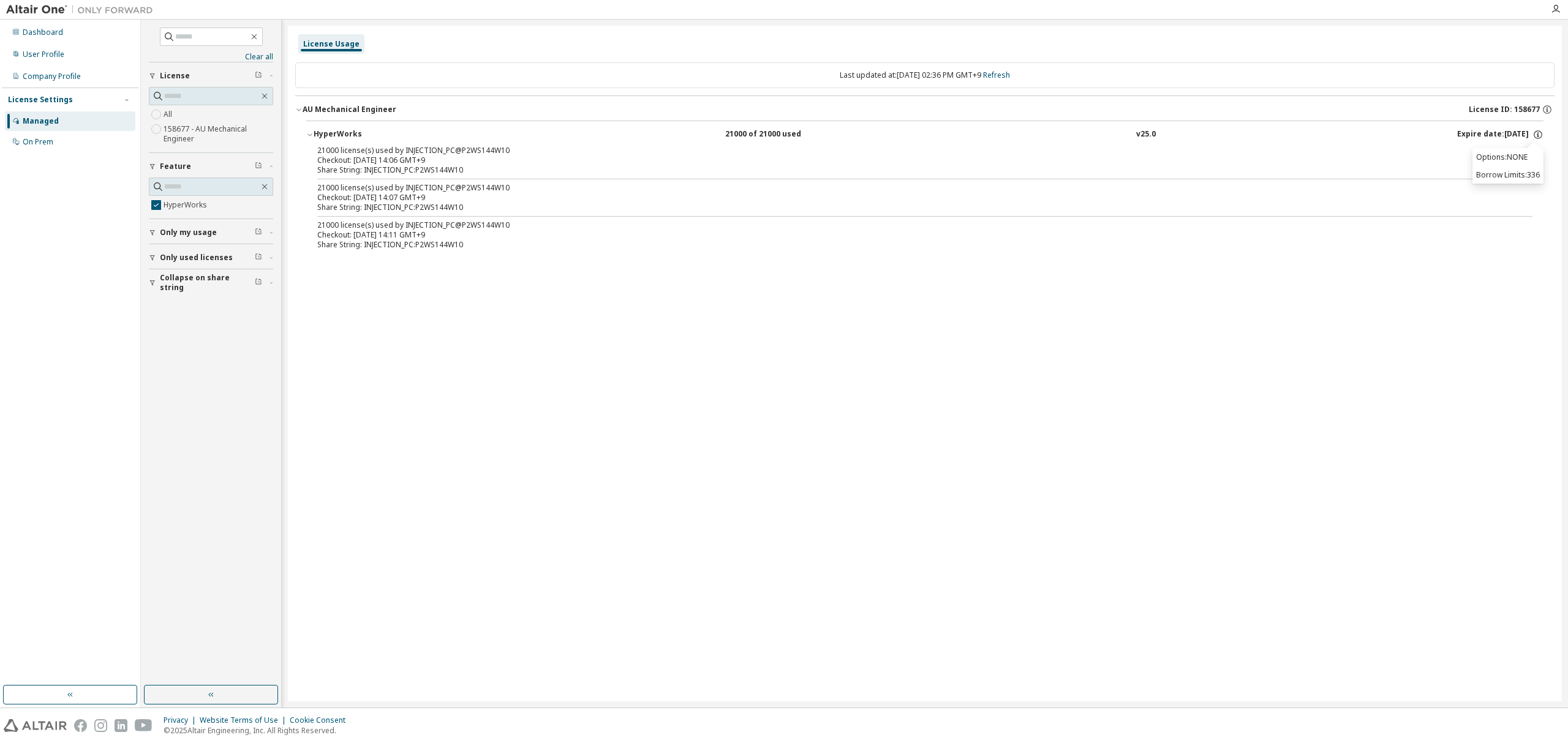
click at [1495, 177] on p "Borrow Limits: 336" at bounding box center [1508, 174] width 64 height 10
click at [1536, 138] on icon "button" at bounding box center [1538, 134] width 8 height 8
click at [1550, 107] on icon "button" at bounding box center [1547, 109] width 11 height 11
click at [1542, 154] on icon at bounding box center [1540, 152] width 6 height 8
click at [1398, 173] on p "Start Date: 2025-09-30" at bounding box center [1448, 170] width 194 height 10
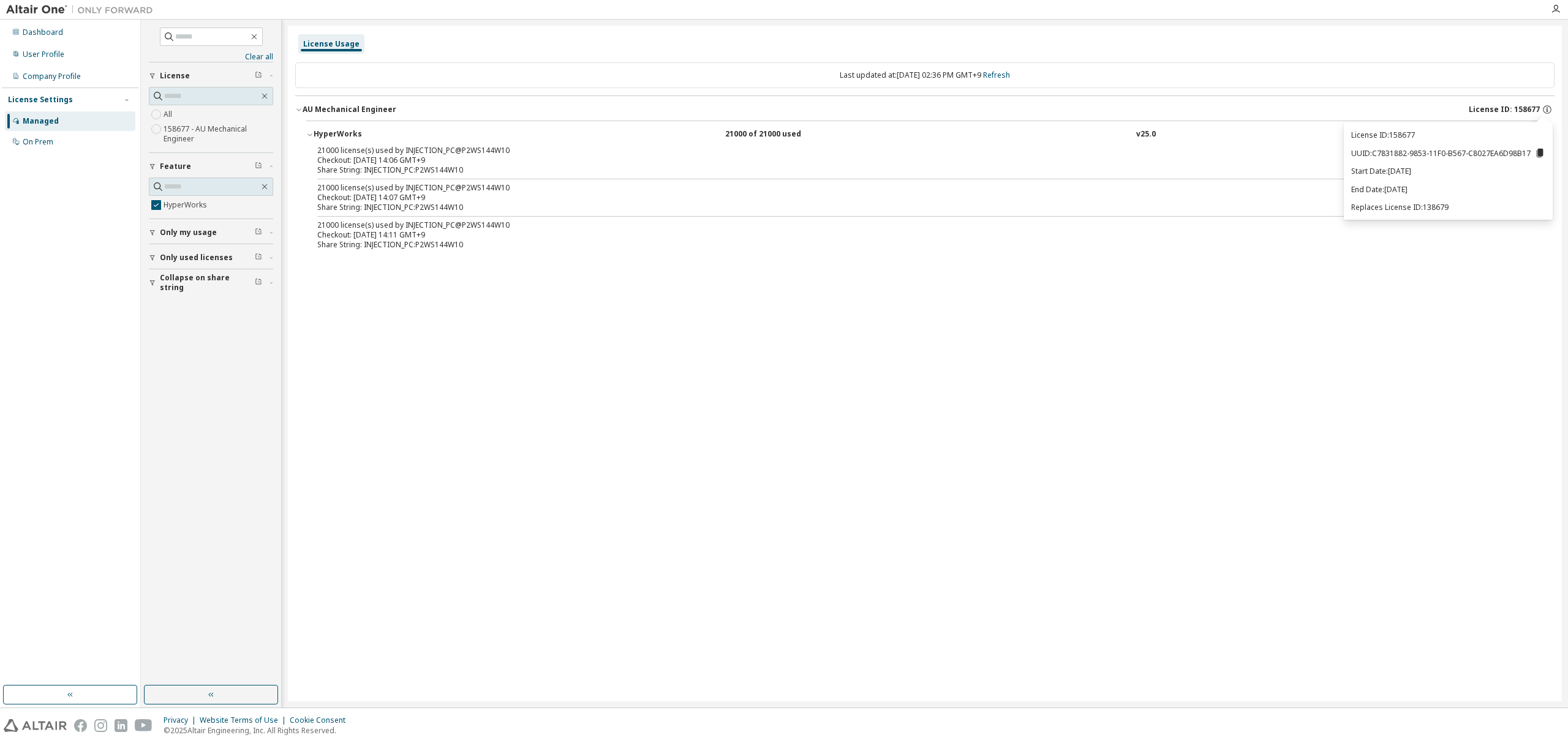
click at [1426, 192] on p "End Date: 2026-10-01" at bounding box center [1448, 188] width 194 height 10
click at [1430, 202] on p "Replaces License ID: 138679" at bounding box center [1448, 207] width 194 height 10
click at [1295, 312] on div "License Usage Last updated at: Thu 2025-10-02 02:36 PM GMT+9 Refresh AU Mechani…" at bounding box center [925, 363] width 1275 height 676
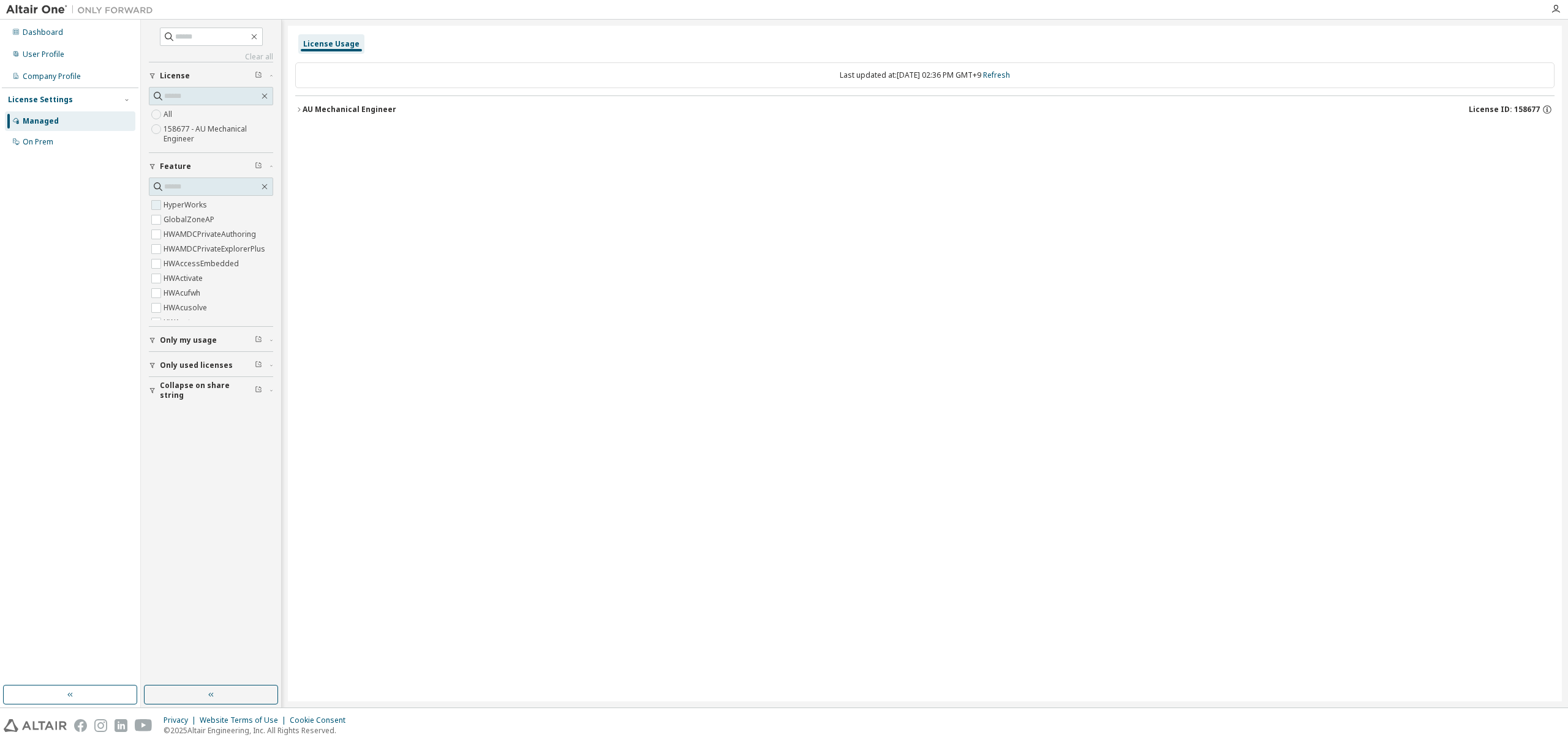
click at [179, 207] on label "HyperWorks" at bounding box center [187, 205] width 46 height 15
click at [371, 108] on div "AU Mechanical Engineer" at bounding box center [349, 109] width 94 height 10
click at [339, 130] on div "HyperWorks" at bounding box center [368, 135] width 110 height 11
